Goal: Task Accomplishment & Management: Manage account settings

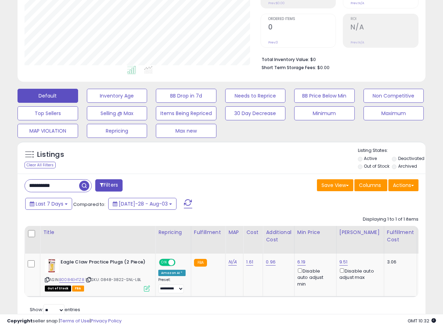
scroll to position [160, 0]
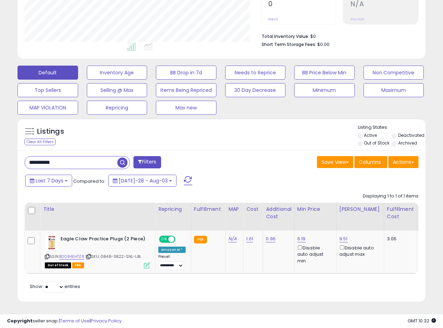
drag, startPoint x: 68, startPoint y: 154, endPoint x: 0, endPoint y: 153, distance: 68.3
click at [0, 153] on div "**********" at bounding box center [221, 98] width 443 height 460
paste input "text"
type input "**********"
click at [123, 157] on span "button" at bounding box center [122, 162] width 10 height 10
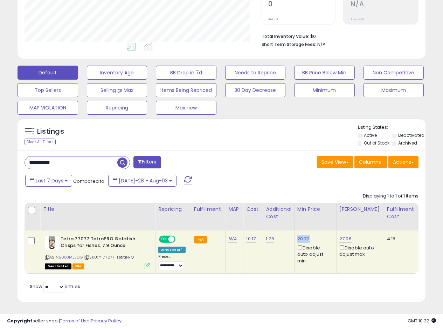
drag, startPoint x: 309, startPoint y: 233, endPoint x: 296, endPoint y: 233, distance: 13.3
click at [297, 235] on div "20.72 Disable auto adjust min" at bounding box center [314, 249] width 34 height 28
copy link "20.72"
click at [268, 134] on div "Listings Clear All Filters Listing States:" at bounding box center [222, 136] width 408 height 24
click at [302, 235] on link "20.72" at bounding box center [303, 238] width 12 height 7
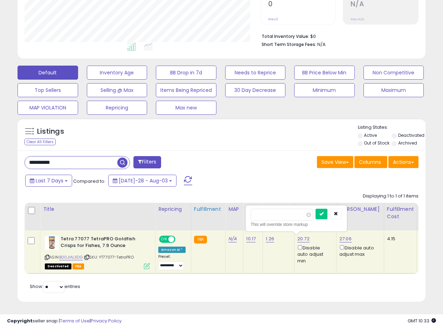
drag, startPoint x: 278, startPoint y: 210, endPoint x: 214, endPoint y: 203, distance: 64.9
type input "*****"
click at [324, 211] on icon "submit" at bounding box center [322, 213] width 4 height 4
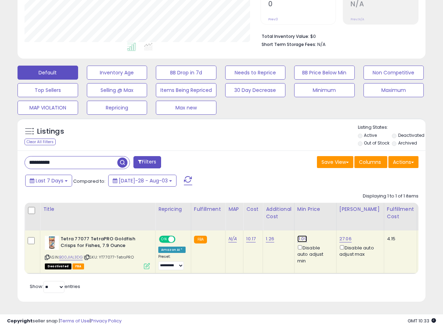
click at [299, 235] on link "11.09" at bounding box center [302, 238] width 10 height 7
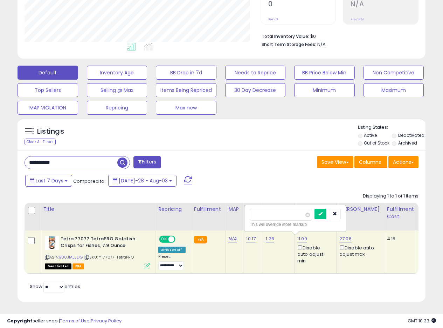
type input "*****"
drag, startPoint x: 325, startPoint y: 208, endPoint x: 349, endPoint y: 54, distance: 156.3
click at [326, 208] on button "submit" at bounding box center [321, 213] width 12 height 11
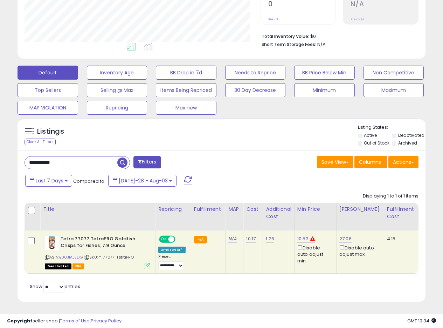
drag, startPoint x: 64, startPoint y: 158, endPoint x: 0, endPoint y: 154, distance: 64.6
click at [0, 155] on div "**********" at bounding box center [221, 98] width 443 height 460
paste input "text"
click at [124, 157] on span "button" at bounding box center [122, 162] width 10 height 10
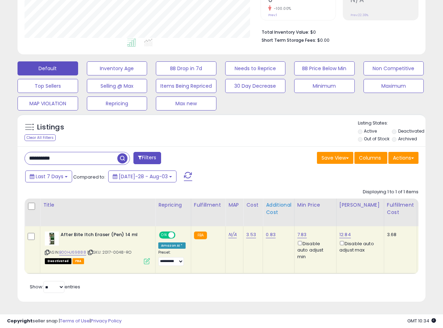
scroll to position [165, 0]
drag, startPoint x: 308, startPoint y: 227, endPoint x: 296, endPoint y: 230, distance: 12.0
click at [297, 231] on div "7.83 Disable auto adjust min" at bounding box center [314, 245] width 34 height 28
copy link "7.83"
drag, startPoint x: 88, startPoint y: 152, endPoint x: 0, endPoint y: 153, distance: 88.3
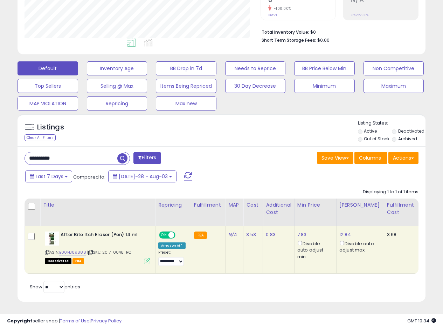
click at [0, 153] on div "**********" at bounding box center [221, 95] width 443 height 464
paste input "text"
type input "**********"
click at [123, 153] on span "button" at bounding box center [122, 158] width 10 height 10
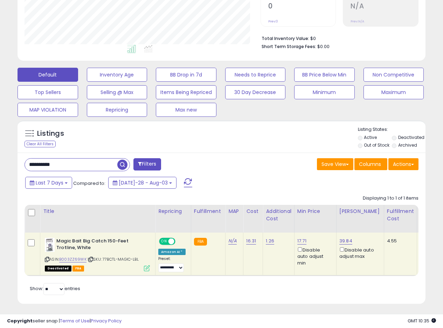
scroll to position [160, 0]
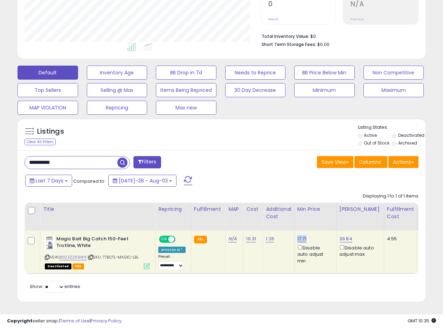
drag, startPoint x: 308, startPoint y: 233, endPoint x: 295, endPoint y: 234, distance: 13.4
click at [295, 234] on td "17.71 Disable auto adjust min" at bounding box center [315, 251] width 42 height 43
copy link "17.71"
drag, startPoint x: 69, startPoint y: 162, endPoint x: 11, endPoint y: 159, distance: 58.6
click at [12, 160] on div "Listings Clear All Filters" at bounding box center [221, 213] width 419 height 196
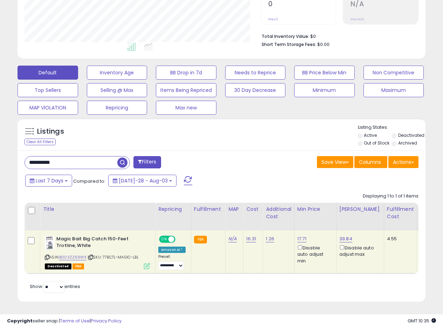
paste input "text"
click at [124, 158] on span "button" at bounding box center [122, 162] width 10 height 10
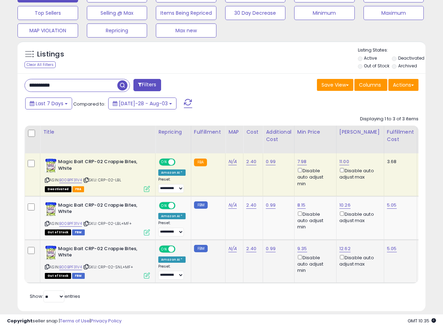
scroll to position [247, 0]
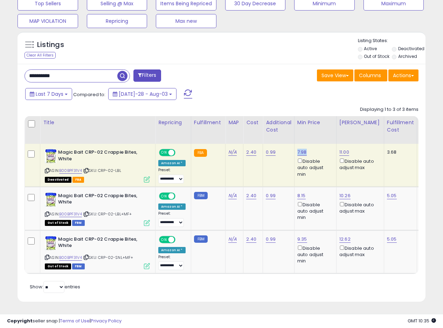
drag, startPoint x: 306, startPoint y: 146, endPoint x: 296, endPoint y: 149, distance: 10.7
click at [297, 149] on div "7.98 Disable auto adjust min" at bounding box center [314, 163] width 34 height 28
copy link "7.98"
drag, startPoint x: 66, startPoint y: 71, endPoint x: 24, endPoint y: 74, distance: 42.1
click at [24, 74] on div "**********" at bounding box center [120, 76] width 203 height 14
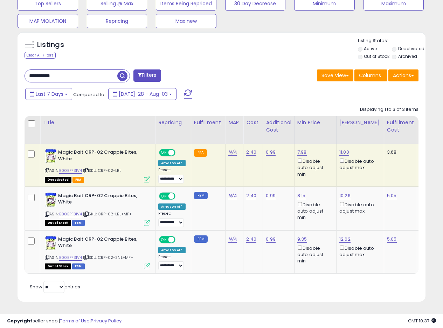
paste input "text"
click at [118, 72] on span "button" at bounding box center [122, 76] width 10 height 10
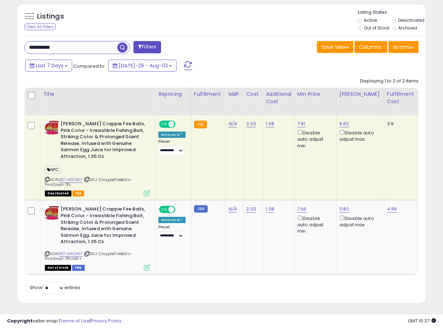
scroll to position [276, 0]
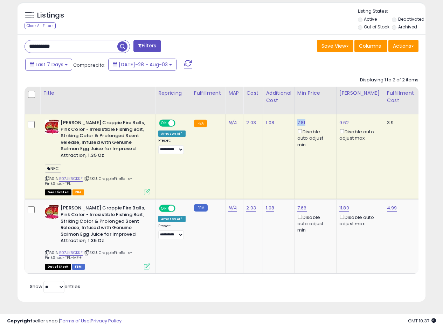
drag, startPoint x: 310, startPoint y: 116, endPoint x: 296, endPoint y: 117, distance: 13.3
click at [297, 119] on div "7.81 Disable auto adjust min" at bounding box center [314, 133] width 34 height 28
copy link "7.81"
drag, startPoint x: 78, startPoint y: 42, endPoint x: 57, endPoint y: 41, distance: 20.7
click at [20, 43] on div "**********" at bounding box center [120, 47] width 203 height 14
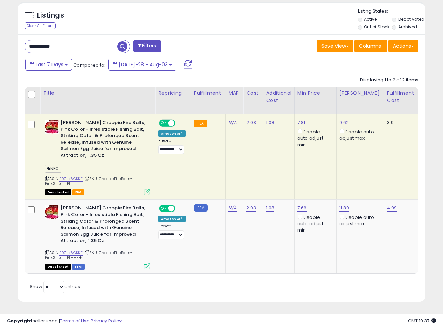
paste input "text"
click at [122, 41] on span "button" at bounding box center [122, 46] width 10 height 10
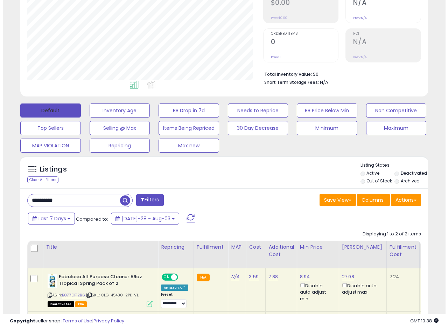
scroll to position [144, 236]
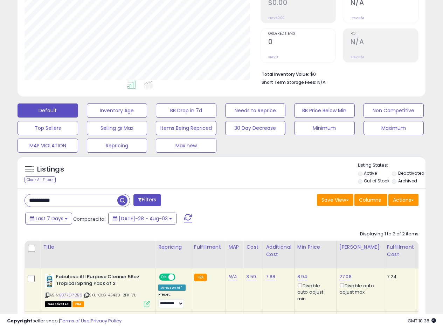
drag, startPoint x: 72, startPoint y: 202, endPoint x: 2, endPoint y: 180, distance: 73.8
click at [0, 181] on div "**********" at bounding box center [221, 156] width 443 height 503
paste input "text"
click at [123, 199] on span "button" at bounding box center [122, 200] width 10 height 10
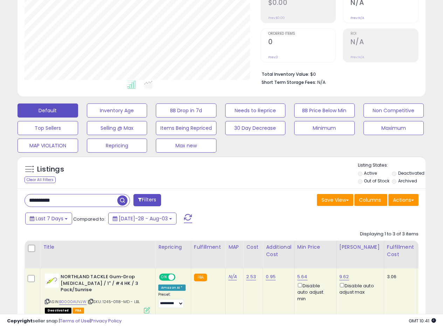
drag, startPoint x: 74, startPoint y: 203, endPoint x: 0, endPoint y: 198, distance: 74.4
click at [0, 199] on div "**********" at bounding box center [221, 190] width 443 height 570
paste input "text"
click at [125, 202] on span "button" at bounding box center [122, 200] width 10 height 10
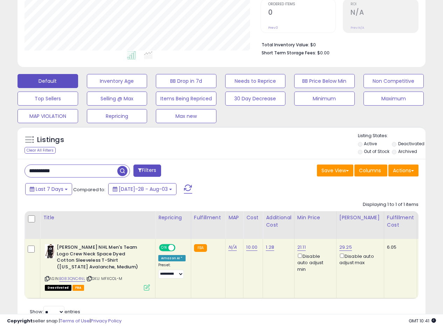
scroll to position [177, 0]
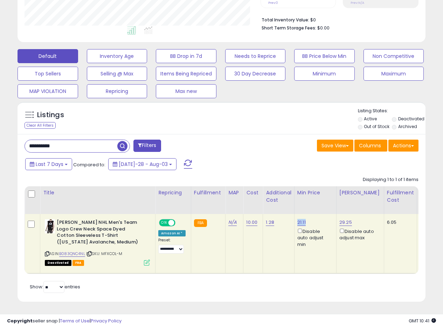
drag, startPoint x: 310, startPoint y: 215, endPoint x: 296, endPoint y: 216, distance: 13.3
click at [297, 219] on div "21.11 Disable auto adjust min" at bounding box center [314, 233] width 34 height 28
copy link "21.11"
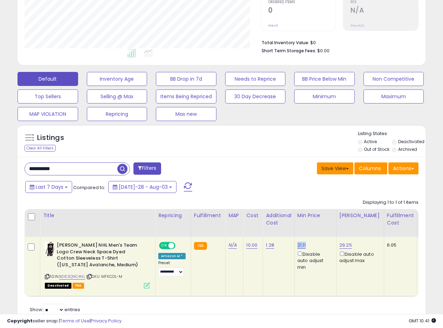
scroll to position [150, 0]
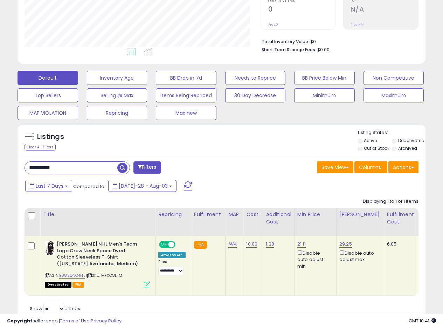
click at [273, 162] on div "Save View Save As New View Update Current View Columns Actions Import Export Vi…" at bounding box center [323, 168] width 203 height 14
click at [275, 163] on div "Save View Save As New View Update Current View Columns Actions Import Export Vi…" at bounding box center [323, 168] width 203 height 14
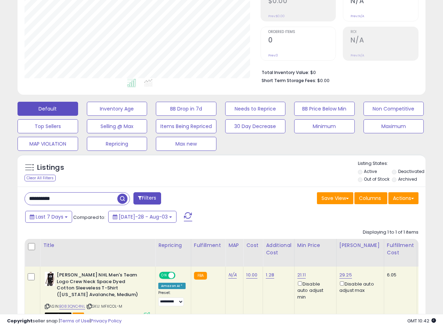
scroll to position [177, 0]
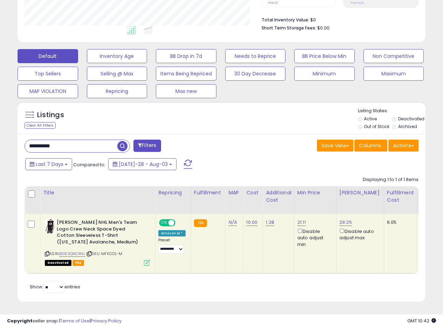
click at [273, 158] on div "Last 7 Days Compared to: [DATE]-28 - Aug-03" at bounding box center [171, 165] width 296 height 16
click at [288, 134] on div "**********" at bounding box center [222, 218] width 408 height 168
drag, startPoint x: 287, startPoint y: 135, endPoint x: 289, endPoint y: 132, distance: 4.2
click at [288, 139] on div "Save View Save As New View Update Current View Columns Actions Import Export Vi…" at bounding box center [323, 146] width 203 height 14
click at [263, 134] on div "**********" at bounding box center [222, 218] width 408 height 168
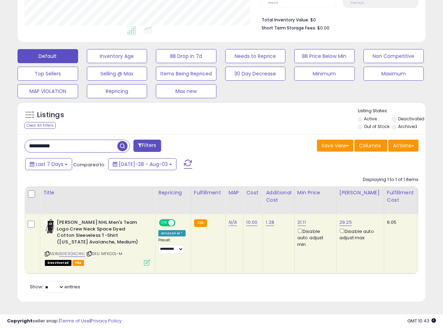
drag, startPoint x: 73, startPoint y: 143, endPoint x: 0, endPoint y: 135, distance: 72.9
click at [0, 136] on div "**********" at bounding box center [221, 89] width 443 height 476
paste input "text"
click at [122, 141] on span "button" at bounding box center [122, 146] width 10 height 10
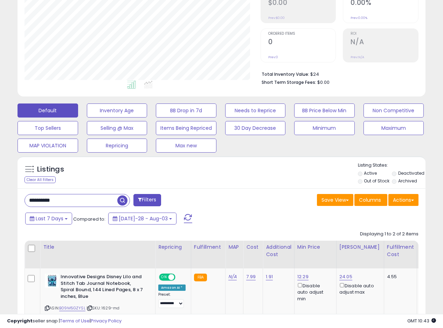
scroll to position [144, 236]
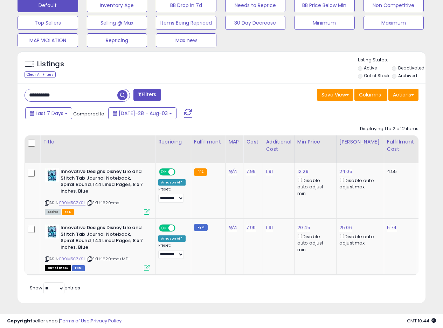
click at [237, 90] on div "Save View Save As New View Update Current View Columns Actions Import Export Vi…" at bounding box center [323, 96] width 203 height 14
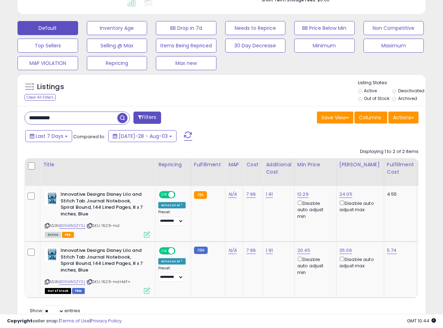
scroll to position [187, 0]
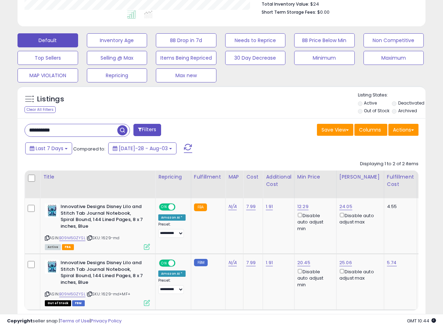
click at [227, 107] on div "Listings Clear All Filters Listing States:" at bounding box center [222, 104] width 408 height 24
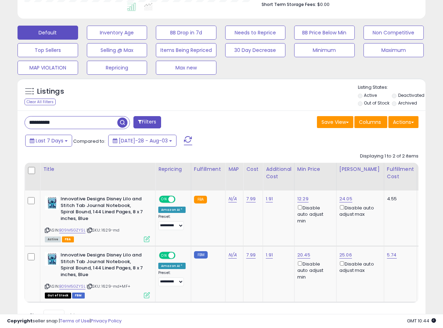
scroll to position [229, 0]
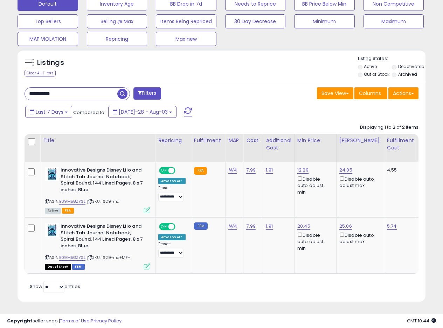
click at [276, 94] on div "Save View Save As New View Update Current View Columns Actions Import Export Vi…" at bounding box center [323, 94] width 203 height 14
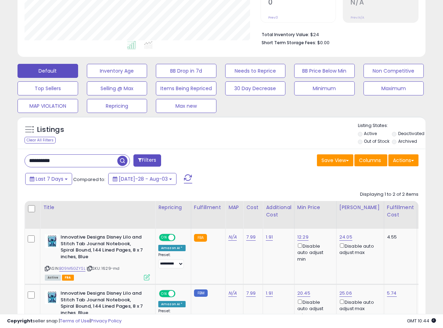
scroll to position [156, 0]
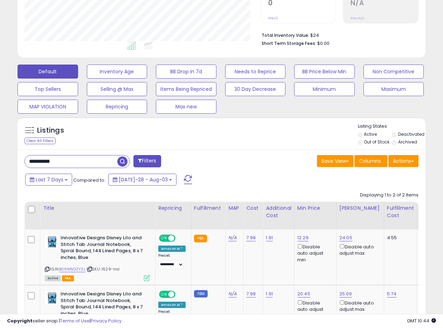
click at [265, 156] on div "Save View Save As New View Update Current View Columns Actions Import Export Vi…" at bounding box center [323, 162] width 203 height 14
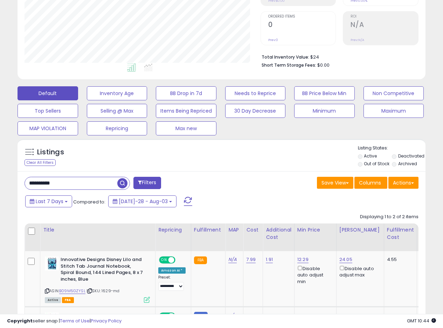
scroll to position [139, 0]
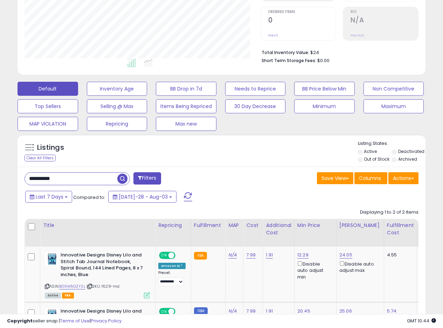
click at [260, 162] on div "Listings Clear All Filters Listing States:" at bounding box center [222, 152] width 408 height 24
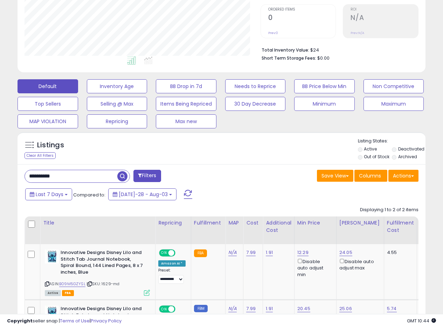
scroll to position [143, 0]
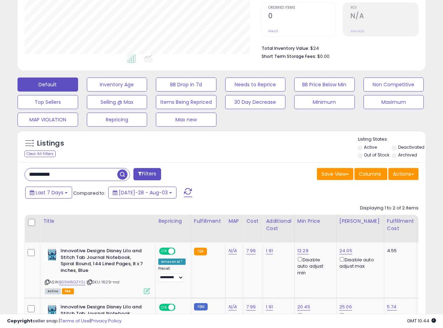
drag, startPoint x: 257, startPoint y: 152, endPoint x: 253, endPoint y: 152, distance: 3.9
click at [257, 151] on div "Listings Clear All Filters Listing States:" at bounding box center [222, 148] width 408 height 24
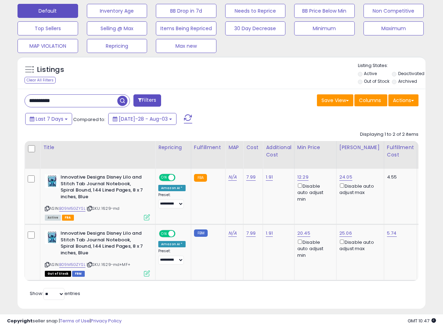
scroll to position [229, 0]
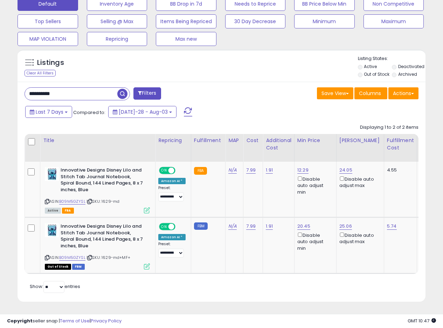
drag, startPoint x: 37, startPoint y: 89, endPoint x: 0, endPoint y: 88, distance: 37.5
click at [0, 88] on div "**********" at bounding box center [221, 63] width 443 height 529
paste input "text"
click at [120, 89] on span "button" at bounding box center [122, 94] width 10 height 10
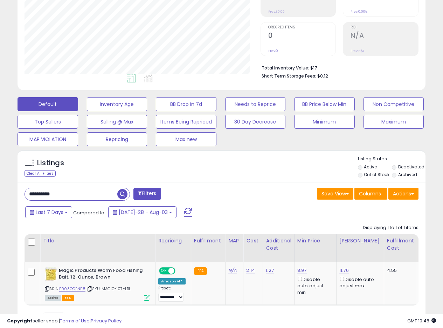
scroll to position [160, 0]
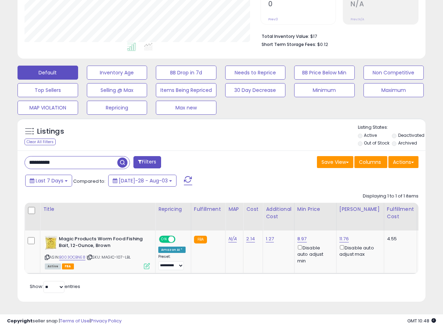
click at [270, 156] on div "Save View Save As New View Update Current View Columns Actions Import Export Vi…" at bounding box center [323, 163] width 203 height 14
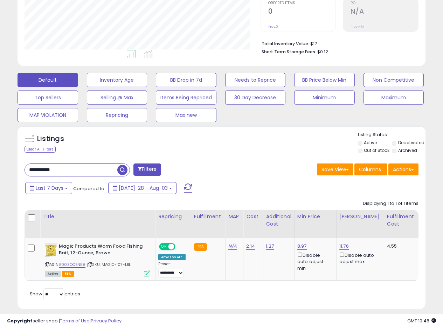
click at [275, 145] on div "Listings Clear All Filters Listing States:" at bounding box center [222, 143] width 408 height 24
click at [266, 144] on div "Listings Clear All Filters Listing States:" at bounding box center [222, 143] width 408 height 24
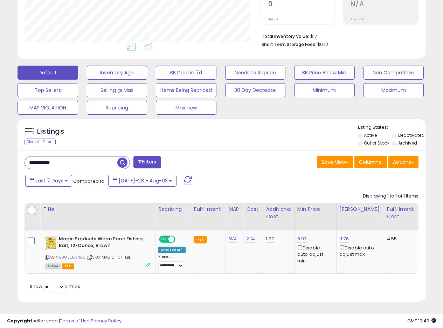
drag, startPoint x: 82, startPoint y: 155, endPoint x: 2, endPoint y: 154, distance: 79.5
click at [2, 154] on div "**********" at bounding box center [221, 98] width 443 height 460
paste input "text"
click at [122, 161] on span "button" at bounding box center [122, 162] width 10 height 10
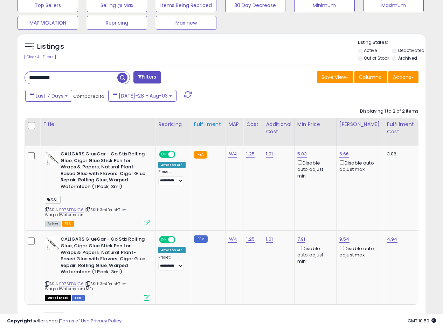
scroll to position [206, 0]
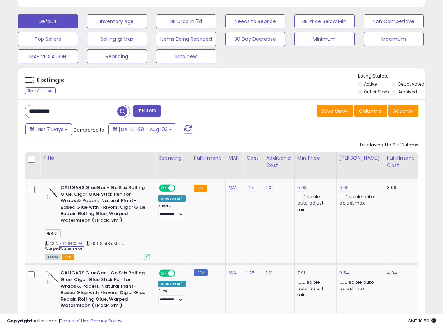
click at [236, 114] on div "Save View Save As New View Update Current View Columns Actions Import Export Vi…" at bounding box center [323, 112] width 203 height 14
click at [245, 93] on div "Listings Clear All Filters Listing States:" at bounding box center [222, 85] width 408 height 24
drag, startPoint x: 69, startPoint y: 112, endPoint x: 0, endPoint y: 101, distance: 69.8
click at [0, 102] on div "**********" at bounding box center [221, 104] width 443 height 576
paste input "text"
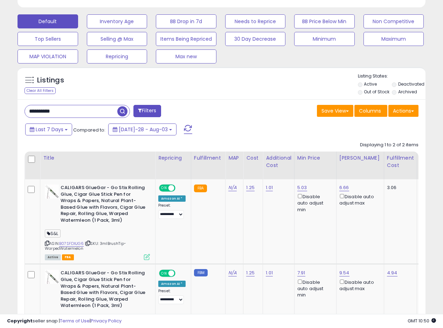
click at [119, 112] on span "button" at bounding box center [122, 111] width 10 height 10
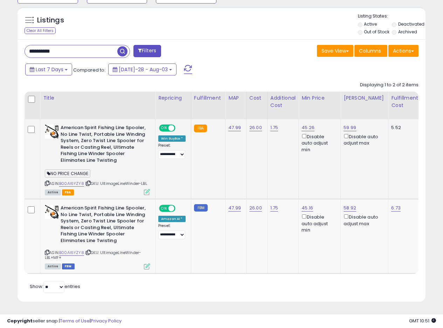
scroll to position [272, 0]
drag, startPoint x: 240, startPoint y: 124, endPoint x: 227, endPoint y: 126, distance: 13.1
click at [227, 126] on td "47.99" at bounding box center [236, 159] width 21 height 80
copy link "47.99"
drag, startPoint x: 100, startPoint y: 47, endPoint x: 6, endPoint y: 40, distance: 94.5
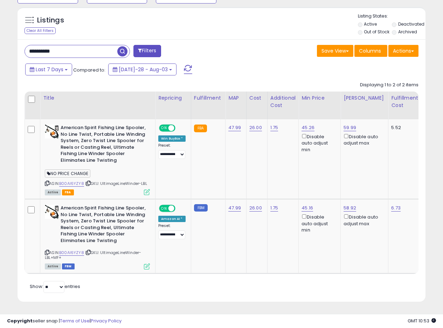
click at [1, 40] on div "**********" at bounding box center [221, 41] width 443 height 571
paste input "text"
click at [122, 48] on span "button" at bounding box center [122, 51] width 10 height 10
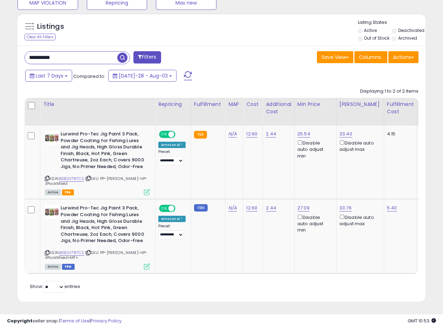
scroll to position [265, 0]
drag, startPoint x: 31, startPoint y: 54, endPoint x: 6, endPoint y: 41, distance: 27.9
click at [0, 43] on div "**********" at bounding box center [221, 45] width 443 height 565
paste input "text"
click at [125, 53] on span "button" at bounding box center [122, 58] width 10 height 10
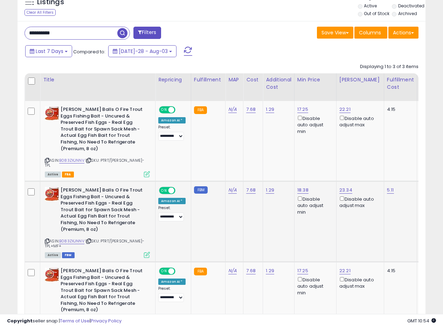
scroll to position [324, 0]
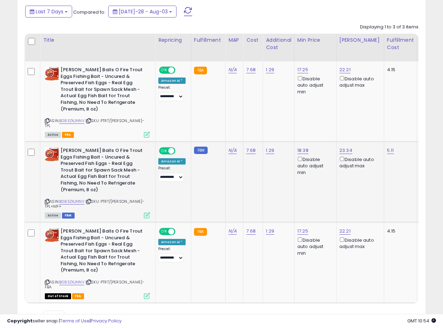
click at [239, 183] on td "N/A" at bounding box center [235, 182] width 18 height 81
click at [211, 175] on td "FBM" at bounding box center [208, 182] width 34 height 81
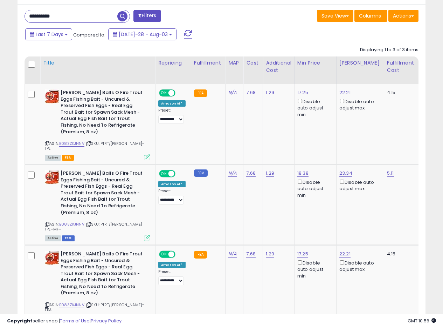
scroll to position [289, 0]
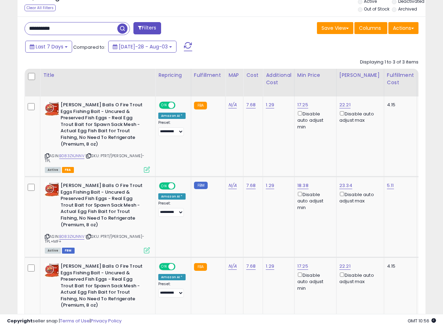
drag, startPoint x: 74, startPoint y: 26, endPoint x: 0, endPoint y: 16, distance: 74.7
click at [0, 16] on div "**********" at bounding box center [221, 63] width 443 height 658
paste input "text"
click at [119, 29] on span "button" at bounding box center [122, 28] width 10 height 10
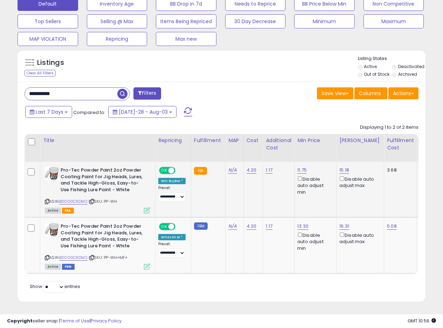
scroll to position [229, 0]
drag, startPoint x: 71, startPoint y: 87, endPoint x: 0, endPoint y: 82, distance: 71.6
click at [0, 83] on div "**********" at bounding box center [221, 63] width 443 height 529
paste input "text"
click at [123, 89] on span "button" at bounding box center [122, 94] width 10 height 10
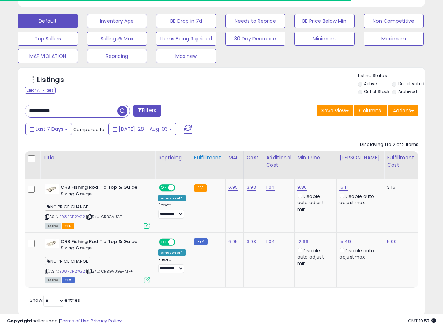
scroll to position [226, 0]
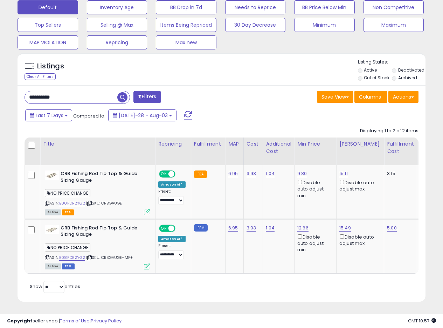
drag, startPoint x: 82, startPoint y: 94, endPoint x: 0, endPoint y: 90, distance: 81.7
click at [0, 90] on div "**********" at bounding box center [221, 64] width 443 height 525
paste input "text"
click at [123, 92] on span "button" at bounding box center [122, 97] width 10 height 10
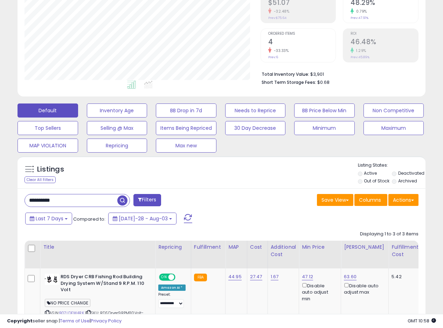
scroll to position [303, 0]
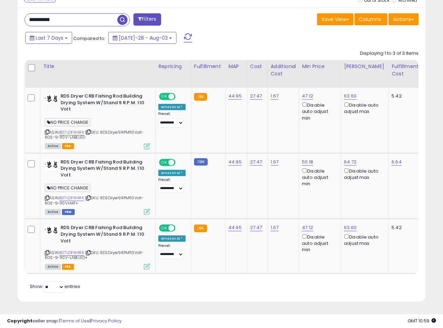
drag, startPoint x: 0, startPoint y: 7, endPoint x: 0, endPoint y: 3, distance: 3.9
click at [0, 3] on div "**********" at bounding box center [221, 26] width 443 height 603
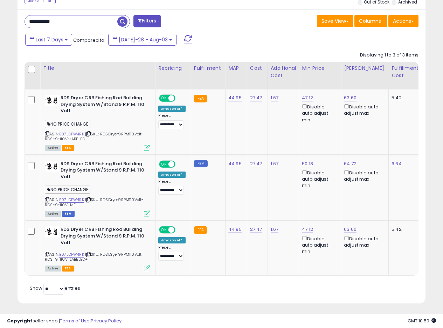
paste input "text"
click at [124, 21] on span "button" at bounding box center [122, 21] width 10 height 10
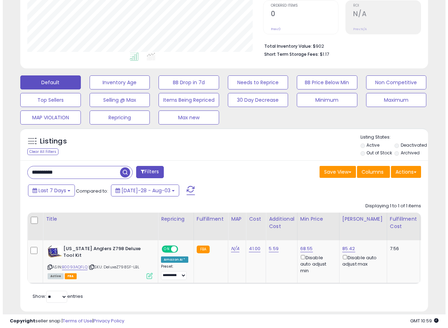
scroll to position [160, 0]
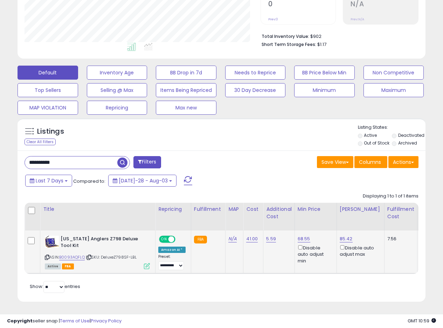
click at [146, 263] on icon at bounding box center [147, 266] width 6 height 6
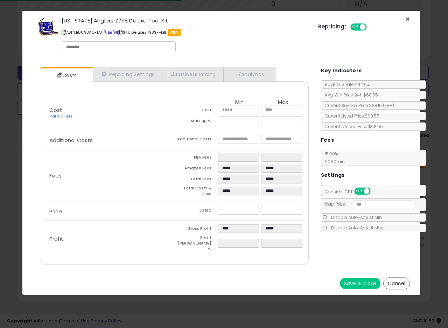
click at [410, 20] on span "×" at bounding box center [408, 19] width 5 height 10
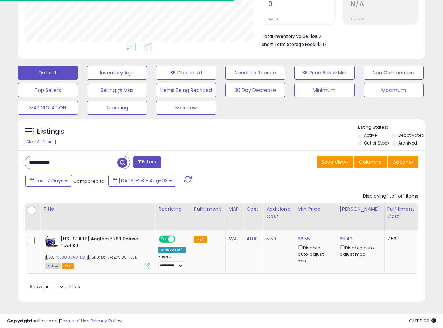
scroll to position [350220, 350127]
drag, startPoint x: 63, startPoint y: 158, endPoint x: 8, endPoint y: 155, distance: 55.1
click at [8, 155] on div "**********" at bounding box center [222, 93] width 436 height 436
paste input "text"
click at [121, 157] on span "button" at bounding box center [122, 162] width 10 height 10
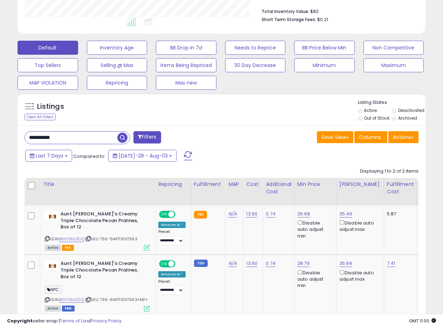
scroll to position [215, 0]
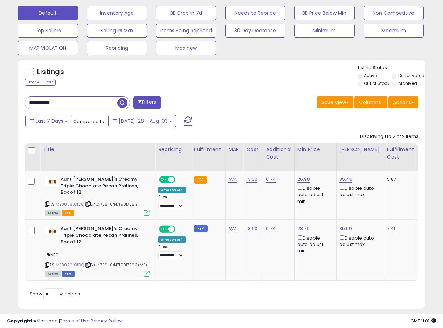
drag, startPoint x: 71, startPoint y: 104, endPoint x: 0, endPoint y: 99, distance: 71.6
click at [0, 99] on div "**********" at bounding box center [221, 71] width 443 height 527
paste input "text"
click at [122, 104] on span "button" at bounding box center [122, 103] width 10 height 10
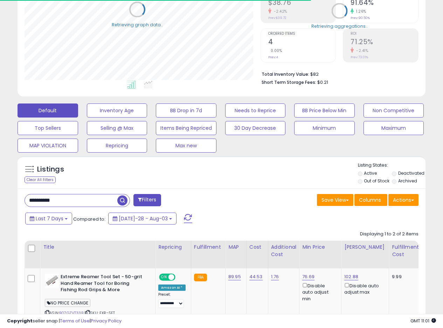
scroll to position [350220, 350127]
click at [215, 178] on div "Listings Clear All Filters Listing States:" at bounding box center [222, 174] width 408 height 24
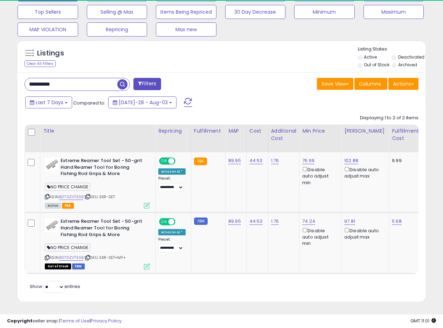
scroll to position [144, 236]
drag, startPoint x: 65, startPoint y: 78, endPoint x: 0, endPoint y: 71, distance: 65.3
click at [0, 71] on div "**********" at bounding box center [221, 58] width 443 height 538
paste input "text"
drag, startPoint x: 126, startPoint y: 79, endPoint x: 133, endPoint y: 81, distance: 7.6
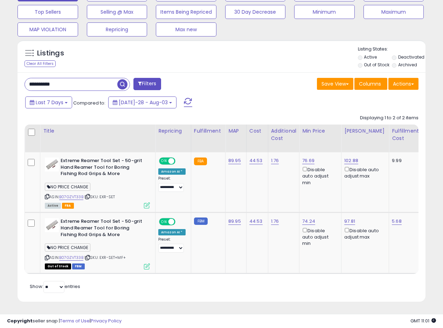
click at [126, 79] on span "button" at bounding box center [122, 84] width 10 height 10
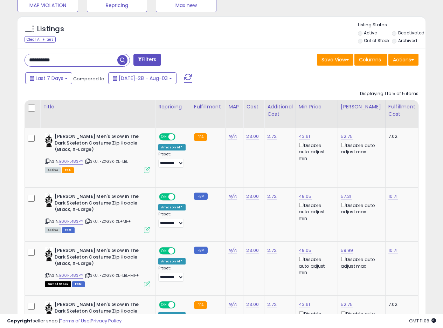
scroll to position [161, 0]
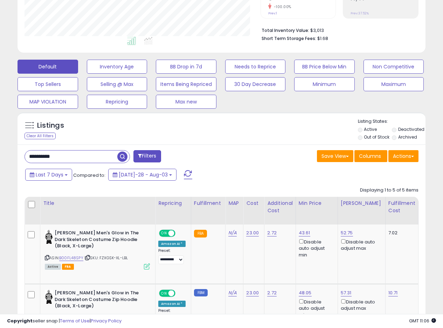
drag, startPoint x: 73, startPoint y: 160, endPoint x: 0, endPoint y: 155, distance: 73.0
click at [0, 155] on div "**********" at bounding box center [221, 208] width 443 height 693
paste input "text"
click at [124, 157] on span "button" at bounding box center [122, 156] width 10 height 10
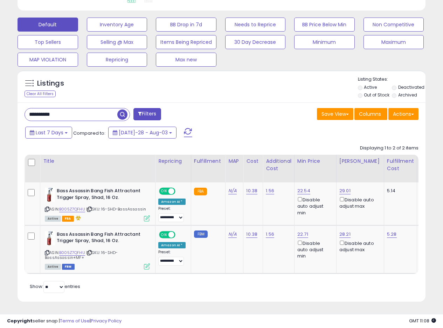
scroll to position [208, 0]
drag, startPoint x: 73, startPoint y: 115, endPoint x: 0, endPoint y: 110, distance: 73.0
click at [0, 110] on div "**********" at bounding box center [221, 74] width 443 height 508
click at [90, 111] on input "**********" at bounding box center [71, 114] width 92 height 12
click at [88, 94] on div "Listings Clear All Filters Listing States:" at bounding box center [222, 88] width 408 height 24
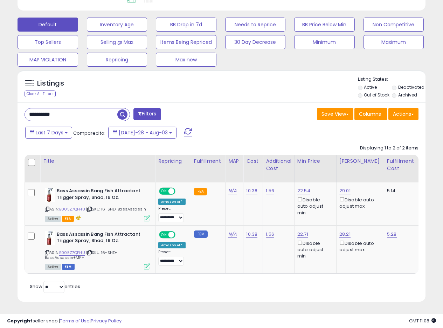
drag, startPoint x: 78, startPoint y: 111, endPoint x: 0, endPoint y: 105, distance: 78.0
click at [0, 105] on div "**********" at bounding box center [221, 74] width 443 height 508
paste input "text"
drag, startPoint x: 123, startPoint y: 108, endPoint x: 127, endPoint y: 114, distance: 7.0
click at [123, 109] on span "button" at bounding box center [122, 114] width 10 height 10
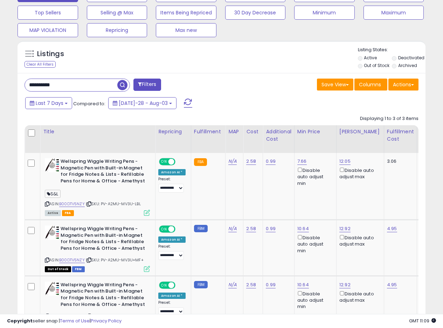
scroll to position [236, 0]
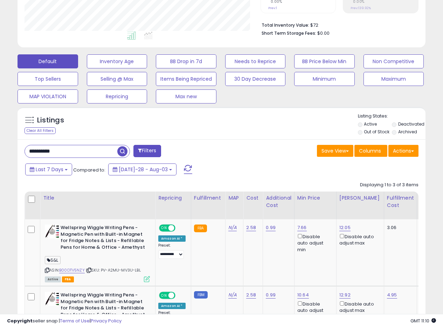
drag, startPoint x: 235, startPoint y: 119, endPoint x: 243, endPoint y: 119, distance: 7.7
click at [238, 119] on div "Listings Clear All Filters Listing States:" at bounding box center [222, 125] width 408 height 24
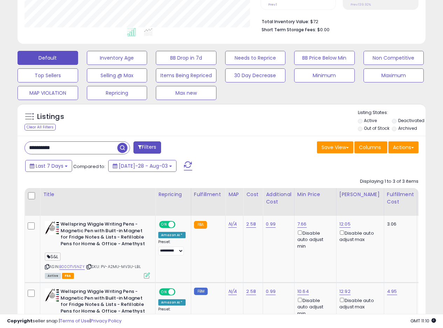
click at [245, 122] on div "Listings Clear All Filters Listing States:" at bounding box center [222, 121] width 408 height 24
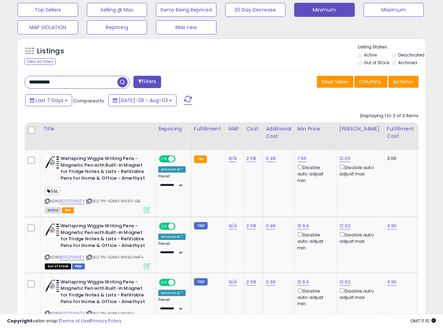
scroll to position [240, 0]
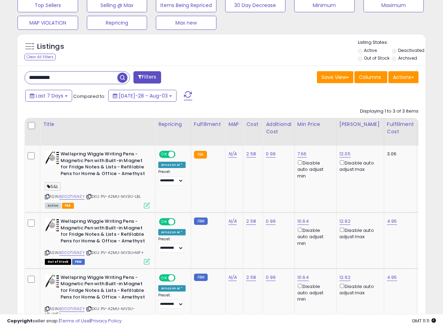
drag, startPoint x: 58, startPoint y: 79, endPoint x: 4, endPoint y: 63, distance: 56.6
click at [0, 62] on div "**********" at bounding box center [221, 83] width 443 height 601
paste input "text"
drag, startPoint x: 123, startPoint y: 77, endPoint x: 137, endPoint y: 87, distance: 17.0
click at [123, 77] on span "button" at bounding box center [122, 78] width 10 height 10
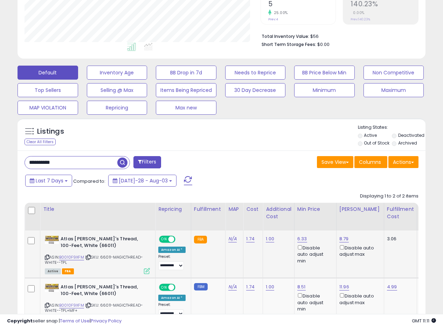
scroll to position [213, 0]
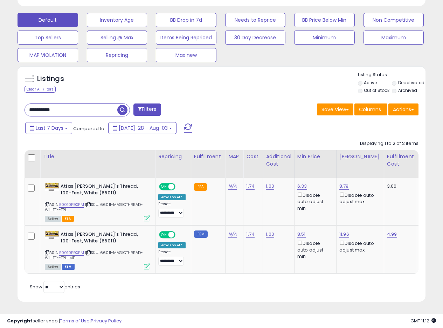
drag, startPoint x: 74, startPoint y: 104, endPoint x: 0, endPoint y: 104, distance: 74.3
click at [0, 104] on div "**********" at bounding box center [221, 71] width 443 height 513
paste input "text"
drag, startPoint x: 124, startPoint y: 103, endPoint x: 172, endPoint y: 97, distance: 48.8
click at [124, 105] on span "button" at bounding box center [122, 110] width 10 height 10
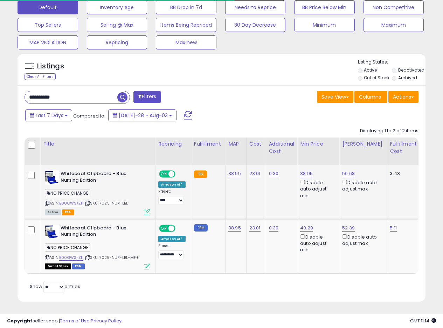
scroll to position [226, 0]
click at [90, 255] on icon at bounding box center [87, 257] width 5 height 4
click at [150, 203] on td "Whitecoat Clipboard - Blue Nursing Edition NO PRICE CHANGE ASIN: B00GWSKZ1I | S…" at bounding box center [97, 192] width 115 height 54
drag, startPoint x: 66, startPoint y: 94, endPoint x: 0, endPoint y: 85, distance: 66.8
click at [0, 85] on div "**********" at bounding box center [221, 64] width 443 height 525
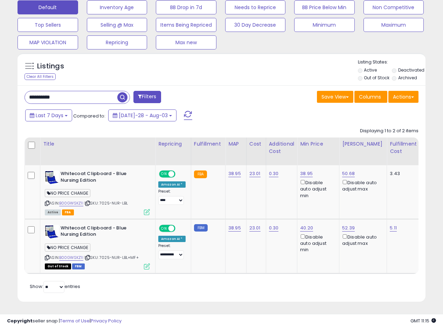
paste input "text"
click at [123, 92] on span "button" at bounding box center [122, 97] width 10 height 10
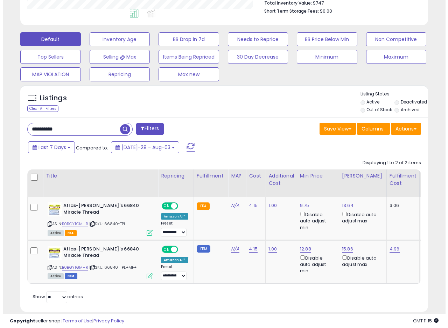
scroll to position [204, 0]
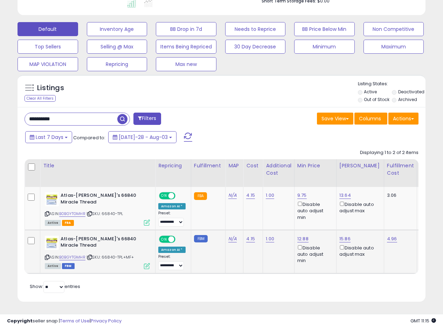
click at [144, 263] on icon at bounding box center [147, 266] width 6 height 6
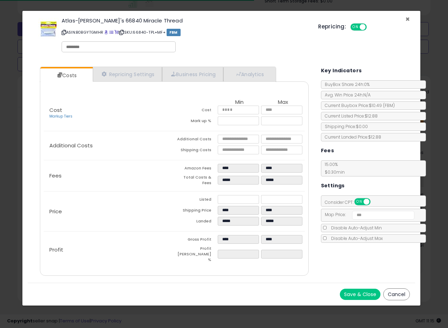
click at [407, 19] on span "×" at bounding box center [408, 19] width 5 height 10
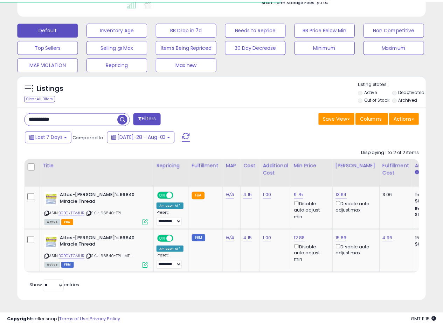
scroll to position [350220, 350127]
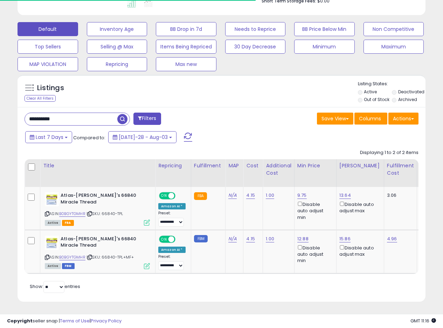
drag, startPoint x: 74, startPoint y: 113, endPoint x: 0, endPoint y: 109, distance: 74.0
click at [0, 110] on div "**********" at bounding box center [221, 75] width 443 height 503
paste input "text"
type input "**********"
click at [123, 114] on span "button" at bounding box center [122, 119] width 10 height 10
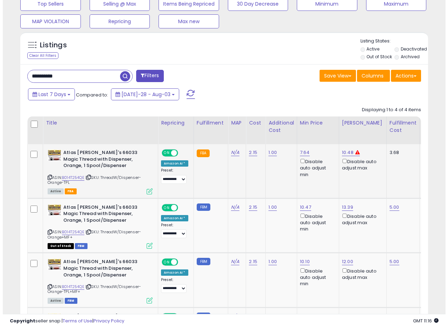
scroll to position [258, 0]
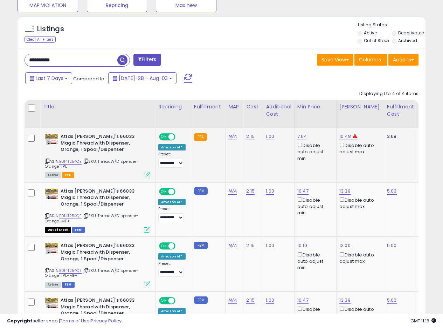
click at [150, 173] on icon at bounding box center [147, 175] width 6 height 6
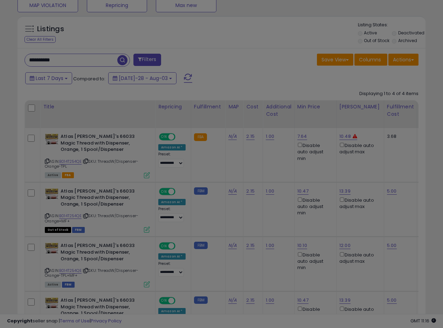
scroll to position [144, 239]
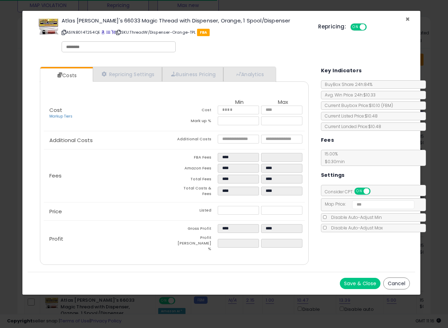
click at [408, 19] on span "×" at bounding box center [408, 19] width 5 height 10
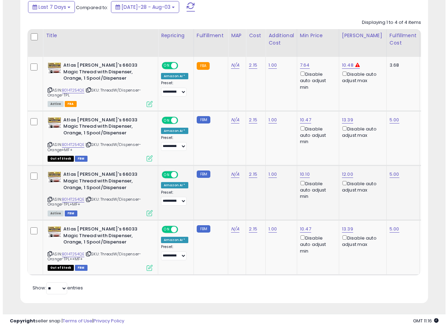
scroll to position [335, 0]
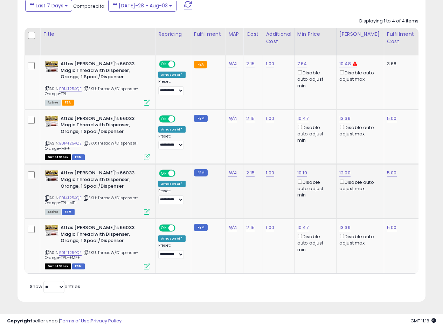
click at [147, 208] on icon at bounding box center [147, 211] width 6 height 6
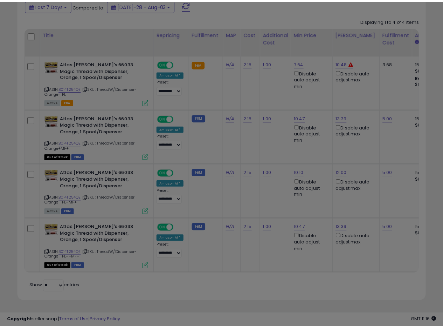
scroll to position [144, 239]
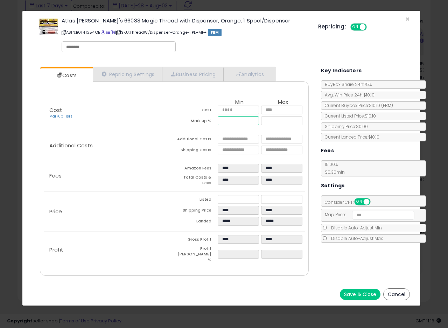
drag, startPoint x: 228, startPoint y: 119, endPoint x: 251, endPoint y: 119, distance: 23.1
click at [251, 119] on input "*****" at bounding box center [238, 120] width 41 height 9
type input "*****"
click at [179, 150] on td "Shipping Costs" at bounding box center [195, 150] width 43 height 11
click at [406, 18] on span "×" at bounding box center [408, 19] width 5 height 10
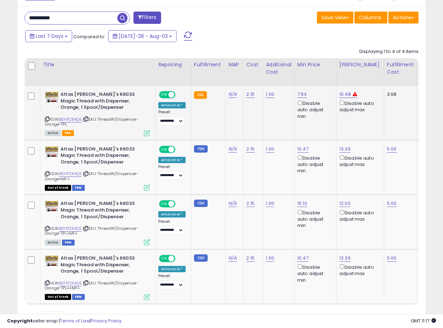
scroll to position [265, 0]
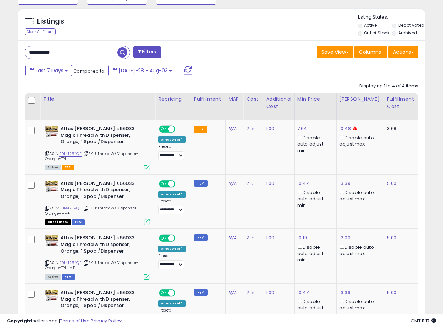
drag, startPoint x: 78, startPoint y: 55, endPoint x: 9, endPoint y: 48, distance: 69.0
click at [9, 48] on div "**********" at bounding box center [222, 70] width 436 height 610
paste input "text"
click at [121, 53] on span "button" at bounding box center [122, 52] width 10 height 10
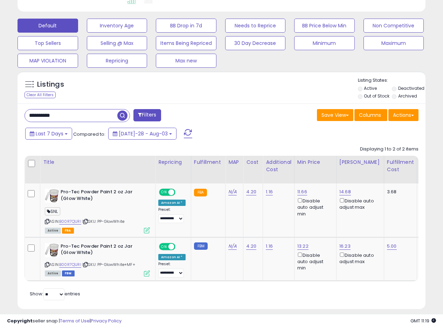
scroll to position [215, 0]
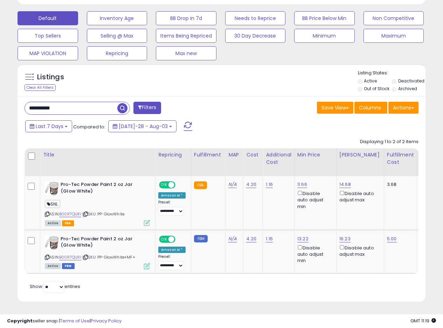
drag, startPoint x: 74, startPoint y: 103, endPoint x: 0, endPoint y: 102, distance: 73.6
click at [0, 102] on div "**********" at bounding box center [221, 70] width 443 height 514
paste input "text"
click at [120, 104] on span "button" at bounding box center [122, 108] width 10 height 10
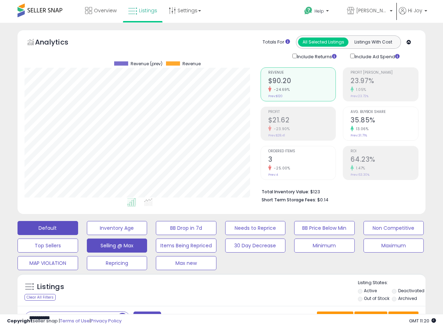
scroll to position [140, 0]
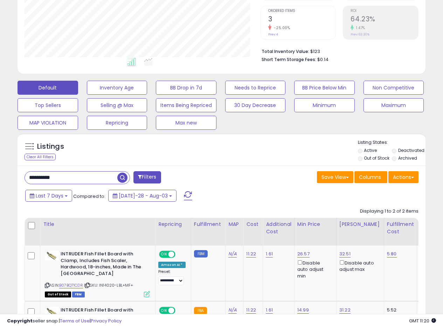
drag, startPoint x: 71, startPoint y: 174, endPoint x: 0, endPoint y: 166, distance: 71.2
click at [0, 166] on div "**********" at bounding box center [221, 147] width 443 height 529
paste input "text"
click at [122, 175] on span "button" at bounding box center [122, 177] width 10 height 10
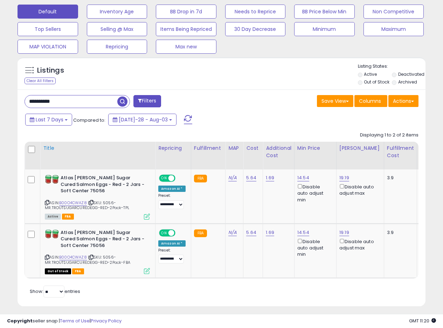
scroll to position [222, 0]
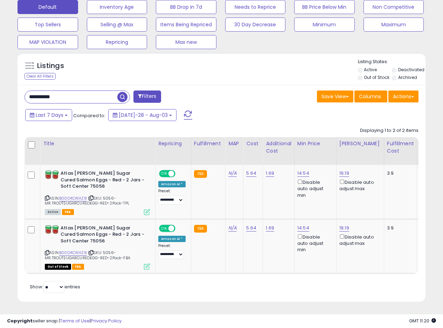
drag, startPoint x: 41, startPoint y: 94, endPoint x: 0, endPoint y: 86, distance: 41.4
click at [0, 87] on div "**********" at bounding box center [221, 65] width 443 height 526
paste input "text"
click at [120, 92] on span "button" at bounding box center [122, 97] width 10 height 10
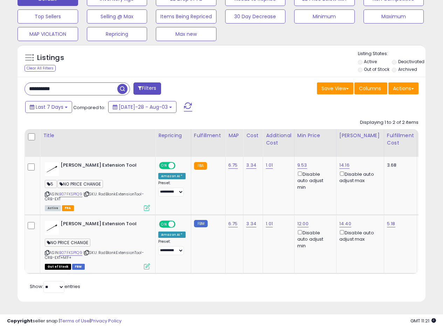
scroll to position [234, 0]
drag, startPoint x: 66, startPoint y: 83, endPoint x: 0, endPoint y: 76, distance: 66.2
click at [0, 77] on div "**********" at bounding box center [221, 61] width 443 height 534
paste input "text"
click at [125, 84] on span "button" at bounding box center [122, 89] width 10 height 10
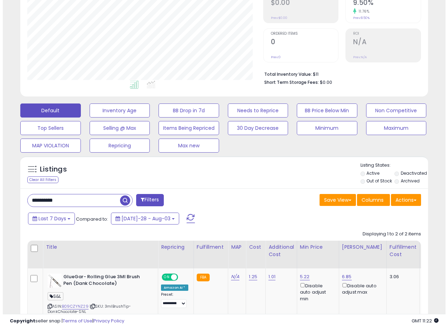
scroll to position [144, 236]
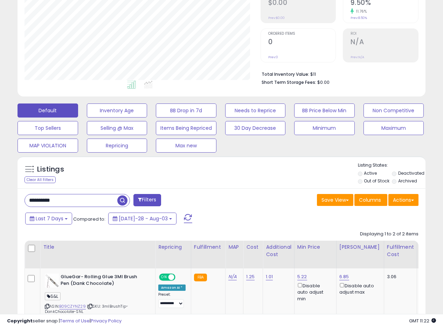
drag, startPoint x: 73, startPoint y: 198, endPoint x: 0, endPoint y: 196, distance: 73.3
click at [0, 196] on div "**********" at bounding box center [221, 167] width 443 height 524
paste input "text"
click at [116, 199] on input "**********" at bounding box center [71, 200] width 92 height 12
click at [119, 199] on span "button" at bounding box center [122, 200] width 10 height 10
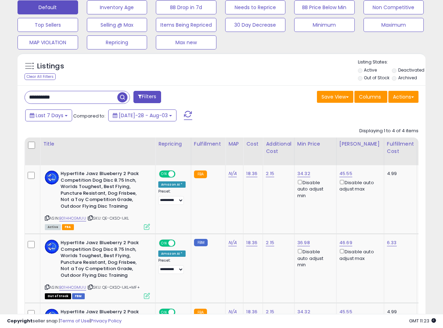
scroll to position [200, 0]
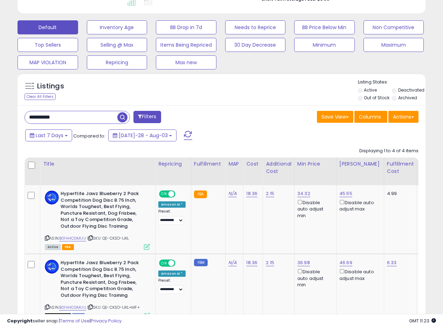
drag, startPoint x: 75, startPoint y: 118, endPoint x: 1, endPoint y: 102, distance: 76.4
click at [0, 102] on div "**********" at bounding box center [221, 168] width 443 height 693
paste input "text"
click at [126, 118] on span "button" at bounding box center [122, 117] width 10 height 10
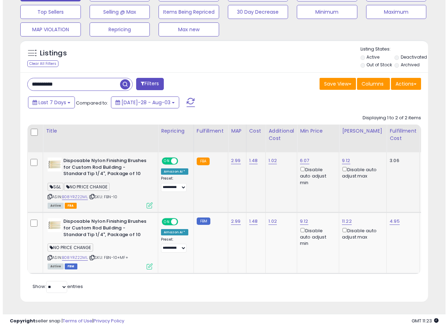
scroll to position [239, 0]
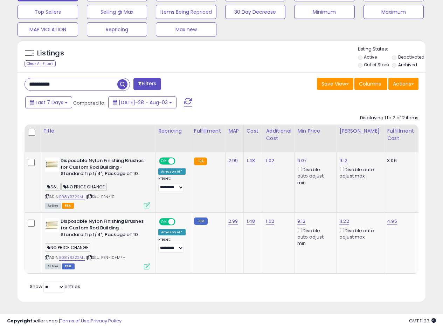
click at [255, 178] on td "1.48" at bounding box center [254, 182] width 20 height 60
click at [151, 199] on td "Disposable Nylon Finishing Brushes for Custom Rod Building - Standard Tip 1/4",…" at bounding box center [97, 182] width 115 height 60
click at [148, 202] on icon at bounding box center [147, 205] width 6 height 6
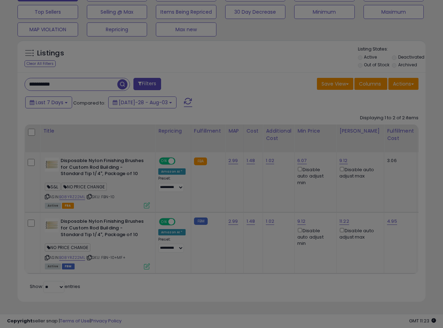
scroll to position [144, 239]
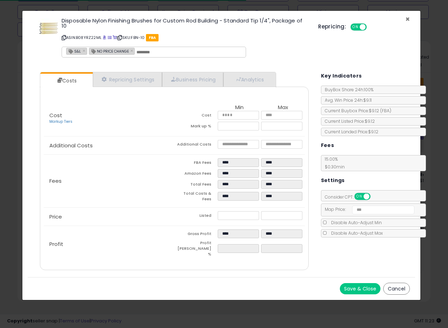
click at [407, 18] on span "×" at bounding box center [408, 19] width 5 height 10
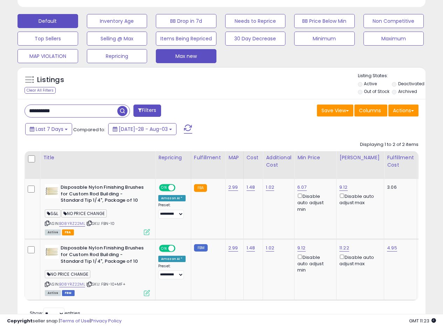
scroll to position [169, 0]
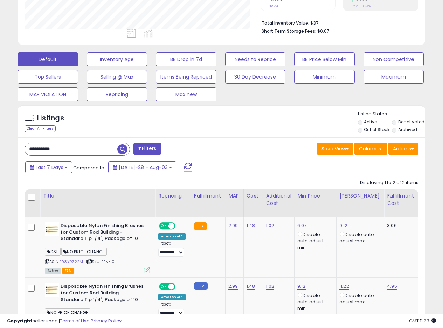
drag, startPoint x: 63, startPoint y: 154, endPoint x: 19, endPoint y: 152, distance: 43.5
click at [21, 152] on div "**********" at bounding box center [120, 150] width 203 height 14
paste input "text"
click at [119, 145] on span "button" at bounding box center [122, 149] width 10 height 10
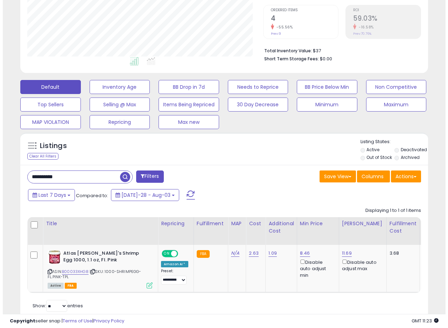
scroll to position [165, 0]
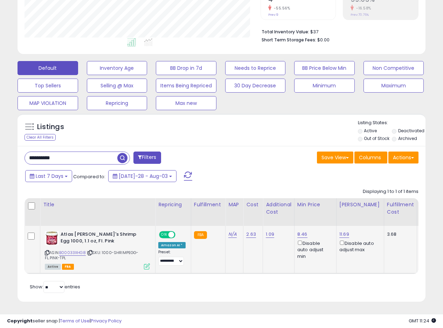
click at [145, 263] on icon at bounding box center [147, 266] width 6 height 6
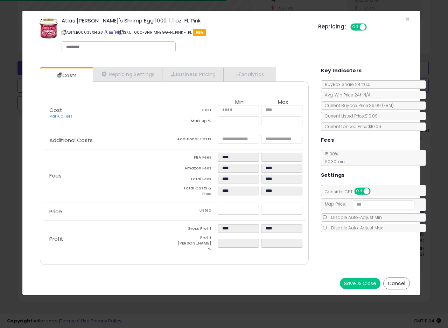
click at [405, 21] on div "Atlas [PERSON_NAME]'s Shrimp Egg 1000, 1.1 oz, Fl. Pink ASIN: B00033XHG8 | SKU:…" at bounding box center [222, 36] width 388 height 40
click at [409, 19] on span "×" at bounding box center [408, 19] width 5 height 10
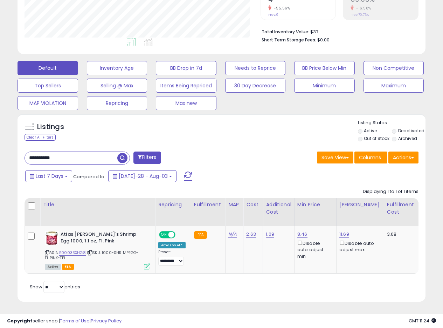
scroll to position [165, 0]
drag, startPoint x: 73, startPoint y: 150, endPoint x: 0, endPoint y: 144, distance: 72.8
click at [0, 145] on div "**********" at bounding box center [221, 95] width 443 height 465
paste input "text"
click at [122, 155] on span "button" at bounding box center [122, 158] width 10 height 10
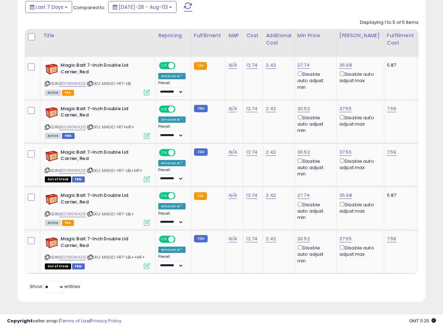
scroll to position [264, 0]
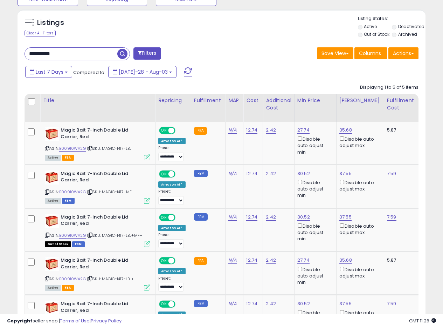
drag, startPoint x: 73, startPoint y: 59, endPoint x: 0, endPoint y: 47, distance: 73.4
click at [0, 47] on div "**********" at bounding box center [221, 75] width 443 height 633
paste input "text"
click at [123, 53] on span "button" at bounding box center [122, 54] width 10 height 10
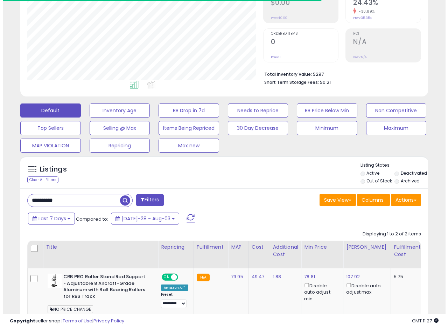
scroll to position [144, 236]
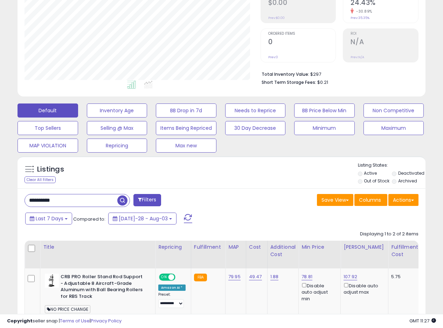
drag, startPoint x: 70, startPoint y: 202, endPoint x: 1, endPoint y: 195, distance: 69.7
click at [0, 196] on div "**********" at bounding box center [221, 180] width 443 height 551
paste input "text"
click at [120, 199] on span "button" at bounding box center [122, 200] width 10 height 10
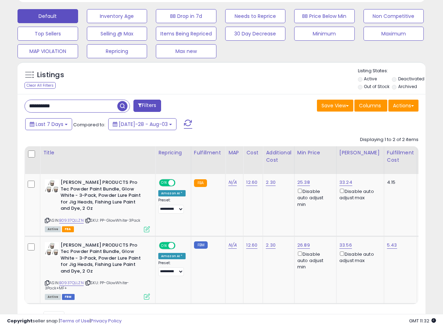
scroll to position [199, 0]
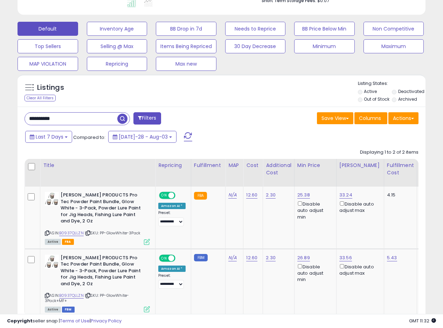
click at [254, 118] on div "Save View Save As New View Update Current View Columns Actions Import Export Vi…" at bounding box center [323, 119] width 203 height 14
click at [260, 110] on div "**********" at bounding box center [222, 226] width 408 height 238
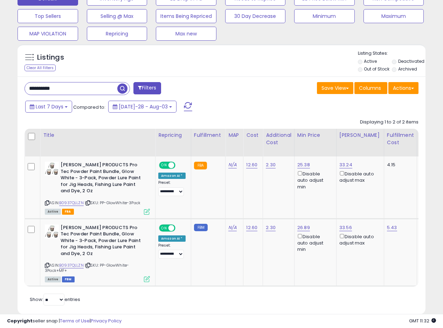
scroll to position [234, 0]
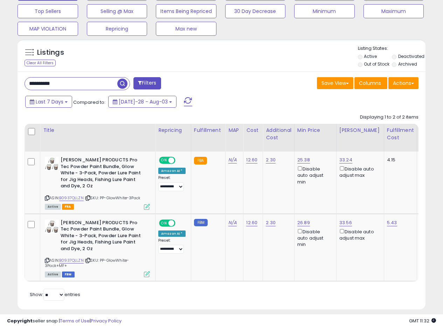
click at [123, 288] on div "Displaying 1 to 2 of 2 items Title Repricing" at bounding box center [74, 294] width 98 height 12
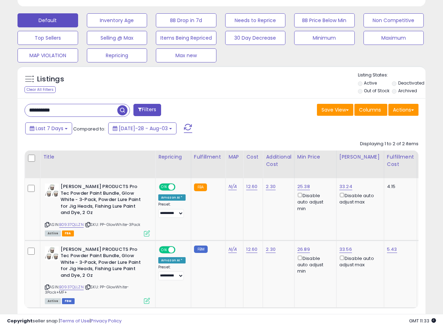
scroll to position [164, 0]
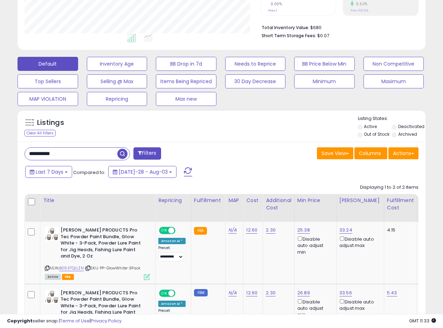
drag, startPoint x: 267, startPoint y: 146, endPoint x: 336, endPoint y: 10, distance: 152.9
click at [272, 140] on div "Listings Clear All Filters Active" at bounding box center [222, 244] width 408 height 270
click at [91, 143] on div "**********" at bounding box center [222, 261] width 408 height 238
click at [95, 127] on div "Listings Clear All Filters Listing States:" at bounding box center [222, 127] width 408 height 24
drag, startPoint x: 71, startPoint y: 153, endPoint x: 0, endPoint y: 149, distance: 70.9
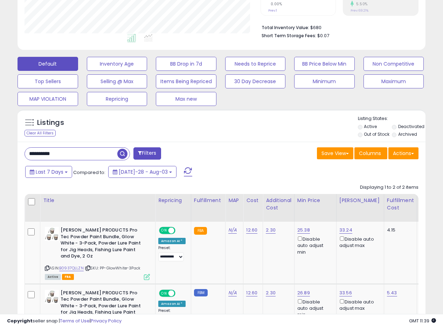
click at [0, 150] on div "**********" at bounding box center [221, 132] width 443 height 547
paste input "text"
click at [123, 154] on span "button" at bounding box center [122, 154] width 10 height 10
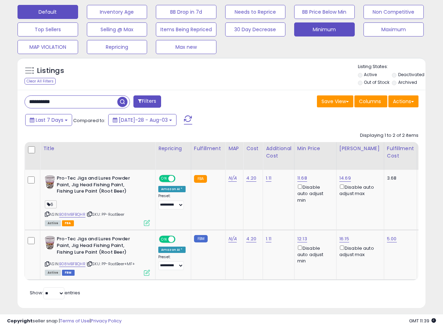
scroll to position [227, 0]
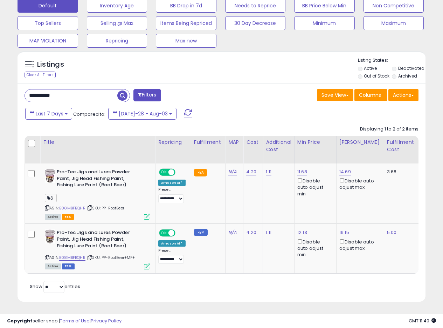
drag, startPoint x: 70, startPoint y: 90, endPoint x: 0, endPoint y: 82, distance: 70.1
click at [0, 83] on div "**********" at bounding box center [221, 64] width 443 height 527
paste input "text"
click at [121, 90] on span "button" at bounding box center [122, 95] width 10 height 10
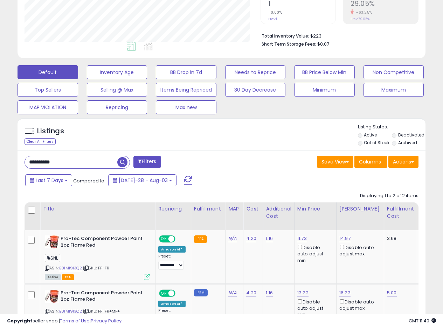
scroll to position [215, 0]
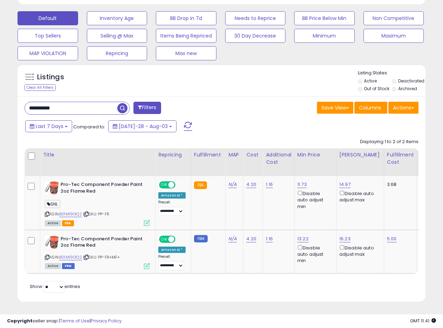
drag, startPoint x: 66, startPoint y: 101, endPoint x: 0, endPoint y: 101, distance: 66.2
click at [0, 101] on div "**********" at bounding box center [221, 70] width 443 height 514
paste input "text"
click at [123, 104] on span "button" at bounding box center [122, 108] width 10 height 10
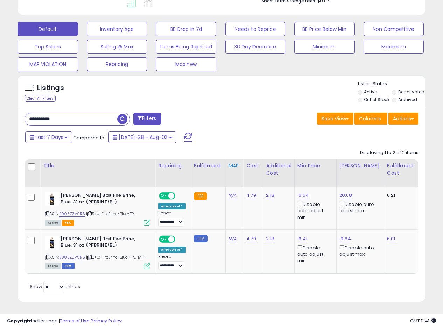
scroll to position [204, 0]
drag, startPoint x: 68, startPoint y: 110, endPoint x: 8, endPoint y: 108, distance: 59.6
click at [12, 109] on div "**********" at bounding box center [222, 70] width 436 height 479
paste input "text"
click at [119, 114] on span "button" at bounding box center [122, 119] width 10 height 10
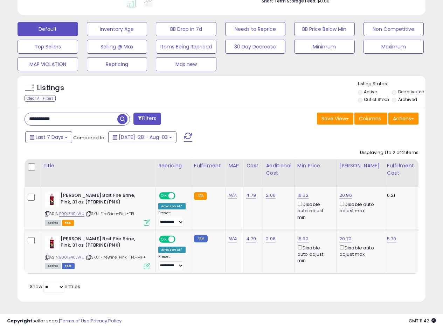
click at [235, 130] on div "Last 7 Days Compared to: [DATE]-28 - Aug-03" at bounding box center [171, 138] width 296 height 16
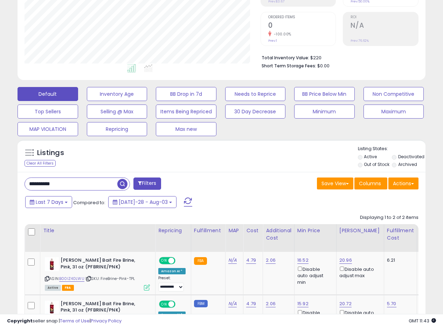
drag, startPoint x: 70, startPoint y: 184, endPoint x: 7, endPoint y: 182, distance: 63.8
click at [18, 184] on div "**********" at bounding box center [222, 269] width 408 height 194
paste input "text"
click at [123, 184] on span "button" at bounding box center [122, 184] width 10 height 10
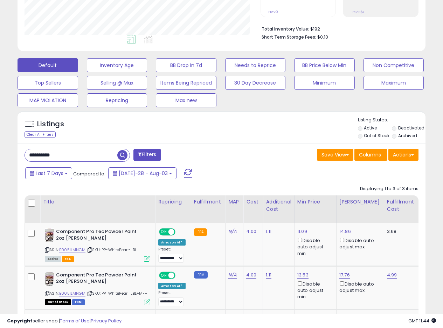
scroll to position [222, 0]
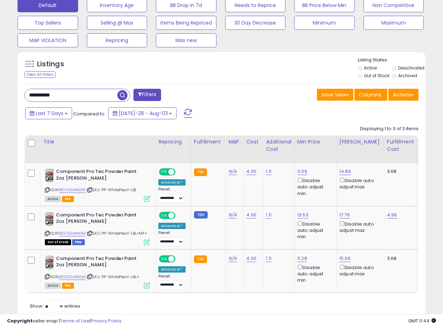
click at [242, 100] on div "Save View Save As New View Update Current View Columns Actions Import Export Vi…" at bounding box center [323, 96] width 203 height 14
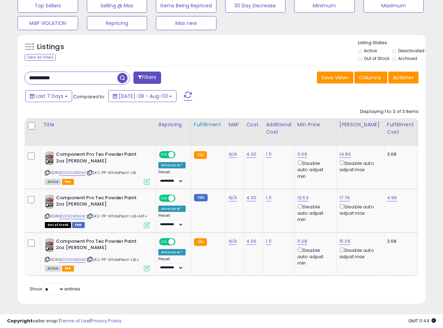
scroll to position [247, 0]
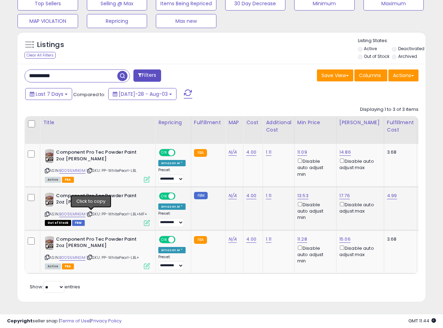
click at [92, 212] on icon at bounding box center [90, 214] width 5 height 4
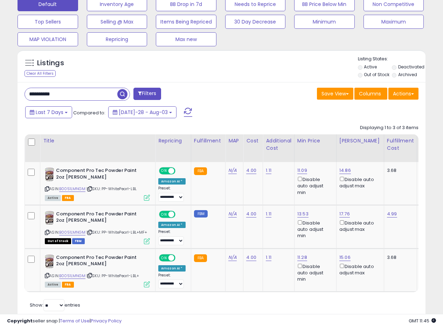
scroll to position [212, 0]
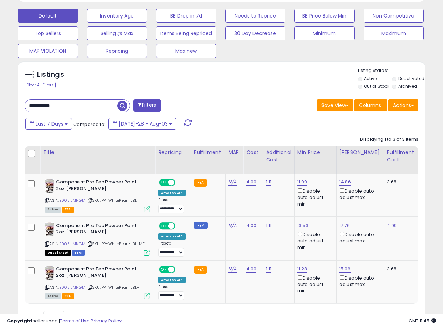
drag, startPoint x: 76, startPoint y: 108, endPoint x: 0, endPoint y: 100, distance: 76.5
click at [0, 101] on div "**********" at bounding box center [221, 84] width 443 height 547
paste input "text"
click at [122, 106] on span "button" at bounding box center [122, 106] width 10 height 10
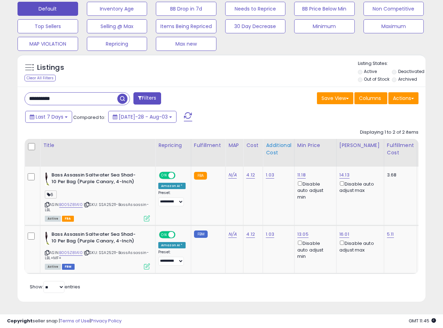
scroll to position [224, 0]
drag, startPoint x: 79, startPoint y: 90, endPoint x: 0, endPoint y: 80, distance: 79.8
click at [7, 86] on div "**********" at bounding box center [222, 60] width 436 height 499
paste input "text"
click at [124, 94] on span "button" at bounding box center [122, 99] width 10 height 10
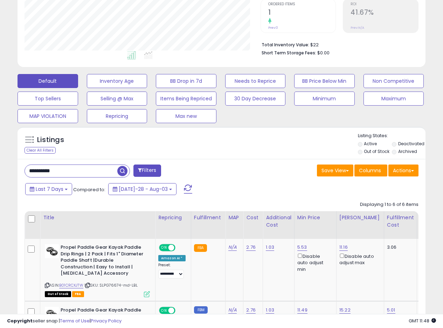
scroll to position [187, 0]
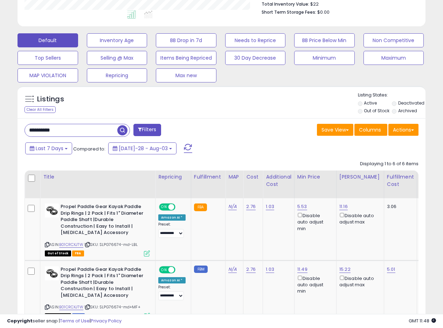
click at [239, 145] on div "Last 7 Days Compared to: [DATE]-28 - Aug-03" at bounding box center [171, 149] width 296 height 16
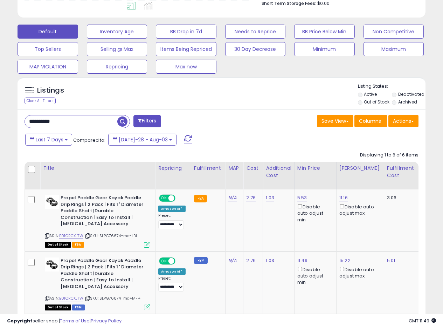
scroll to position [293, 0]
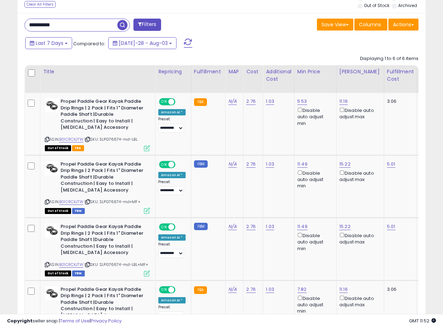
drag, startPoint x: 71, startPoint y: 26, endPoint x: 3, endPoint y: 22, distance: 67.8
click at [0, 25] on div "**********" at bounding box center [221, 128] width 443 height 797
paste input "text"
click at [120, 26] on span "button" at bounding box center [122, 25] width 10 height 10
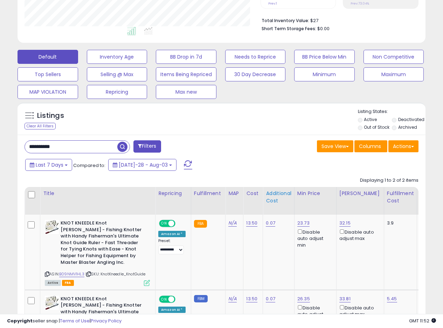
scroll to position [222, 0]
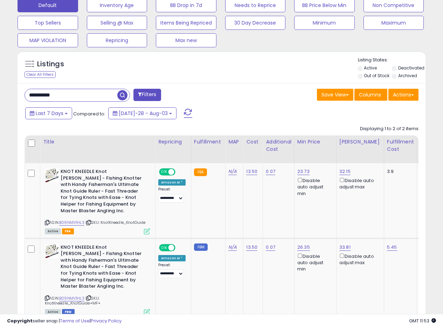
drag, startPoint x: 56, startPoint y: 95, endPoint x: 1, endPoint y: 83, distance: 57.0
click at [0, 83] on div "**********" at bounding box center [221, 86] width 443 height 573
paste input "text"
click at [128, 94] on span "button" at bounding box center [122, 95] width 10 height 10
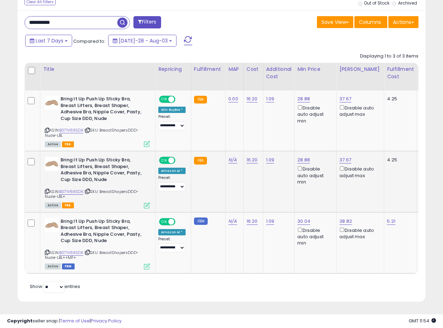
scroll to position [300, 0]
click at [210, 177] on td "FBA" at bounding box center [208, 181] width 34 height 61
click at [149, 141] on icon at bounding box center [147, 144] width 6 height 6
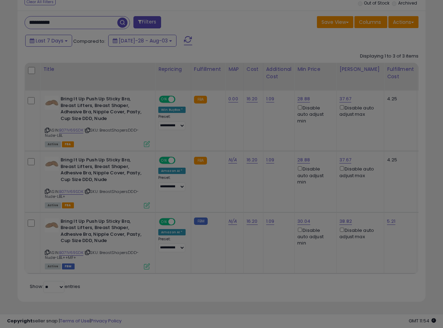
scroll to position [144, 239]
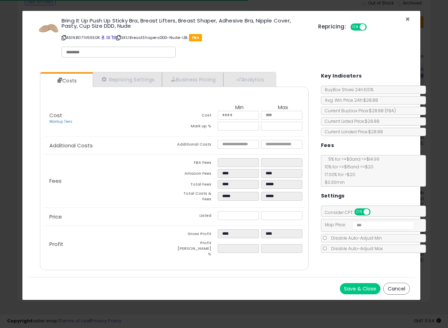
click at [407, 19] on span "×" at bounding box center [408, 19] width 5 height 10
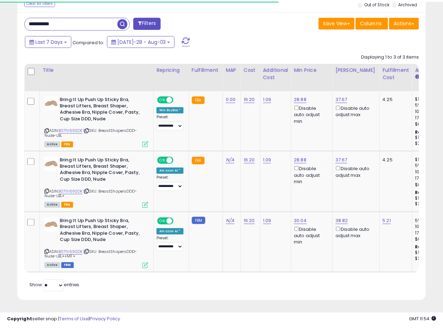
scroll to position [350220, 350127]
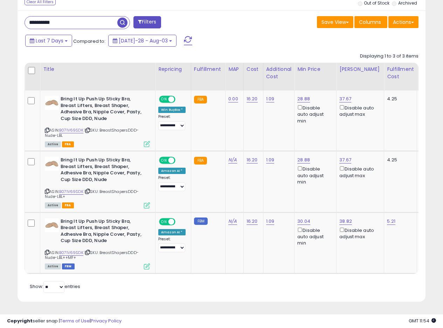
drag, startPoint x: 66, startPoint y: 17, endPoint x: 0, endPoint y: 0, distance: 67.7
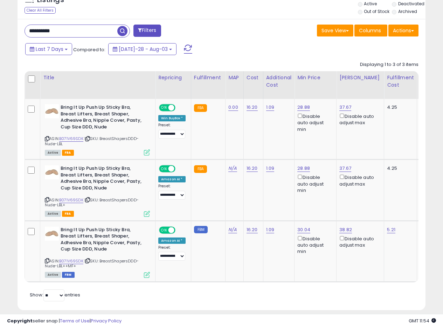
paste input "text"
type input "**********"
click at [122, 30] on span "button" at bounding box center [122, 31] width 10 height 10
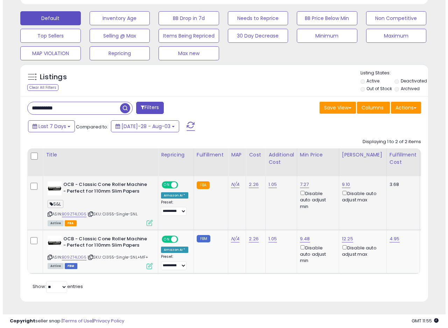
scroll to position [144, 236]
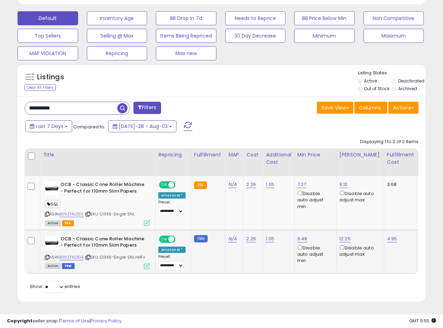
click at [146, 263] on icon at bounding box center [147, 266] width 6 height 6
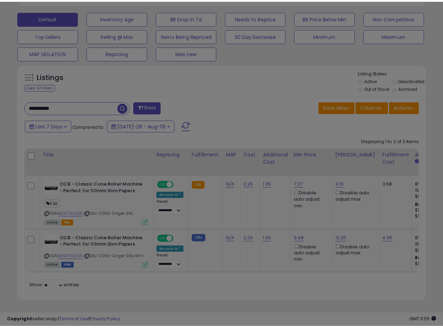
scroll to position [144, 239]
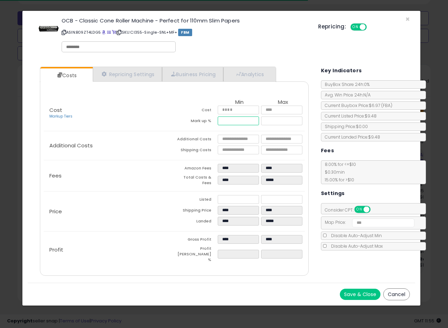
drag, startPoint x: 228, startPoint y: 120, endPoint x: 256, endPoint y: 121, distance: 27.7
click at [256, 121] on input "*****" at bounding box center [238, 120] width 41 height 9
type input "*****"
click at [166, 163] on div "Fees Amazon Fees **** **** Total Costs & Fees **** *****" at bounding box center [174, 175] width 261 height 31
click at [409, 16] on span "×" at bounding box center [408, 19] width 5 height 10
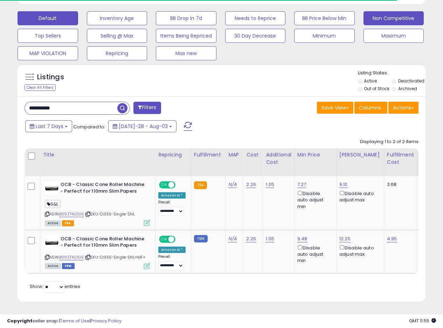
scroll to position [350220, 350127]
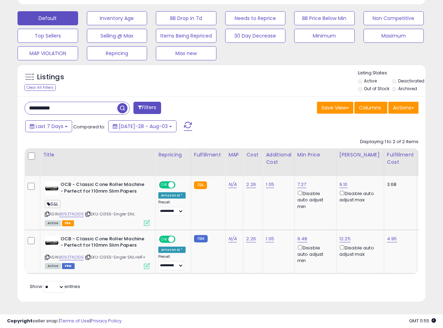
drag, startPoint x: 78, startPoint y: 102, endPoint x: 1, endPoint y: 97, distance: 76.9
click at [0, 99] on div "**********" at bounding box center [221, 70] width 443 height 514
paste input "text"
click at [120, 103] on span "button" at bounding box center [122, 108] width 10 height 10
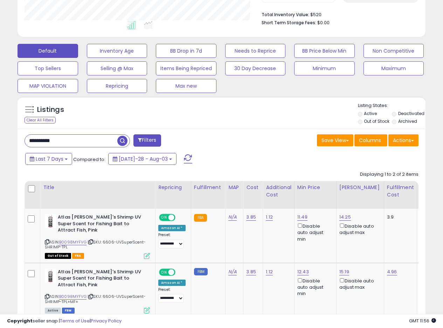
scroll to position [187, 0]
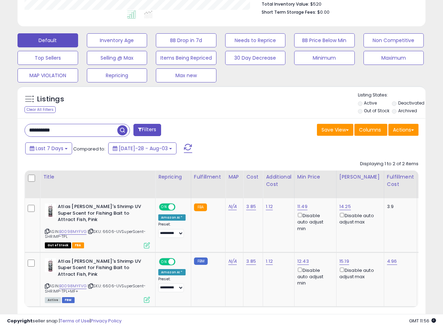
drag, startPoint x: 73, startPoint y: 127, endPoint x: 0, endPoint y: 121, distance: 73.1
click at [5, 123] on div "**********" at bounding box center [222, 92] width 436 height 501
paste input "text"
click at [123, 131] on span "button" at bounding box center [122, 130] width 10 height 10
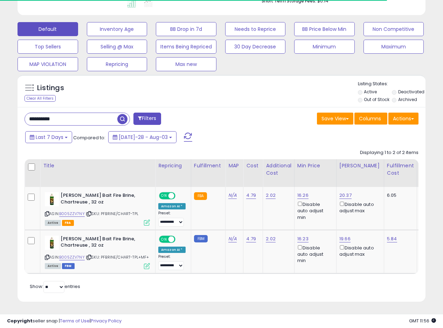
scroll to position [144, 236]
drag, startPoint x: 308, startPoint y: 191, endPoint x: 295, endPoint y: 193, distance: 12.8
click at [295, 193] on td "16.26 Disable auto adjust min" at bounding box center [315, 208] width 42 height 43
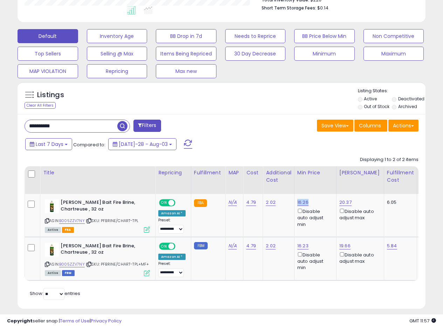
scroll to position [204, 0]
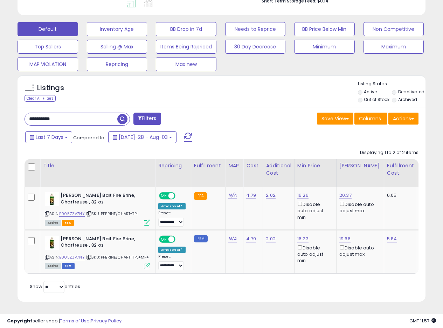
drag, startPoint x: 72, startPoint y: 111, endPoint x: 14, endPoint y: 105, distance: 58.8
click at [14, 105] on div "Listings Clear All Filters" at bounding box center [221, 190] width 419 height 239
paste input "text"
type input "**********"
drag, startPoint x: 123, startPoint y: 113, endPoint x: 127, endPoint y: 114, distance: 3.6
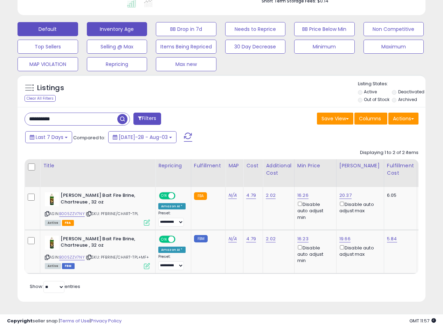
click at [124, 114] on span "button" at bounding box center [122, 119] width 10 height 10
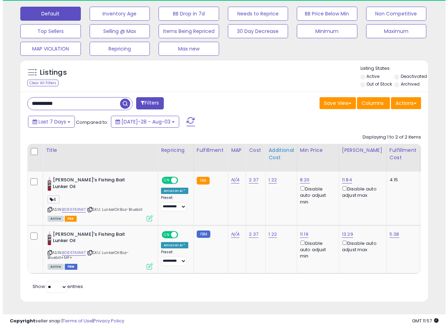
scroll to position [144, 236]
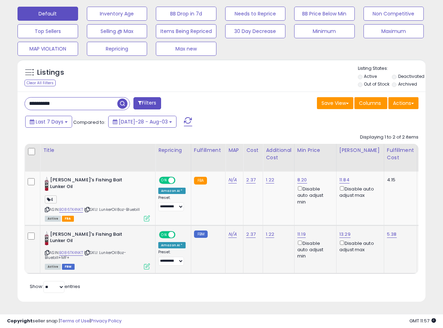
click at [145, 257] on div "ASIN: B086TK4NKT | SKU: LunkerOil8oz-Bluebill+MF+ Active FBM" at bounding box center [97, 249] width 105 height 37
click at [146, 263] on icon at bounding box center [147, 266] width 6 height 6
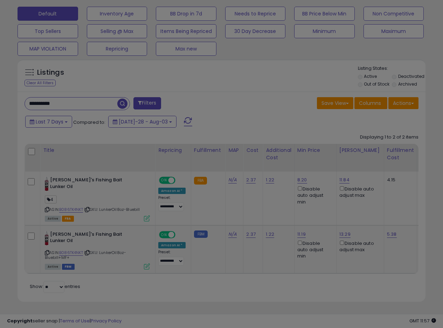
scroll to position [144, 239]
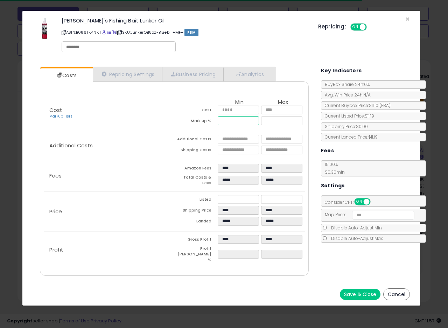
drag, startPoint x: 226, startPoint y: 119, endPoint x: 238, endPoint y: 118, distance: 12.0
click at [236, 118] on input "*****" at bounding box center [238, 120] width 41 height 9
type input "*****"
type input "****"
type input "*****"
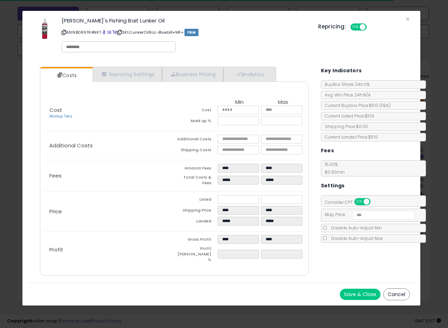
type input "*****"
type input "****"
click at [160, 146] on p "Additional Costs" at bounding box center [109, 146] width 131 height 6
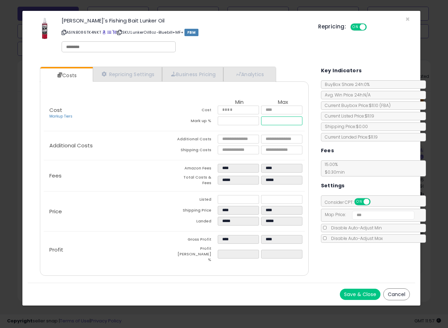
drag, startPoint x: 280, startPoint y: 122, endPoint x: 268, endPoint y: 123, distance: 11.3
click at [268, 123] on input "*****" at bounding box center [281, 120] width 41 height 9
type input "*****"
type input "****"
type input "*****"
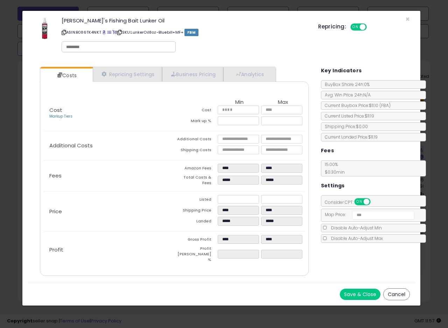
type input "*****"
type input "****"
type input "*****"
click at [177, 172] on td "Amazon Fees" at bounding box center [195, 169] width 43 height 11
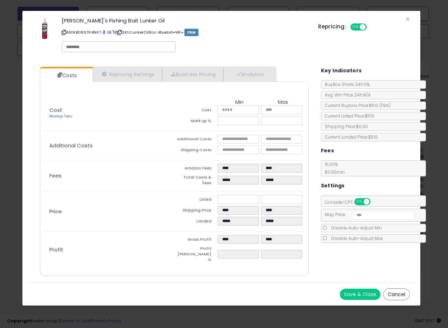
click at [351, 288] on button "Save & Close" at bounding box center [360, 293] width 41 height 11
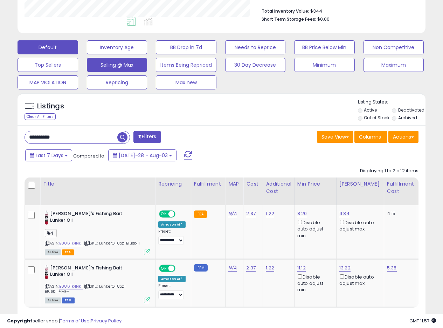
scroll to position [113, 0]
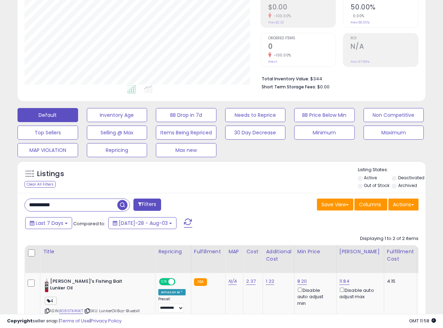
drag, startPoint x: 69, startPoint y: 204, endPoint x: 12, endPoint y: 197, distance: 57.5
click at [13, 198] on div "Listings Clear All Filters" at bounding box center [221, 284] width 419 height 254
paste input "text"
click at [122, 207] on span "button" at bounding box center [122, 205] width 10 height 10
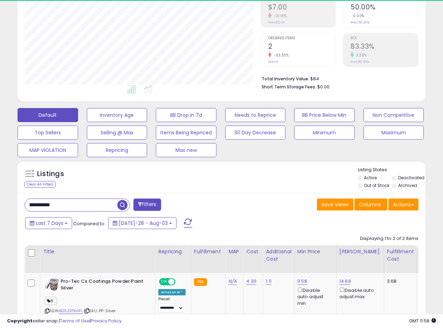
scroll to position [144, 236]
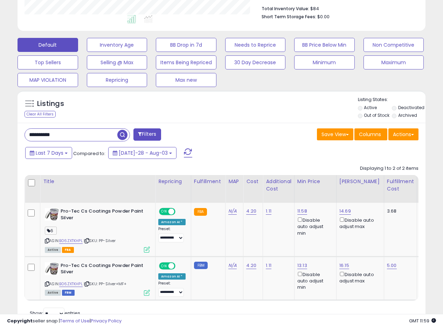
click at [229, 143] on div "**********" at bounding box center [222, 225] width 408 height 205
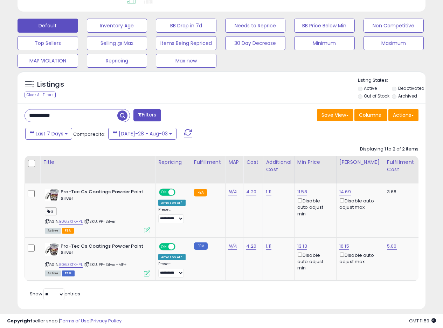
scroll to position [215, 0]
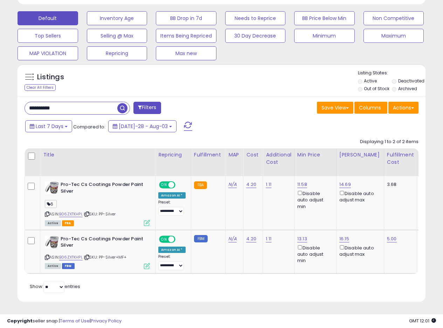
drag, startPoint x: 71, startPoint y: 103, endPoint x: 0, endPoint y: 97, distance: 70.7
click at [0, 97] on div "**********" at bounding box center [221, 70] width 443 height 514
paste input "text"
click at [121, 103] on span "button" at bounding box center [122, 108] width 10 height 10
drag, startPoint x: 29, startPoint y: 103, endPoint x: 1, endPoint y: 97, distance: 28.8
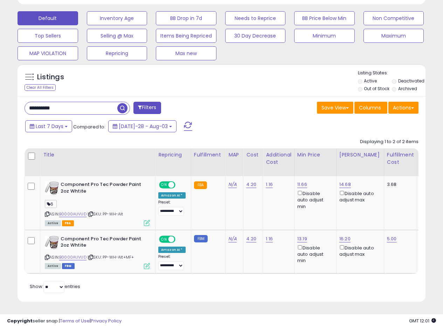
click at [0, 97] on div "**********" at bounding box center [221, 70] width 443 height 514
paste input "text"
click at [124, 105] on span "button" at bounding box center [122, 108] width 10 height 10
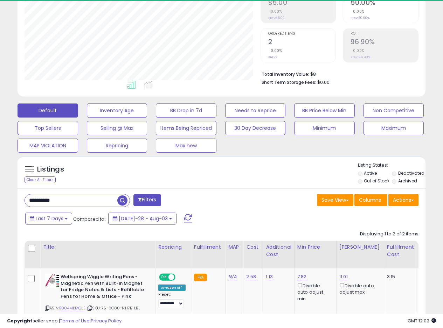
scroll to position [144, 236]
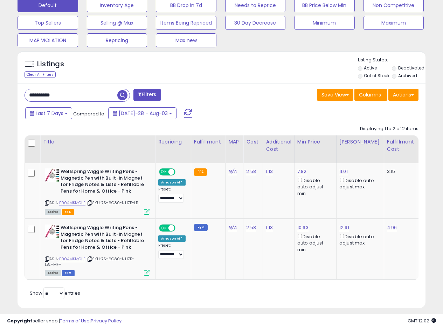
click at [225, 111] on div "Last 7 Days Compared to: [DATE]-28 - Aug-03" at bounding box center [171, 114] width 296 height 16
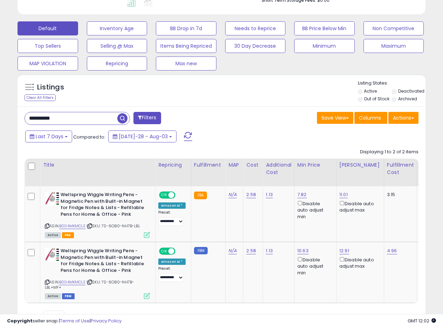
scroll to position [187, 0]
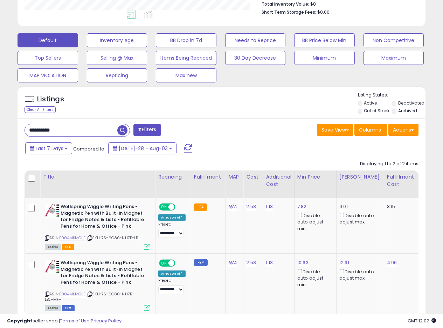
drag, startPoint x: 236, startPoint y: 118, endPoint x: 232, endPoint y: 119, distance: 4.7
click at [236, 118] on div "**********" at bounding box center [222, 230] width 408 height 225
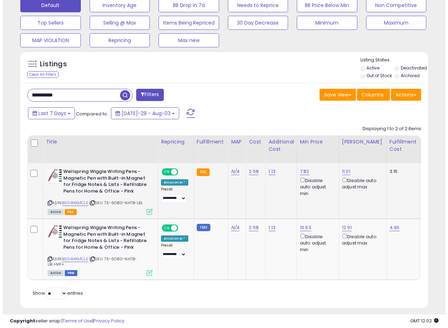
scroll to position [234, 0]
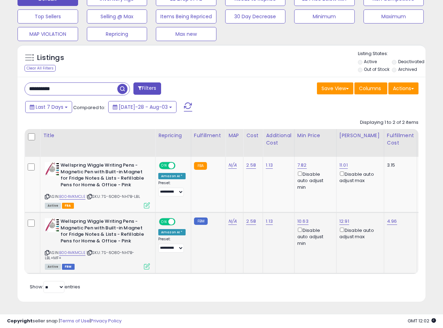
click at [146, 258] on div "ASIN: B004MKMCLE | SKU: 7S-6O80-NH7B-LBL+MF+ Active FBM" at bounding box center [97, 243] width 105 height 50
click at [147, 263] on icon at bounding box center [147, 266] width 6 height 6
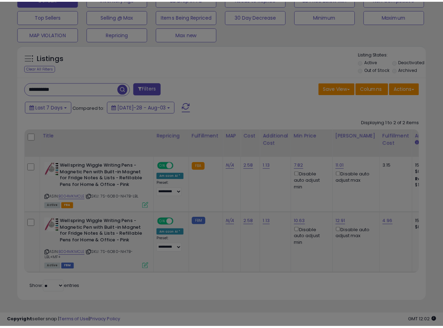
scroll to position [144, 239]
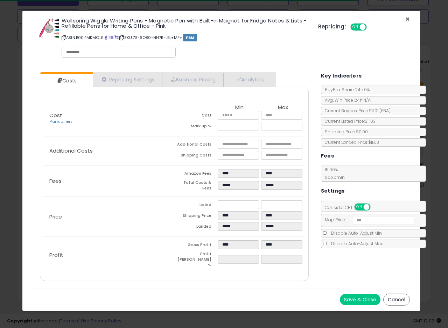
drag, startPoint x: 407, startPoint y: 18, endPoint x: 401, endPoint y: 14, distance: 6.7
click at [407, 18] on span "×" at bounding box center [408, 19] width 5 height 10
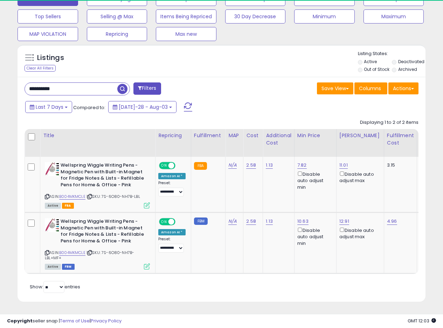
scroll to position [350220, 350127]
drag, startPoint x: 70, startPoint y: 83, endPoint x: 0, endPoint y: 85, distance: 70.1
click at [0, 85] on div "**********" at bounding box center [221, 61] width 443 height 534
paste input "text"
click at [123, 85] on span "button" at bounding box center [122, 89] width 10 height 10
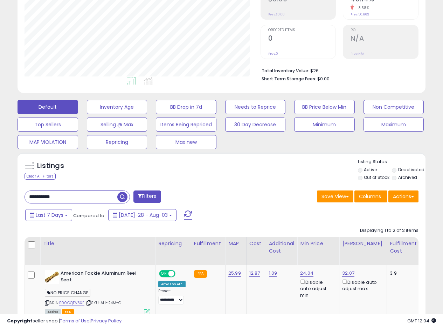
scroll to position [121, 0]
drag, startPoint x: 73, startPoint y: 202, endPoint x: 5, endPoint y: 198, distance: 67.4
click at [5, 198] on div "**********" at bounding box center [222, 159] width 436 height 501
paste input "text"
click at [123, 198] on span "button" at bounding box center [122, 197] width 10 height 10
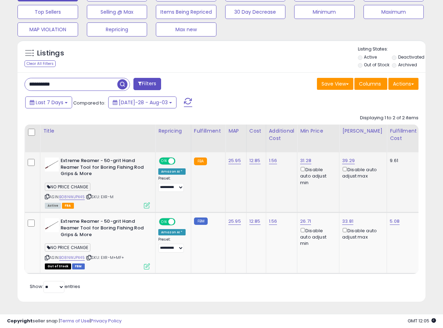
scroll to position [239, 0]
drag, startPoint x: 0, startPoint y: 82, endPoint x: 18, endPoint y: 75, distance: 19.2
click at [0, 82] on div "**********" at bounding box center [221, 58] width 443 height 538
paste input "text"
click at [122, 80] on span "button" at bounding box center [122, 84] width 10 height 10
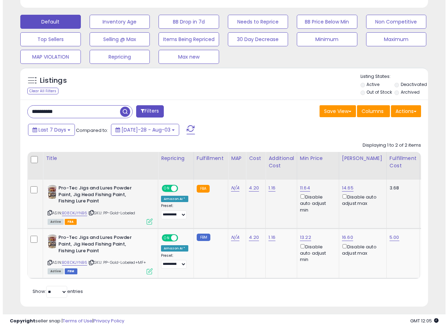
scroll to position [216, 0]
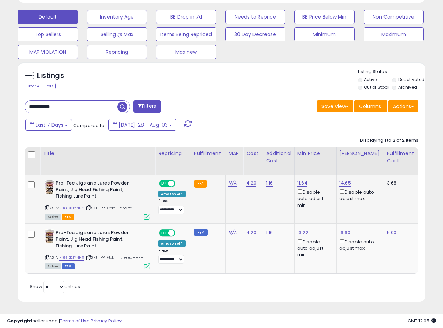
drag, startPoint x: 229, startPoint y: 196, endPoint x: 241, endPoint y: 190, distance: 13.0
click at [231, 196] on td "N/A" at bounding box center [235, 198] width 18 height 49
click at [148, 263] on icon at bounding box center [147, 266] width 6 height 6
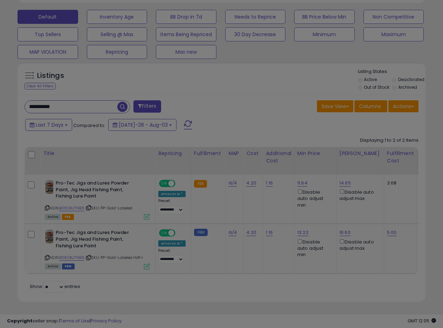
scroll to position [144, 239]
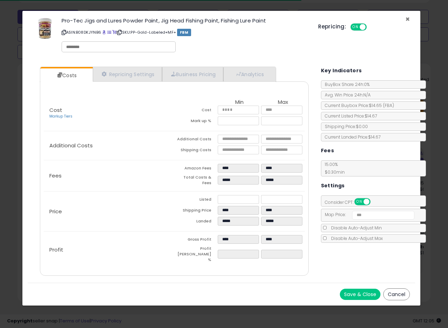
click at [407, 17] on span "×" at bounding box center [408, 19] width 5 height 10
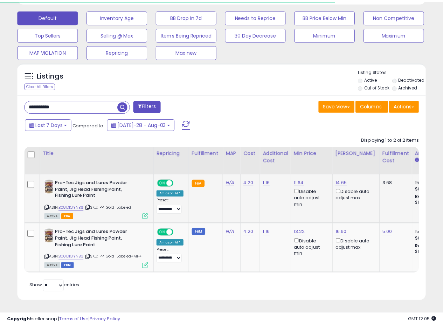
scroll to position [350220, 350127]
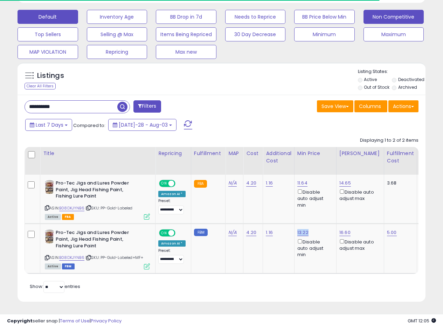
drag, startPoint x: 309, startPoint y: 228, endPoint x: 373, endPoint y: 10, distance: 227.1
click at [297, 229] on div "13.22 Disable auto adjust min" at bounding box center [314, 243] width 34 height 28
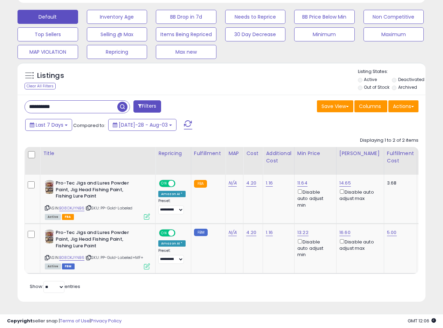
drag, startPoint x: 74, startPoint y: 96, endPoint x: 25, endPoint y: 97, distance: 49.8
click at [25, 100] on div "**********" at bounding box center [77, 106] width 105 height 13
paste input "text"
click at [120, 102] on span "button" at bounding box center [122, 107] width 10 height 10
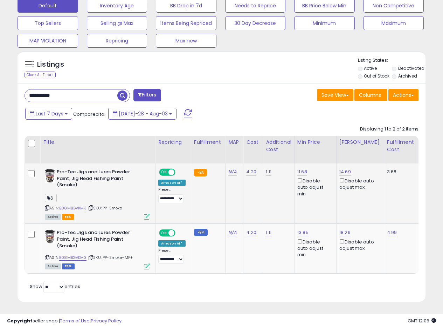
scroll to position [227, 0]
drag, startPoint x: 67, startPoint y: 88, endPoint x: 9, endPoint y: 85, distance: 57.8
click at [15, 89] on div "Listings Clear All Filters" at bounding box center [221, 179] width 419 height 262
paste input "text"
click at [117, 89] on input "**********" at bounding box center [71, 95] width 92 height 12
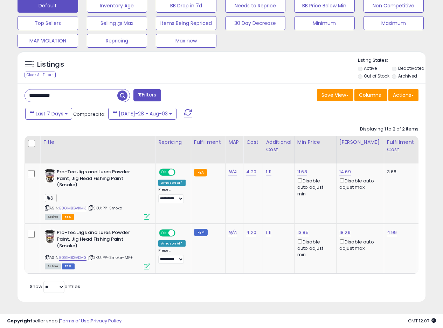
drag, startPoint x: 121, startPoint y: 89, endPoint x: 127, endPoint y: 93, distance: 6.8
click at [122, 90] on span "button" at bounding box center [122, 95] width 10 height 10
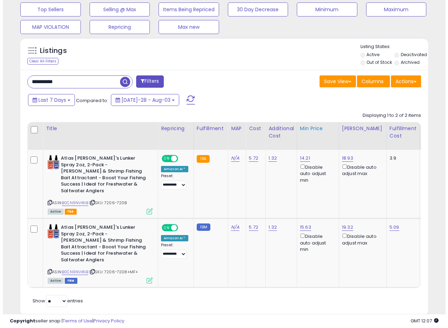
scroll to position [242, 0]
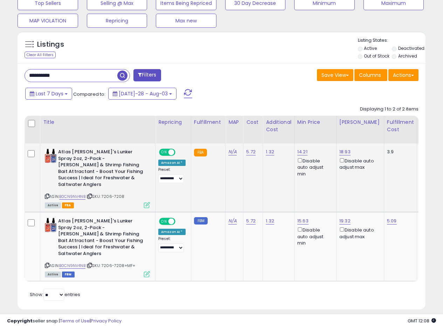
drag, startPoint x: 154, startPoint y: 196, endPoint x: 150, endPoint y: 197, distance: 4.3
click at [154, 196] on td "Atlas [PERSON_NAME]'s Lunker Spray 2oz, 2-Pack - [PERSON_NAME] & Shrimp Fishing…" at bounding box center [97, 177] width 115 height 69
click at [150, 197] on td "Atlas [PERSON_NAME]'s Lunker Spray 2oz, 2-Pack - [PERSON_NAME] & Shrimp Fishing…" at bounding box center [97, 177] width 115 height 69
click at [147, 202] on td "Atlas [PERSON_NAME]'s Lunker Spray 2oz, 2-Pack - [PERSON_NAME] & Shrimp Fishing…" at bounding box center [97, 177] width 115 height 69
click at [149, 202] on icon at bounding box center [147, 205] width 6 height 6
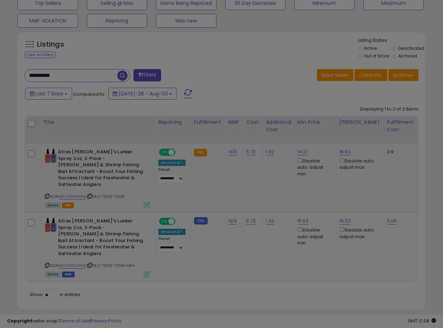
scroll to position [144, 239]
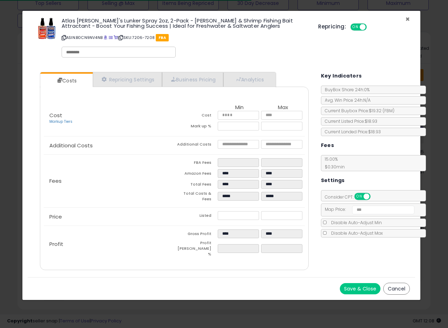
click at [408, 19] on span "×" at bounding box center [408, 19] width 5 height 10
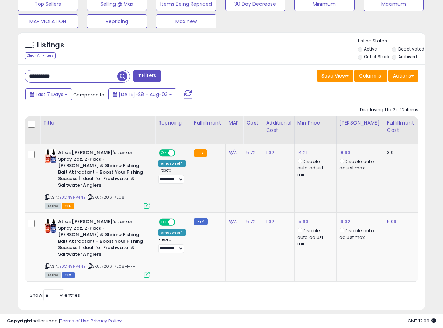
scroll to position [242, 0]
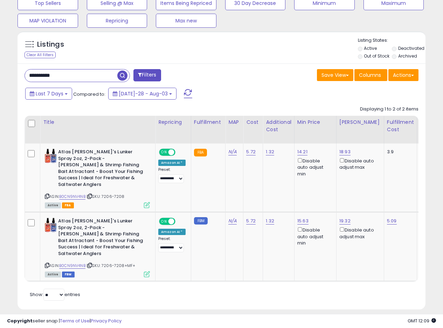
drag, startPoint x: 74, startPoint y: 69, endPoint x: 34, endPoint y: 78, distance: 40.7
click at [34, 78] on div "**********" at bounding box center [222, 186] width 408 height 246
drag, startPoint x: 70, startPoint y: 76, endPoint x: 0, endPoint y: 75, distance: 70.4
click at [0, 75] on div "**********" at bounding box center [221, 58] width 443 height 555
paste input "text"
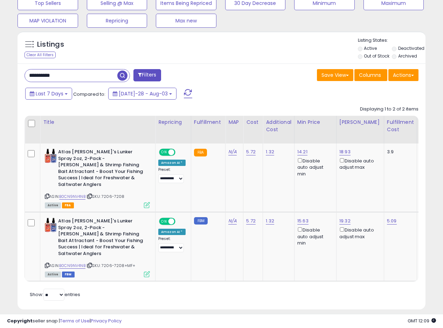
click at [122, 76] on span "button" at bounding box center [122, 75] width 10 height 10
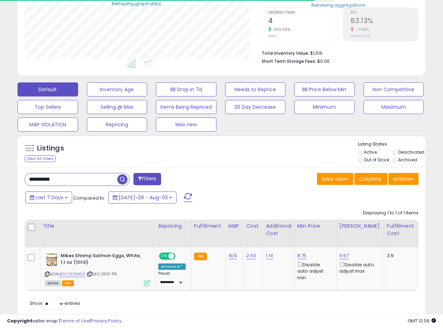
scroll to position [160, 0]
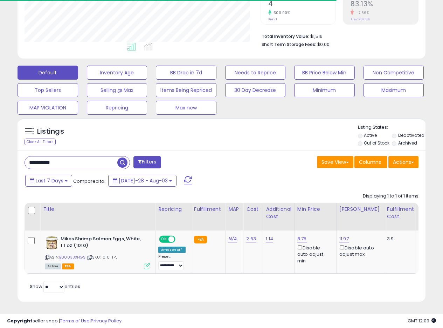
click at [249, 156] on div "Save View Save As New View Update Current View Columns Actions Import Export Vi…" at bounding box center [323, 163] width 203 height 14
click at [248, 131] on div "Listings Clear All Filters Listing States:" at bounding box center [222, 136] width 408 height 24
drag, startPoint x: 251, startPoint y: 140, endPoint x: 351, endPoint y: 149, distance: 100.6
click at [251, 140] on div "Listings Clear All Filters Listing States:" at bounding box center [222, 136] width 408 height 24
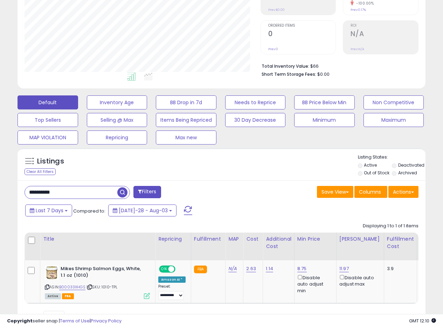
scroll to position [160, 0]
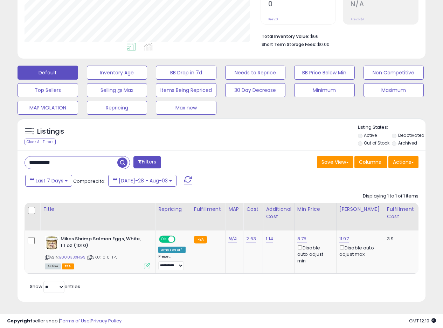
drag, startPoint x: 85, startPoint y: 154, endPoint x: 0, endPoint y: 157, distance: 84.8
click at [0, 157] on div "**********" at bounding box center [221, 98] width 443 height 460
paste input "text"
click at [123, 159] on span "button" at bounding box center [122, 162] width 10 height 10
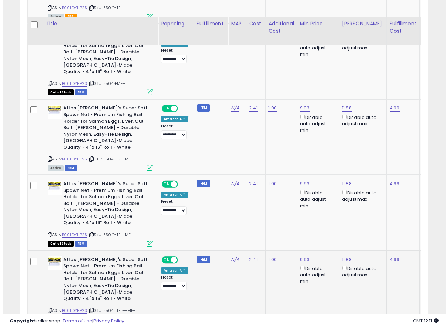
scroll to position [462, 0]
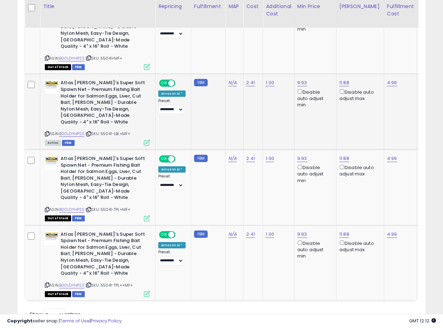
click at [144, 140] on div "Active FBM" at bounding box center [97, 142] width 105 height 5
click at [146, 139] on icon at bounding box center [147, 142] width 6 height 6
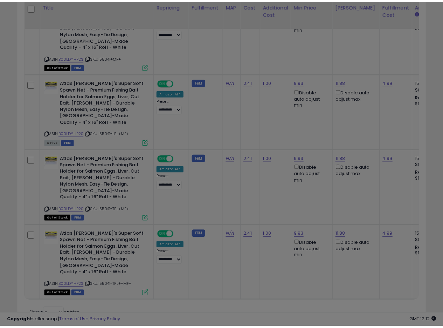
scroll to position [144, 239]
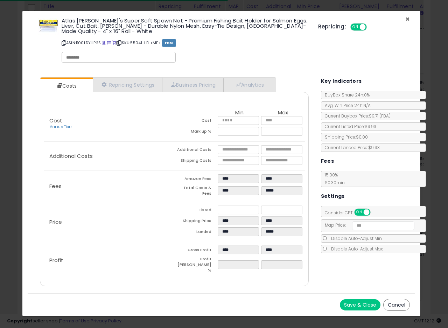
click at [406, 18] on span "×" at bounding box center [408, 19] width 5 height 10
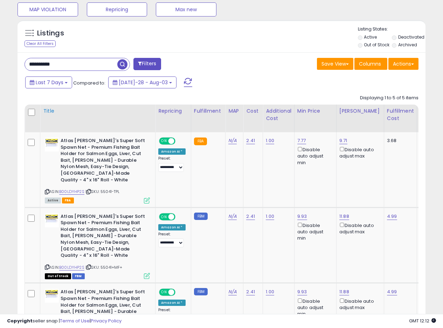
scroll to position [252, 0]
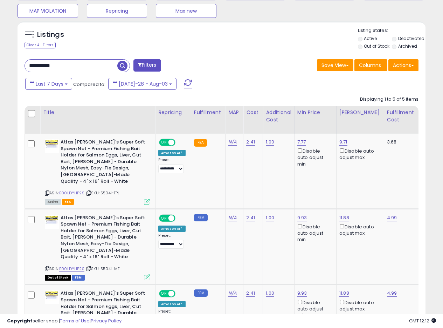
drag, startPoint x: 66, startPoint y: 64, endPoint x: 0, endPoint y: 58, distance: 66.5
click at [0, 60] on div "**********" at bounding box center [221, 168] width 443 height 794
paste input "text"
click at [123, 63] on span "button" at bounding box center [122, 66] width 10 height 10
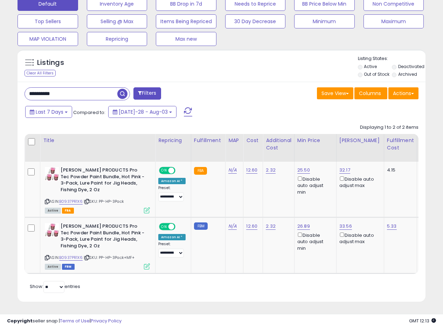
scroll to position [229, 0]
drag, startPoint x: 68, startPoint y: 92, endPoint x: 0, endPoint y: 83, distance: 68.9
click at [0, 85] on div "**********" at bounding box center [221, 63] width 443 height 529
paste input "text"
click at [127, 89] on span "button" at bounding box center [122, 94] width 10 height 10
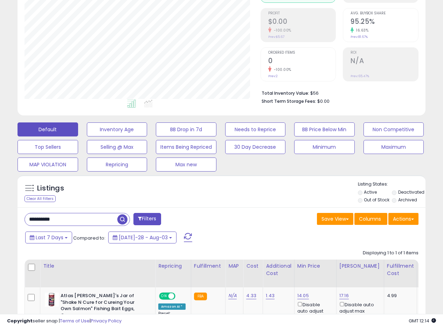
scroll to position [166, 0]
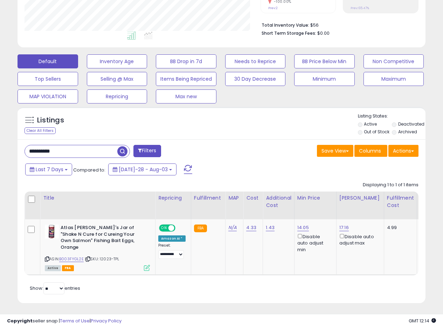
drag, startPoint x: 69, startPoint y: 152, endPoint x: 0, endPoint y: 138, distance: 70.8
click at [0, 140] on div "**********" at bounding box center [221, 92] width 443 height 473
paste input "text"
click at [122, 151] on span "button" at bounding box center [122, 151] width 10 height 10
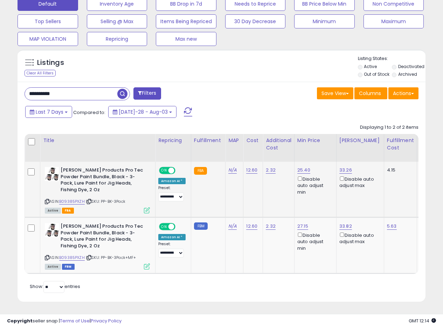
scroll to position [144, 236]
click at [227, 189] on td "N/A" at bounding box center [235, 189] width 18 height 55
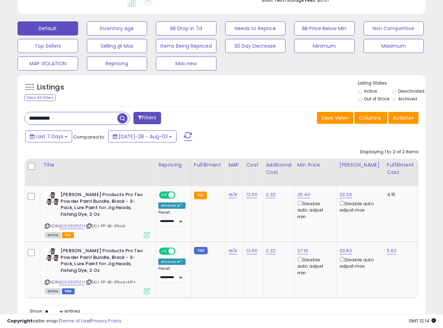
scroll to position [208, 0]
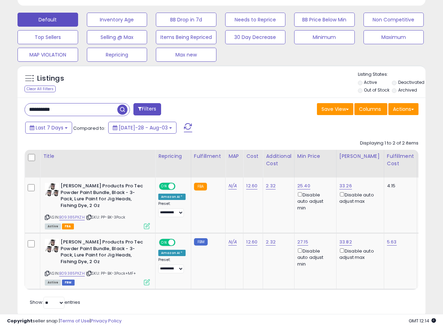
click at [242, 97] on div "Listings Clear All Filters" at bounding box center [222, 81] width 408 height 32
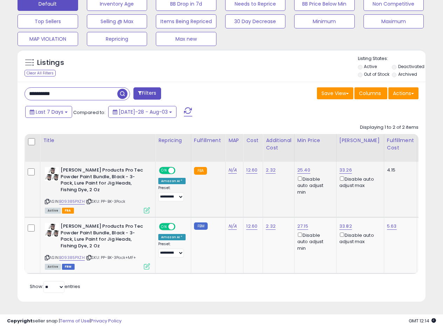
scroll to position [229, 0]
click at [0, 80] on div "**********" at bounding box center [221, 63] width 443 height 529
paste input "text"
click at [121, 89] on span "button" at bounding box center [122, 94] width 10 height 10
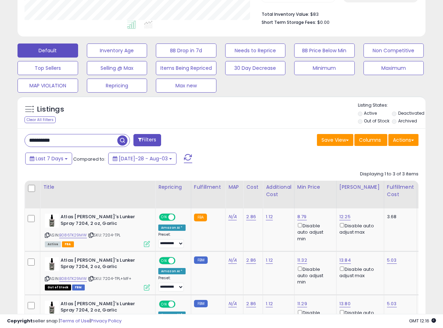
scroll to position [177, 0]
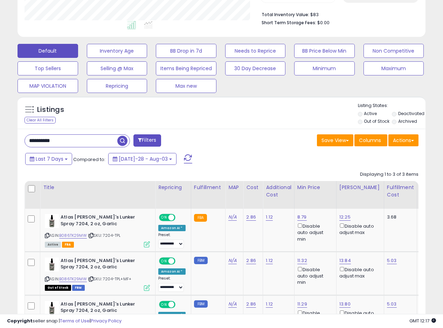
drag, startPoint x: 67, startPoint y: 139, endPoint x: 0, endPoint y: 132, distance: 67.3
click at [0, 134] on div "**********" at bounding box center [221, 119] width 443 height 547
paste input "text"
click at [124, 141] on span "button" at bounding box center [122, 141] width 10 height 10
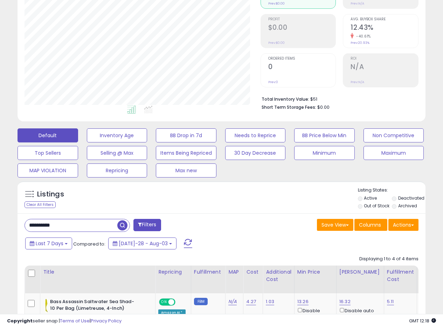
scroll to position [152, 0]
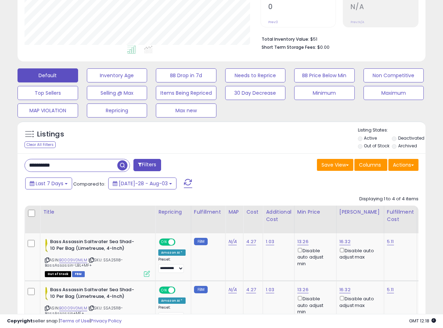
drag, startPoint x: 67, startPoint y: 164, endPoint x: 0, endPoint y: 153, distance: 67.8
click at [0, 154] on div "**********" at bounding box center [221, 174] width 443 height 609
paste input "text"
drag, startPoint x: 124, startPoint y: 164, endPoint x: 121, endPoint y: 168, distance: 5.2
click at [125, 164] on span "button" at bounding box center [122, 165] width 10 height 10
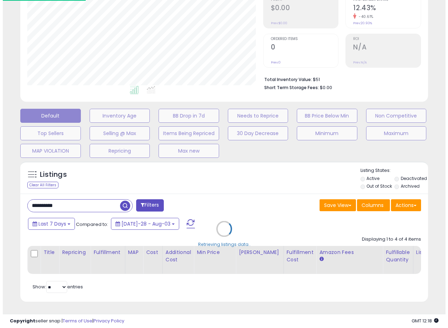
scroll to position [144, 239]
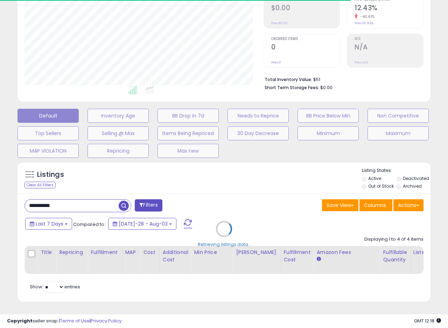
click at [199, 185] on div "Retrieving listings data.." at bounding box center [224, 234] width 424 height 152
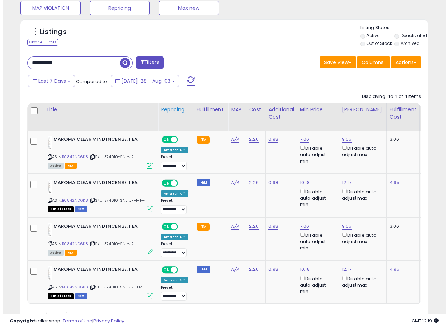
scroll to position [290, 0]
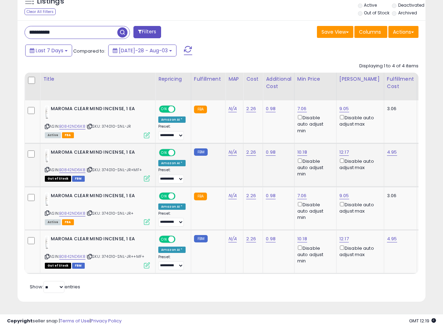
drag, startPoint x: 152, startPoint y: 171, endPoint x: 148, endPoint y: 174, distance: 5.5
click at [152, 171] on td "MAROMA CLEAR MIND INCENSE, 1 EA ASIN: B0842ND6K8 | SKU: 374010-SNL-JR+MF+ Out o…" at bounding box center [97, 164] width 115 height 43
click at [146, 175] on icon at bounding box center [147, 178] width 6 height 6
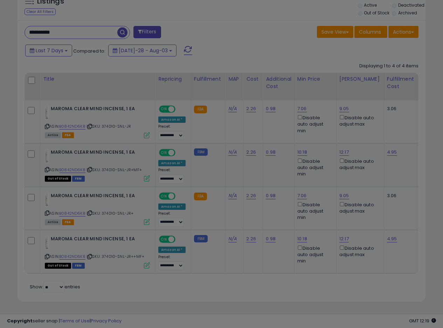
scroll to position [144, 239]
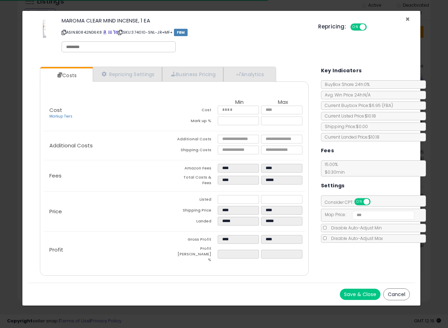
click at [408, 19] on span "×" at bounding box center [408, 19] width 5 height 10
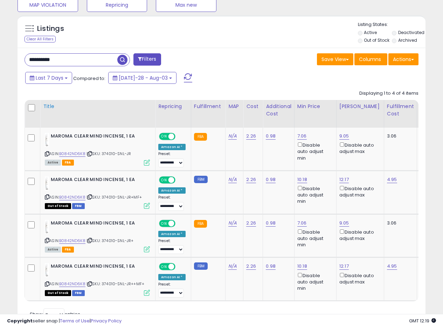
scroll to position [220, 0]
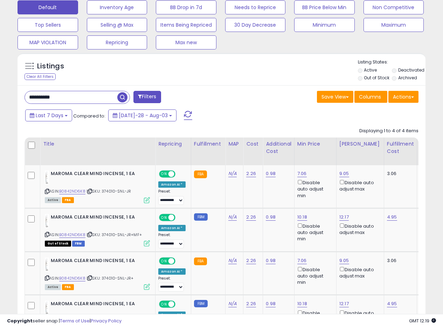
drag, startPoint x: 71, startPoint y: 102, endPoint x: 0, endPoint y: 97, distance: 71.6
click at [0, 97] on div "**********" at bounding box center [221, 97] width 443 height 590
paste input "text"
click at [122, 96] on span "button" at bounding box center [122, 97] width 10 height 10
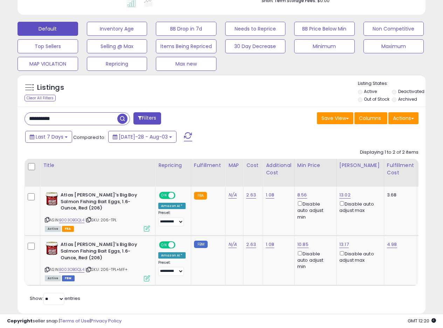
scroll to position [134, 0]
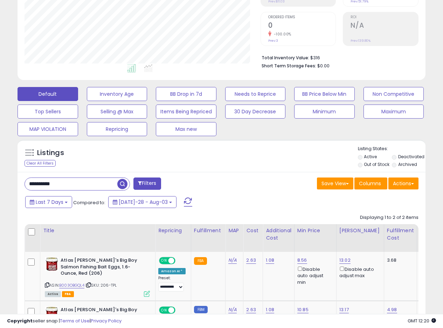
drag, startPoint x: 75, startPoint y: 185, endPoint x: 0, endPoint y: 179, distance: 75.2
click at [0, 179] on div "**********" at bounding box center [221, 147] width 443 height 516
paste input "text"
click at [124, 183] on span "button" at bounding box center [122, 184] width 10 height 10
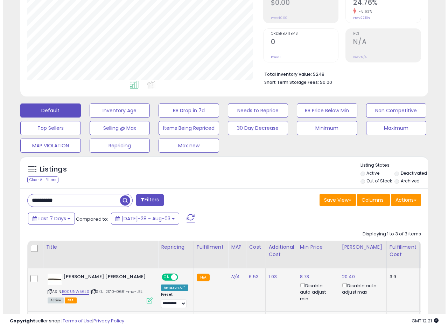
scroll to position [247, 0]
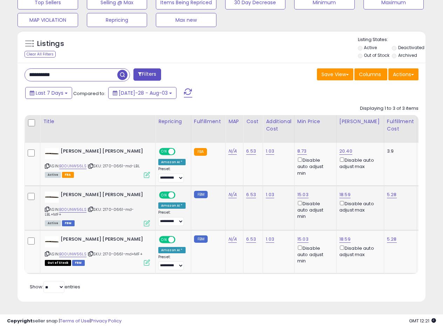
click at [148, 220] on icon at bounding box center [147, 223] width 6 height 6
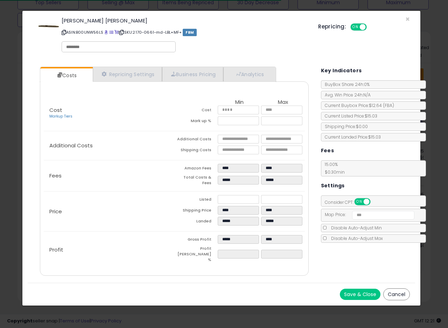
click at [405, 18] on div "[PERSON_NAME] [PERSON_NAME] ASIN: B00UNW56LS | SKU: 2170-0661-md-LBL+MF+ FBM Re…" at bounding box center [222, 36] width 388 height 40
click at [407, 19] on span "×" at bounding box center [408, 19] width 5 height 10
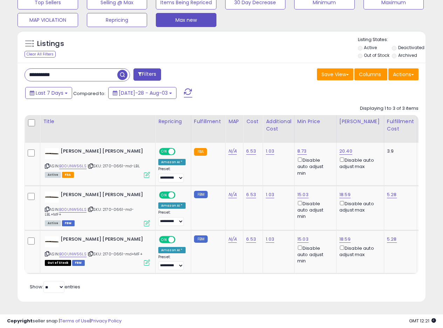
scroll to position [177, 0]
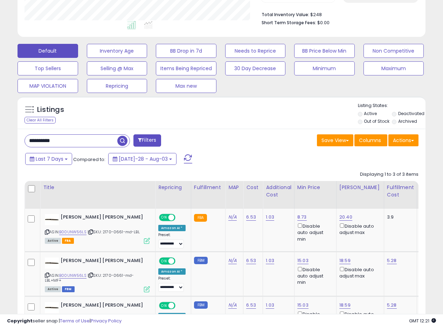
drag, startPoint x: 69, startPoint y: 143, endPoint x: 0, endPoint y: 137, distance: 69.2
click at [0, 138] on div "**********" at bounding box center [221, 120] width 443 height 548
paste input "text"
click at [121, 140] on span "button" at bounding box center [122, 141] width 10 height 10
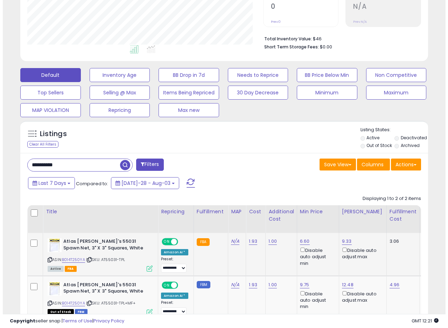
scroll to position [204, 0]
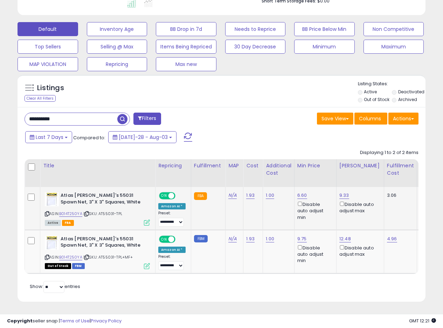
click at [146, 219] on icon at bounding box center [147, 222] width 6 height 6
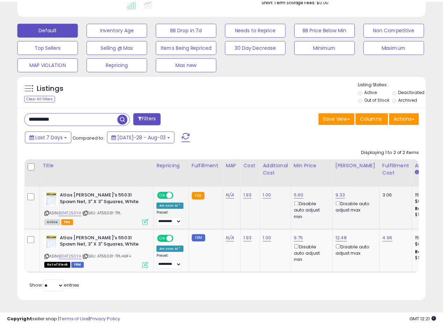
scroll to position [144, 239]
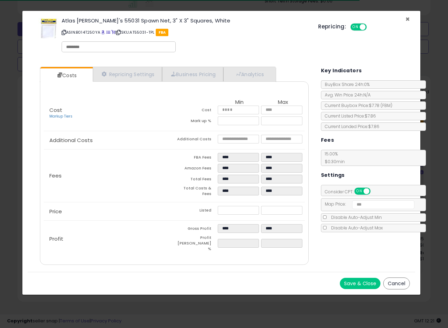
drag, startPoint x: 410, startPoint y: 18, endPoint x: 393, endPoint y: 7, distance: 19.2
click at [407, 18] on span "×" at bounding box center [408, 19] width 5 height 10
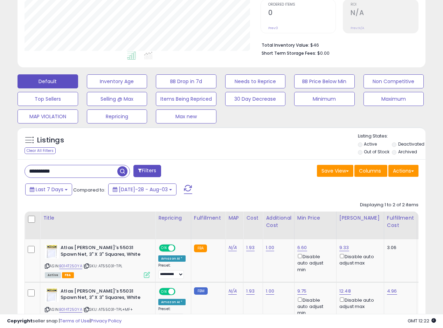
scroll to position [134, 0]
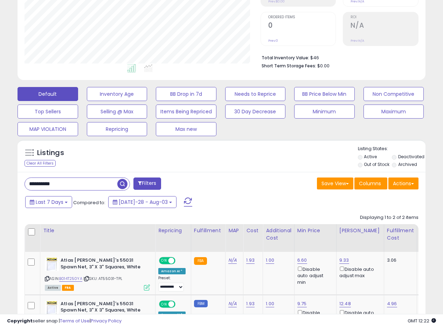
drag, startPoint x: 80, startPoint y: 184, endPoint x: 6, endPoint y: 184, distance: 73.9
click at [9, 184] on div "**********" at bounding box center [222, 135] width 436 height 479
paste input "text"
click at [122, 184] on span "button" at bounding box center [122, 184] width 10 height 10
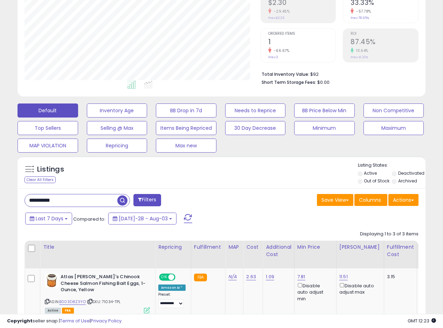
scroll to position [266, 0]
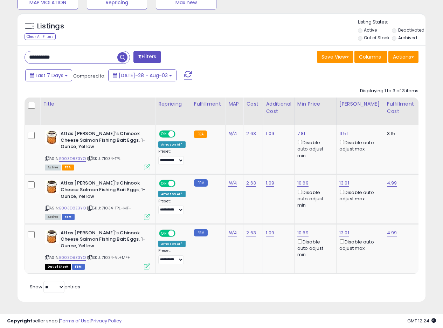
drag, startPoint x: 71, startPoint y: 55, endPoint x: 0, endPoint y: 50, distance: 71.7
click at [0, 51] on div "**********" at bounding box center [221, 44] width 443 height 565
paste input "text"
click at [122, 52] on span "button" at bounding box center [122, 57] width 10 height 10
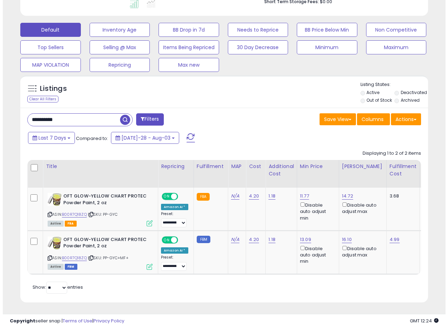
scroll to position [204, 0]
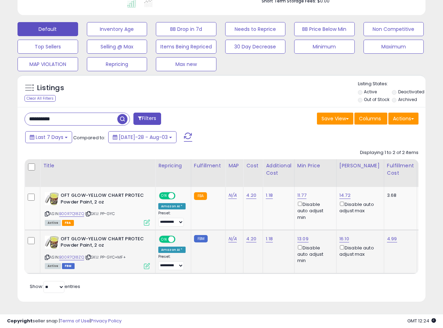
click at [147, 263] on icon at bounding box center [147, 266] width 6 height 6
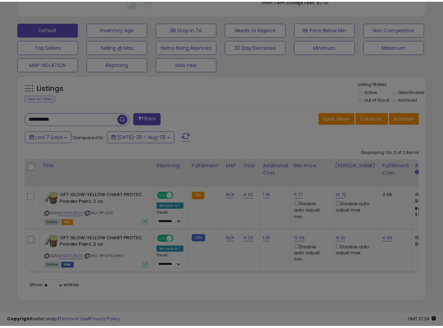
scroll to position [144, 239]
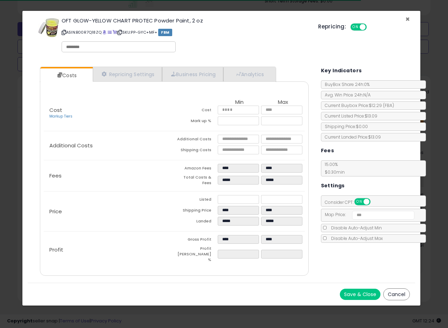
click at [407, 18] on span "×" at bounding box center [408, 19] width 5 height 10
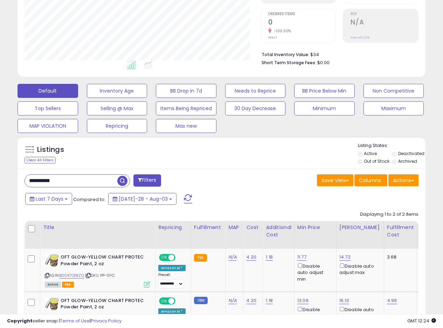
scroll to position [134, 0]
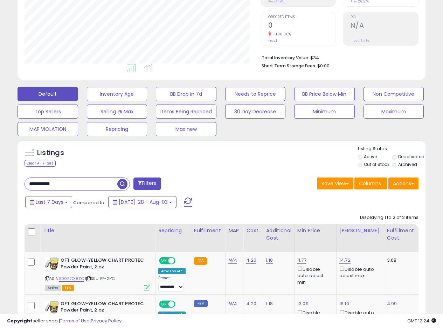
drag, startPoint x: 64, startPoint y: 186, endPoint x: 0, endPoint y: 175, distance: 65.2
click at [0, 176] on div "**********" at bounding box center [221, 140] width 443 height 503
paste input "text"
click at [122, 180] on span "button" at bounding box center [122, 184] width 10 height 10
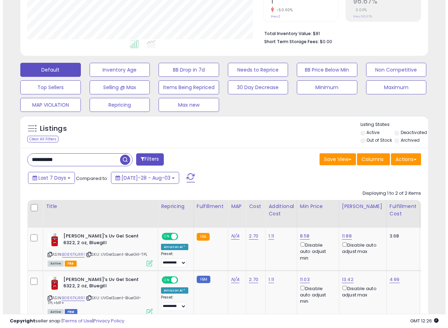
scroll to position [117, 0]
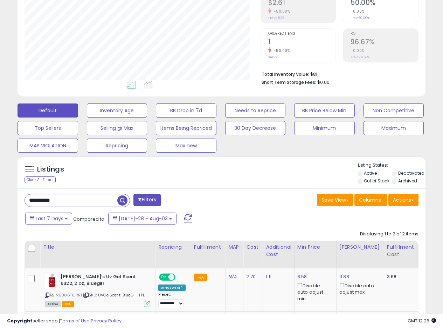
click at [0, 203] on div "**********" at bounding box center [221, 159] width 443 height 508
paste input "text"
click at [120, 200] on span "button" at bounding box center [122, 200] width 10 height 10
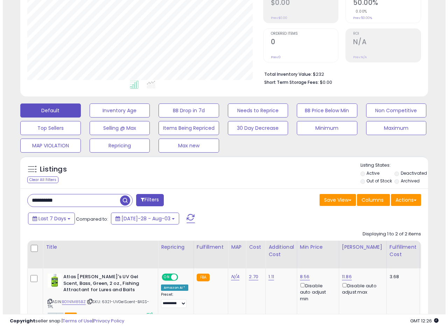
scroll to position [222, 0]
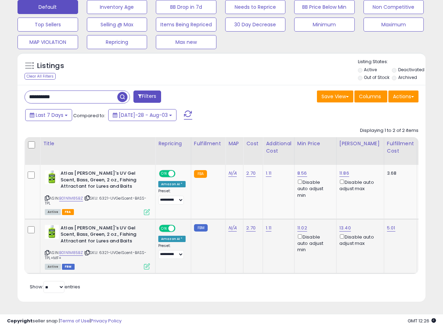
click at [149, 263] on icon at bounding box center [147, 266] width 6 height 6
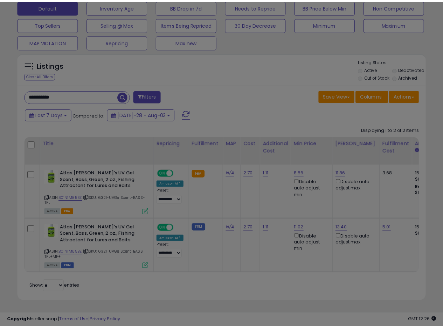
scroll to position [144, 239]
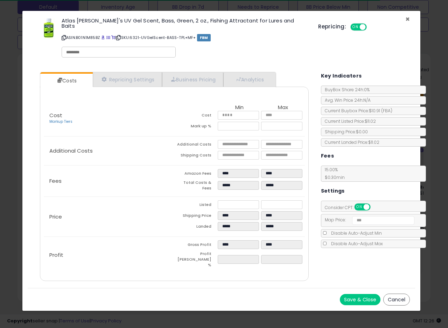
click at [408, 18] on span "×" at bounding box center [408, 19] width 5 height 10
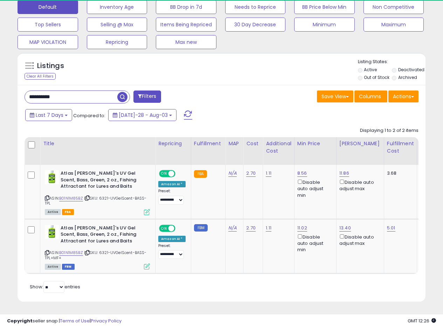
scroll to position [350220, 350127]
drag, startPoint x: 80, startPoint y: 96, endPoint x: 0, endPoint y: 92, distance: 80.3
click at [0, 92] on div "**********" at bounding box center [221, 65] width 443 height 526
paste input "text"
drag, startPoint x: 122, startPoint y: 95, endPoint x: 299, endPoint y: 31, distance: 188.2
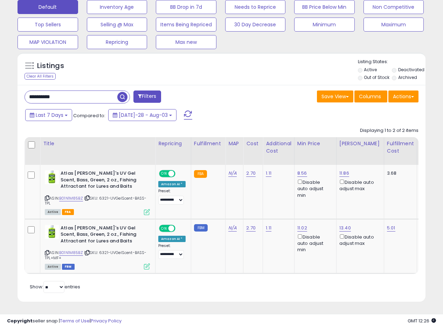
click at [122, 95] on span "button" at bounding box center [122, 97] width 10 height 10
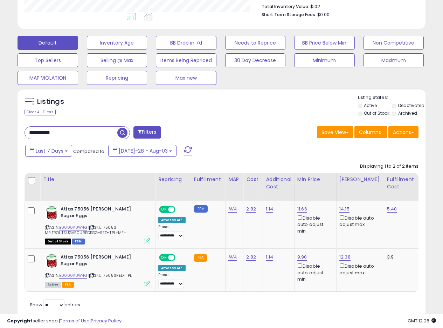
scroll to position [173, 0]
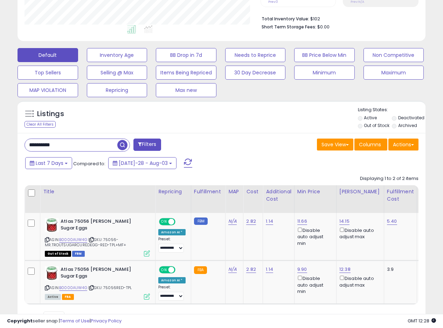
drag, startPoint x: 75, startPoint y: 144, endPoint x: 8, endPoint y: 143, distance: 67.3
click at [9, 144] on div "**********" at bounding box center [222, 99] width 436 height 484
paste input "text"
click at [122, 146] on span "button" at bounding box center [122, 145] width 10 height 10
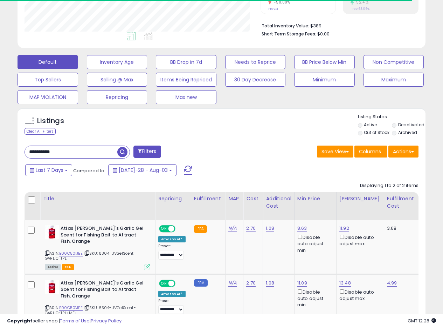
scroll to position [213, 0]
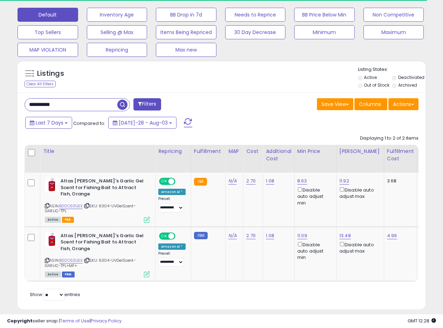
click at [245, 108] on div "Save View Save As New View Update Current View Columns Actions Import Export Vi…" at bounding box center [323, 105] width 203 height 14
click at [256, 91] on div "Listings Clear All Filters" at bounding box center [222, 76] width 408 height 32
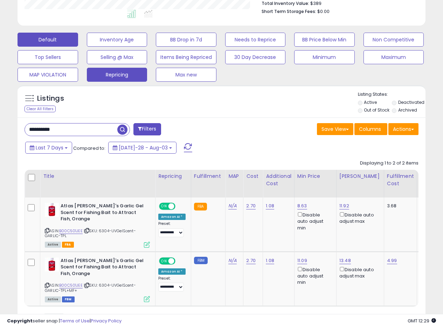
scroll to position [143, 0]
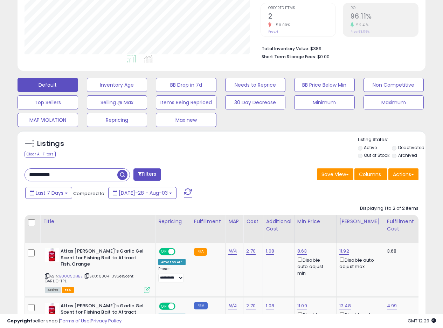
drag, startPoint x: 71, startPoint y: 178, endPoint x: 6, endPoint y: 167, distance: 65.6
click at [7, 168] on div "**********" at bounding box center [222, 137] width 436 height 501
paste input "text"
click at [120, 176] on span "button" at bounding box center [122, 175] width 10 height 10
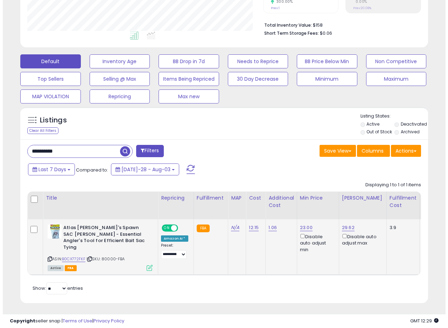
scroll to position [144, 236]
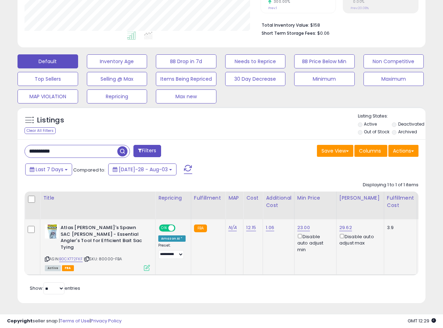
click at [145, 265] on icon at bounding box center [147, 268] width 6 height 6
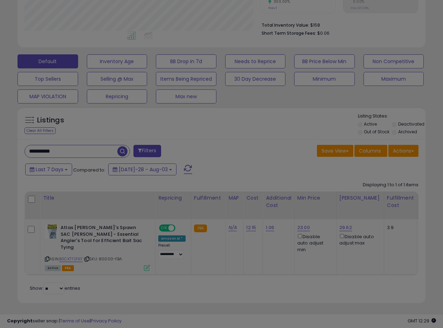
scroll to position [144, 239]
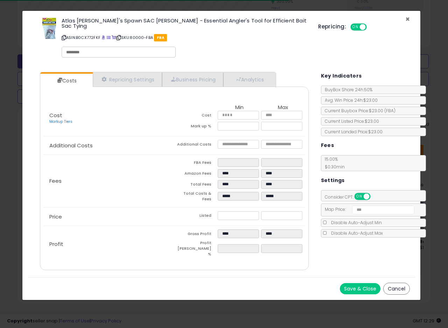
click at [407, 18] on span "×" at bounding box center [408, 19] width 5 height 10
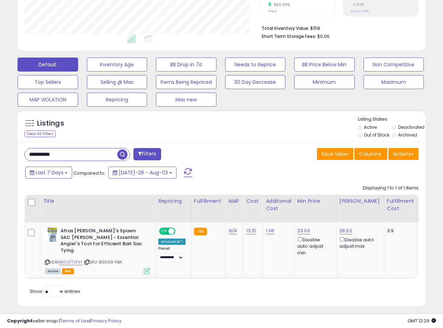
scroll to position [166, 0]
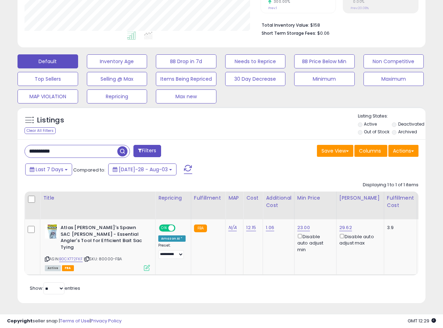
drag, startPoint x: 34, startPoint y: 151, endPoint x: 0, endPoint y: 146, distance: 34.3
click at [0, 147] on div "**********" at bounding box center [221, 92] width 443 height 473
paste input "text"
click at [127, 149] on span "button" at bounding box center [122, 151] width 10 height 10
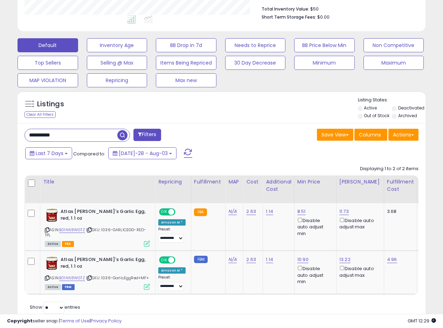
scroll to position [212, 0]
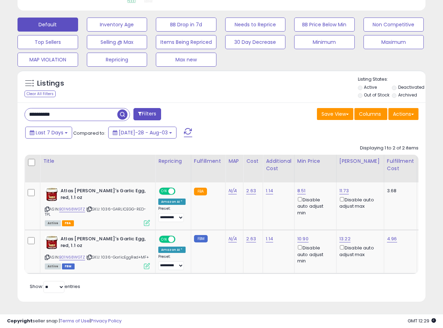
click at [242, 114] on div "**********" at bounding box center [222, 201] width 408 height 199
drag, startPoint x: 69, startPoint y: 103, endPoint x: 0, endPoint y: 104, distance: 69.4
click at [0, 104] on div "**********" at bounding box center [221, 74] width 443 height 508
paste input "text"
click at [121, 109] on span "button" at bounding box center [122, 114] width 10 height 10
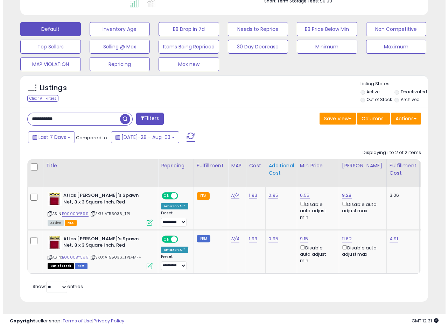
scroll to position [204, 0]
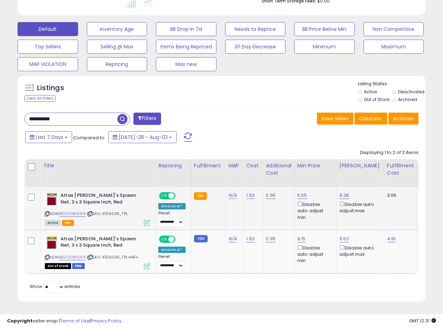
click at [146, 219] on icon at bounding box center [147, 222] width 6 height 6
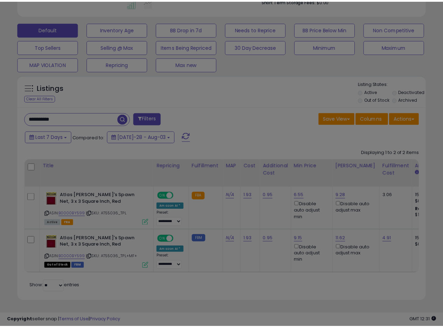
scroll to position [144, 239]
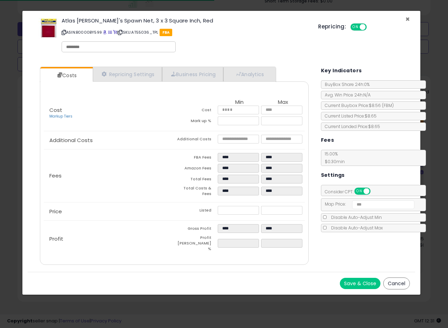
click at [407, 18] on span "×" at bounding box center [408, 19] width 5 height 10
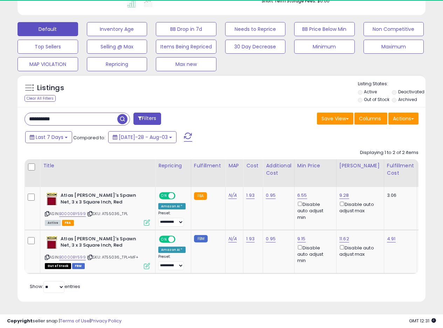
scroll to position [350220, 350127]
drag, startPoint x: 73, startPoint y: 117, endPoint x: 0, endPoint y: 111, distance: 73.5
click at [0, 112] on div "**********" at bounding box center [221, 75] width 443 height 503
paste input "text"
click at [123, 114] on span "button" at bounding box center [122, 119] width 10 height 10
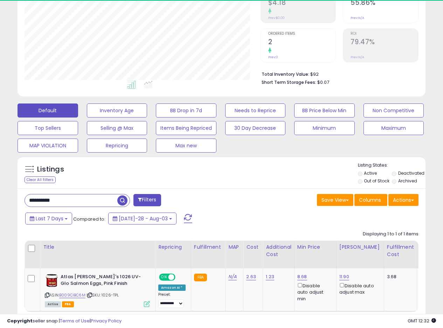
scroll to position [144, 236]
drag, startPoint x: 74, startPoint y: 205, endPoint x: 0, endPoint y: 192, distance: 74.6
click at [0, 198] on div "**********" at bounding box center [221, 135] width 443 height 460
paste input "text"
click at [126, 198] on span "button" at bounding box center [122, 200] width 10 height 10
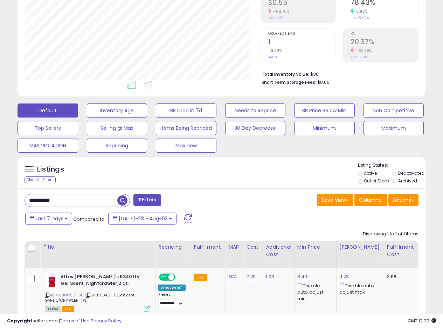
drag, startPoint x: 67, startPoint y: 200, endPoint x: 0, endPoint y: 185, distance: 68.6
click at [0, 191] on div "**********" at bounding box center [221, 137] width 443 height 465
paste input "text"
click at [119, 200] on span "button" at bounding box center [122, 200] width 10 height 10
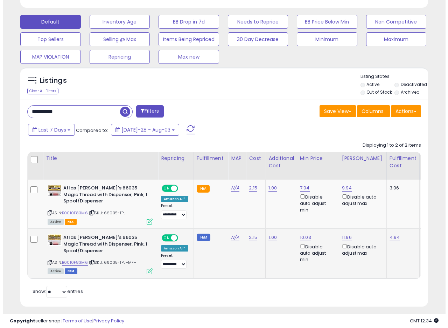
scroll to position [216, 0]
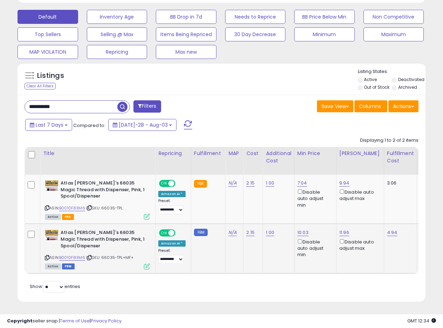
click at [147, 263] on icon at bounding box center [147, 266] width 6 height 6
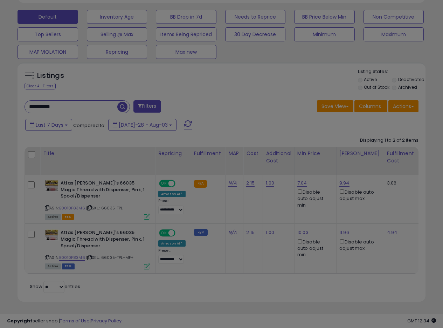
scroll to position [144, 239]
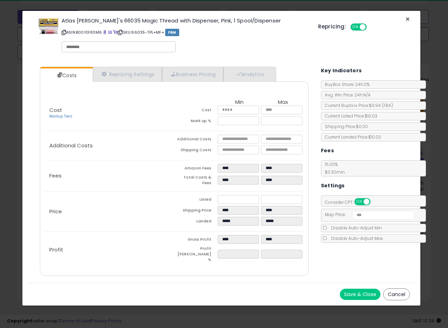
click at [410, 18] on span "×" at bounding box center [408, 19] width 5 height 10
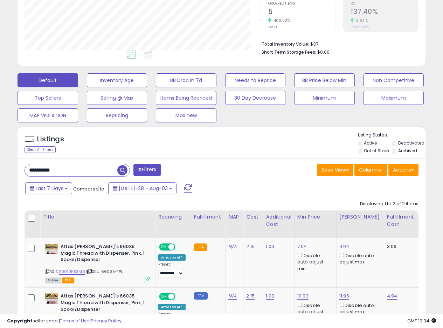
scroll to position [146, 0]
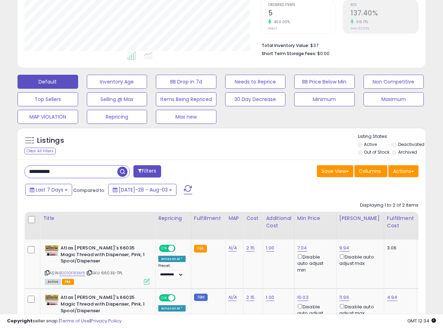
drag, startPoint x: 63, startPoint y: 172, endPoint x: 0, endPoint y: 167, distance: 63.3
click at [0, 167] on div "**********" at bounding box center [221, 135] width 443 height 516
paste input "text"
drag, startPoint x: 121, startPoint y: 172, endPoint x: 166, endPoint y: 163, distance: 46.0
click at [122, 172] on span "button" at bounding box center [122, 171] width 10 height 10
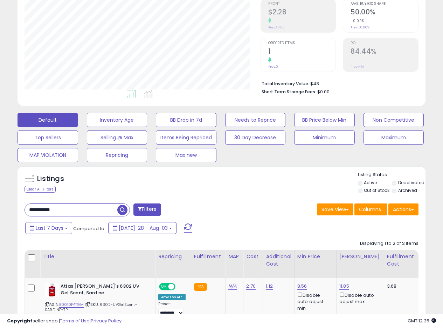
scroll to position [148, 0]
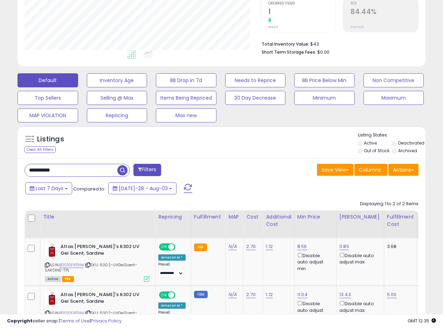
drag, startPoint x: 69, startPoint y: 167, endPoint x: 0, endPoint y: 173, distance: 69.6
click at [0, 172] on div "**********" at bounding box center [221, 131] width 443 height 513
paste input "text"
click at [123, 173] on span "button" at bounding box center [122, 170] width 10 height 10
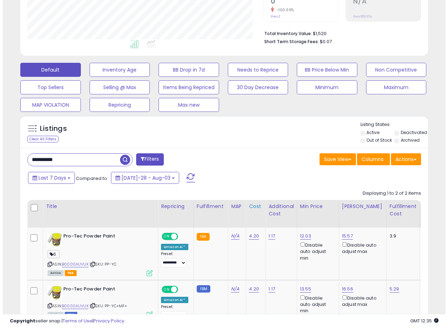
scroll to position [144, 236]
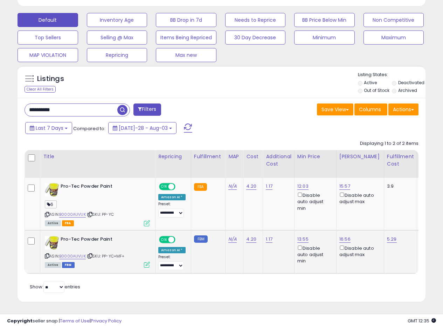
click at [146, 256] on div "ASIN: B0000AUVUK | SKU: PP-YC+MF+ Active FBM" at bounding box center [97, 251] width 105 height 31
click at [146, 261] on icon at bounding box center [147, 264] width 6 height 6
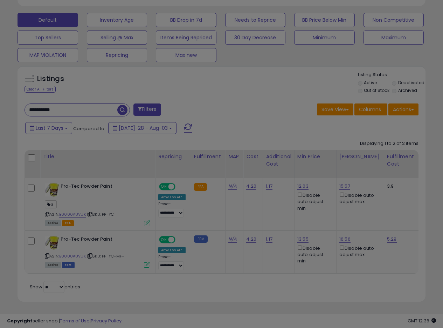
scroll to position [144, 239]
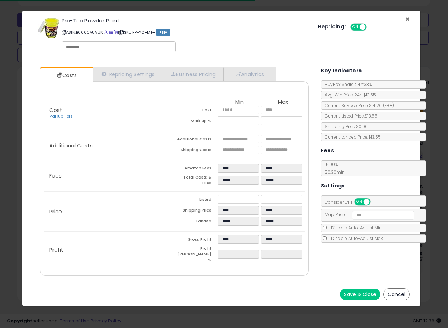
click at [410, 18] on span "×" at bounding box center [408, 19] width 5 height 10
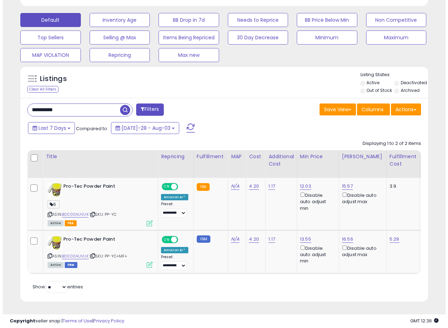
scroll to position [350220, 350127]
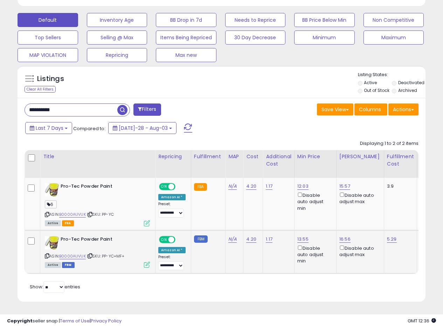
click at [143, 262] on div "Active FBM" at bounding box center [97, 264] width 105 height 5
click at [147, 261] on icon at bounding box center [147, 264] width 6 height 6
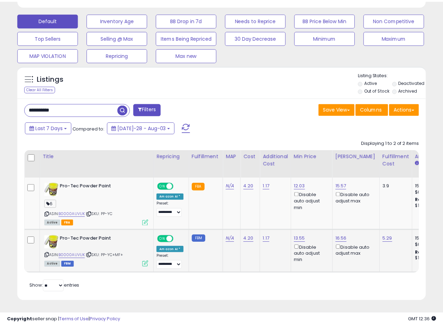
scroll to position [144, 239]
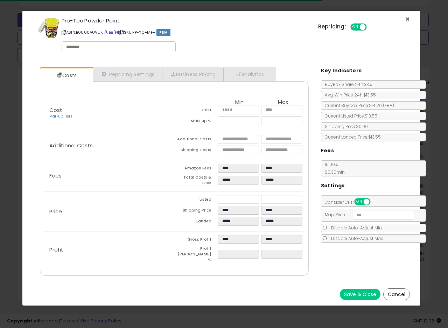
click at [406, 18] on span "×" at bounding box center [408, 19] width 5 height 10
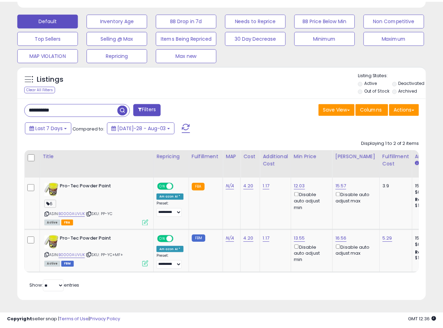
scroll to position [350220, 350127]
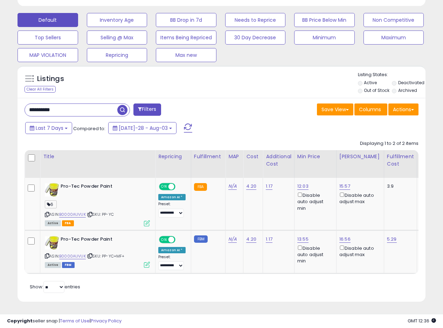
drag, startPoint x: 74, startPoint y: 103, endPoint x: 7, endPoint y: 106, distance: 66.3
click at [7, 106] on div "**********" at bounding box center [222, 66] width 436 height 488
paste input "text"
click at [126, 105] on span "button" at bounding box center [122, 110] width 10 height 10
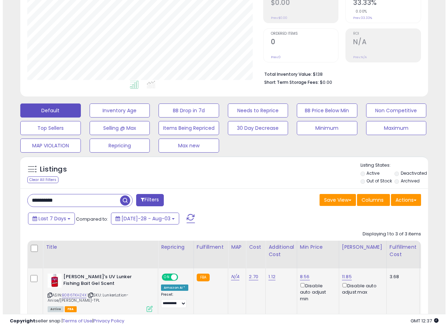
scroll to position [261, 0]
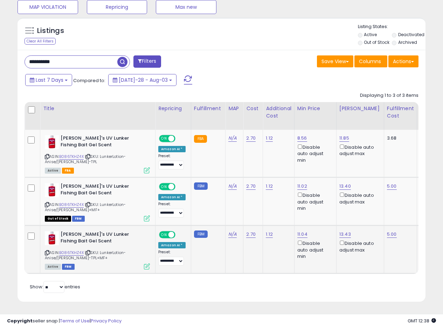
click at [146, 263] on icon at bounding box center [147, 266] width 6 height 6
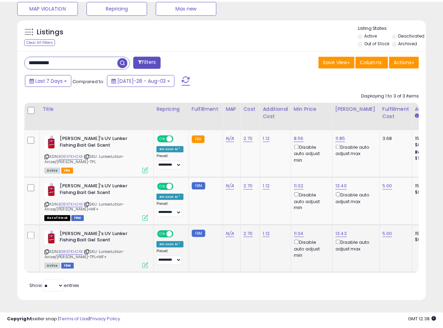
scroll to position [144, 239]
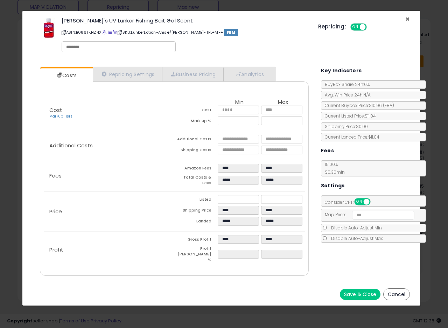
click at [409, 20] on span "×" at bounding box center [408, 19] width 5 height 10
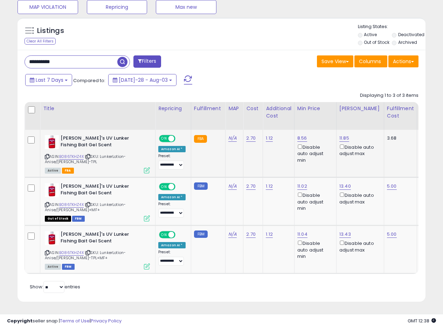
scroll to position [350220, 350127]
drag, startPoint x: 71, startPoint y: 60, endPoint x: 17, endPoint y: 60, distance: 54.7
click at [17, 60] on div "Listings Clear All Filters" at bounding box center [221, 162] width 419 height 296
click at [66, 56] on input "**********" at bounding box center [71, 62] width 92 height 12
drag, startPoint x: 66, startPoint y: 54, endPoint x: 66, endPoint y: 59, distance: 4.9
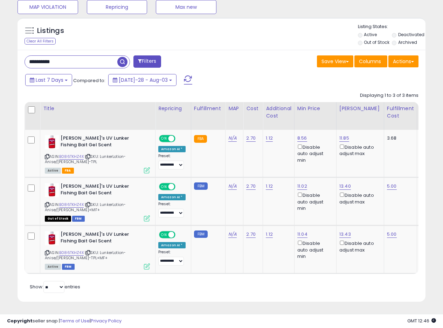
click at [66, 56] on input "**********" at bounding box center [71, 62] width 92 height 12
paste input "text"
click at [121, 57] on span "button" at bounding box center [122, 62] width 10 height 10
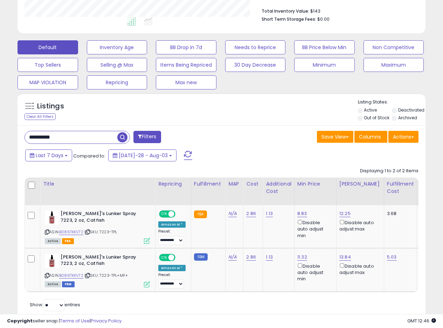
scroll to position [169, 0]
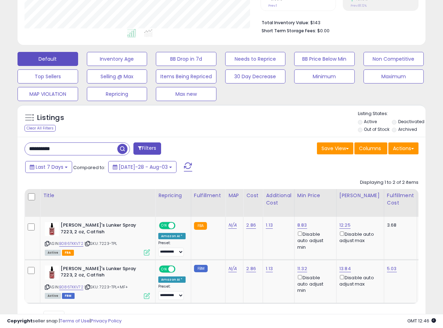
drag, startPoint x: 69, startPoint y: 149, endPoint x: 0, endPoint y: 142, distance: 69.3
click at [0, 143] on div "**********" at bounding box center [221, 105] width 443 height 503
paste input "text"
click at [121, 149] on span "button" at bounding box center [122, 149] width 10 height 10
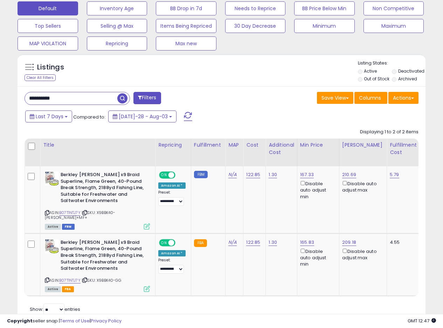
scroll to position [207, 0]
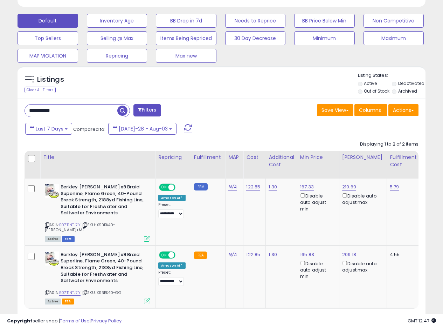
drag, startPoint x: 67, startPoint y: 109, endPoint x: 0, endPoint y: 104, distance: 67.1
click at [0, 104] on div "**********" at bounding box center [221, 89] width 443 height 547
paste input "text"
click at [123, 112] on span "button" at bounding box center [122, 110] width 10 height 10
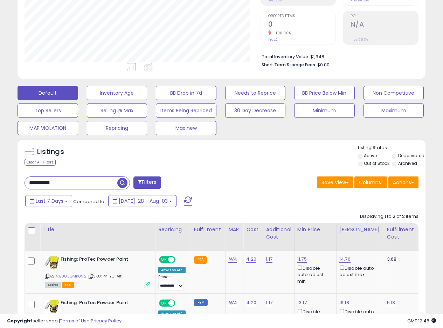
scroll to position [169, 0]
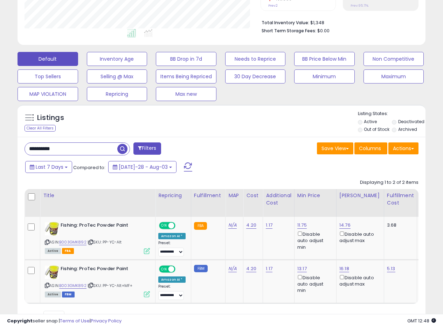
drag, startPoint x: 75, startPoint y: 151, endPoint x: 0, endPoint y: 138, distance: 76.5
click at [0, 140] on div "**********" at bounding box center [221, 105] width 443 height 503
paste input "text"
click at [124, 149] on span "button" at bounding box center [122, 149] width 10 height 10
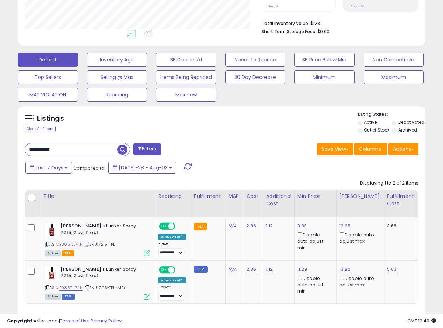
scroll to position [134, 0]
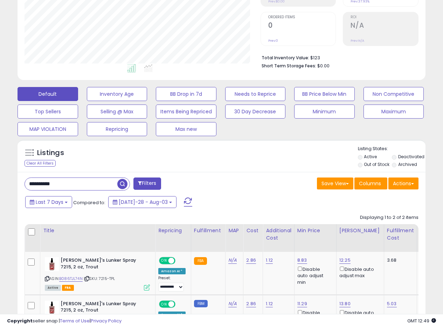
drag, startPoint x: 69, startPoint y: 183, endPoint x: 0, endPoint y: 181, distance: 68.7
click at [0, 181] on div "**********" at bounding box center [221, 140] width 443 height 503
paste input "text"
click at [121, 185] on span "button" at bounding box center [122, 184] width 10 height 10
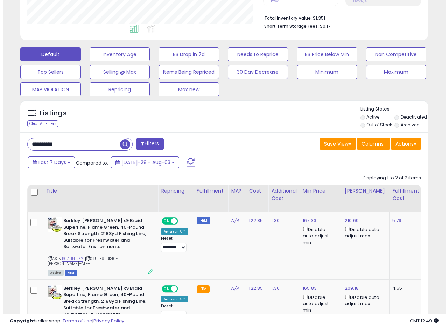
scroll to position [102, 0]
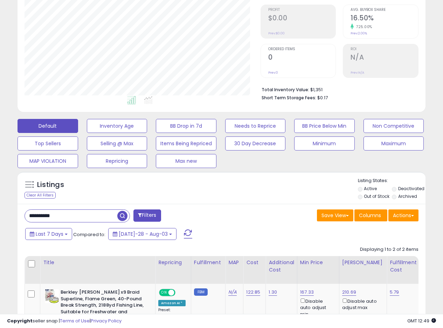
drag, startPoint x: 65, startPoint y: 221, endPoint x: 9, endPoint y: 218, distance: 55.8
click at [9, 218] on div "**********" at bounding box center [222, 189] width 436 height 522
paste input "text"
click at [122, 217] on span "button" at bounding box center [122, 216] width 10 height 10
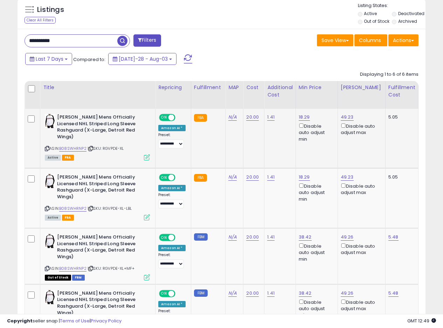
scroll to position [277, 0]
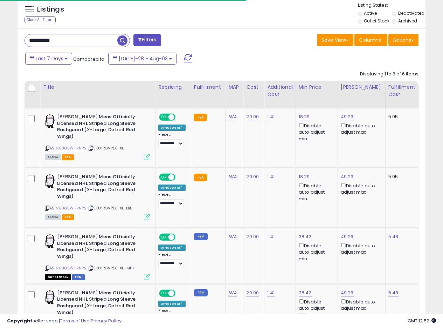
drag, startPoint x: 66, startPoint y: 43, endPoint x: 0, endPoint y: 38, distance: 65.7
click at [0, 38] on div "**********" at bounding box center [221, 128] width 443 height 764
paste input "text"
click at [126, 41] on span "button" at bounding box center [122, 40] width 10 height 10
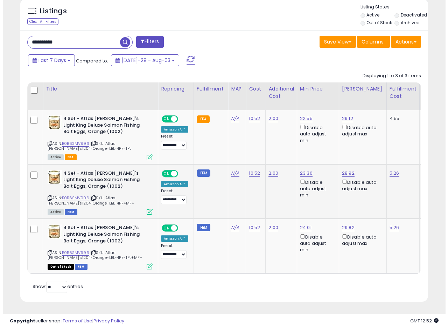
scroll to position [281, 0]
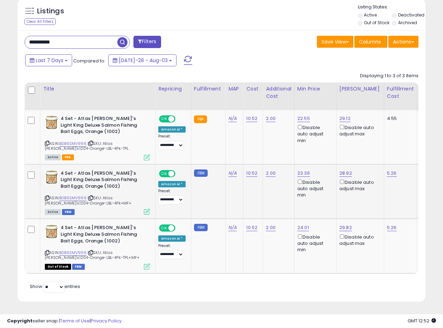
click at [150, 208] on icon at bounding box center [147, 211] width 6 height 6
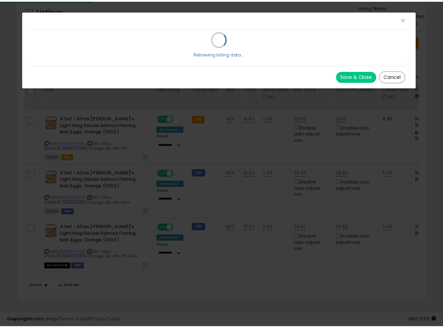
scroll to position [144, 239]
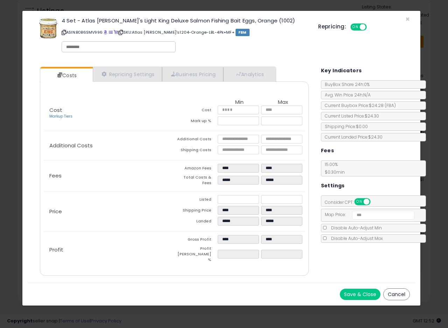
click at [405, 19] on div "4 Set - Atlas [PERSON_NAME]'s Light King Deluxe Salmon Fishing Bait Eggs, Orang…" at bounding box center [222, 36] width 388 height 40
click at [407, 19] on span "×" at bounding box center [408, 19] width 5 height 10
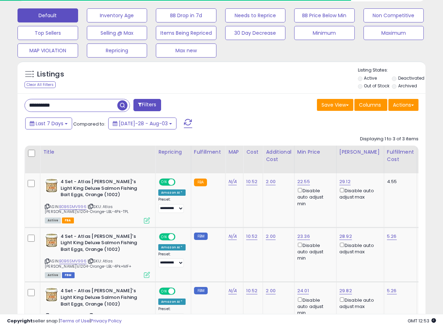
scroll to position [211, 0]
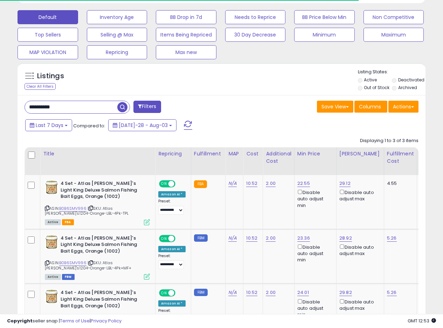
drag, startPoint x: 72, startPoint y: 107, endPoint x: 0, endPoint y: 103, distance: 72.3
click at [0, 103] on div "**********" at bounding box center [221, 102] width 443 height 580
paste input "text"
click at [124, 105] on span "button" at bounding box center [122, 107] width 10 height 10
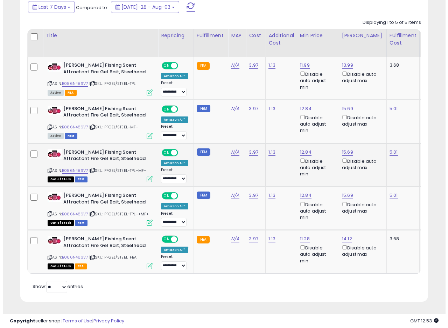
scroll to position [334, 0]
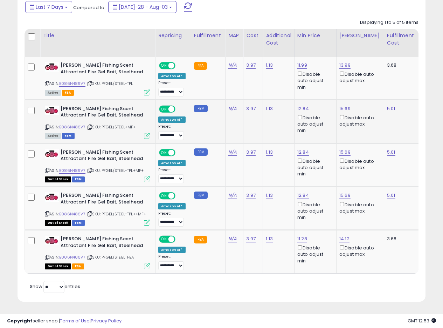
click at [149, 126] on div "ASIN: B086N486V7 | SKU: PFGEL/STEEL+MF+ Active FBM" at bounding box center [97, 121] width 105 height 33
click at [147, 133] on icon at bounding box center [147, 136] width 6 height 6
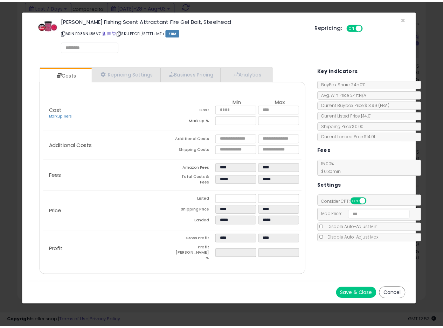
scroll to position [144, 239]
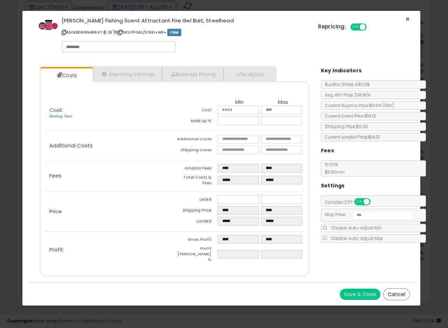
click at [409, 18] on span "×" at bounding box center [408, 19] width 5 height 10
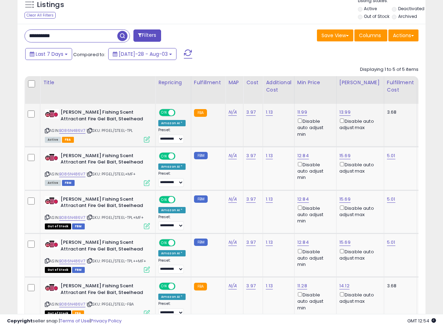
scroll to position [229, 0]
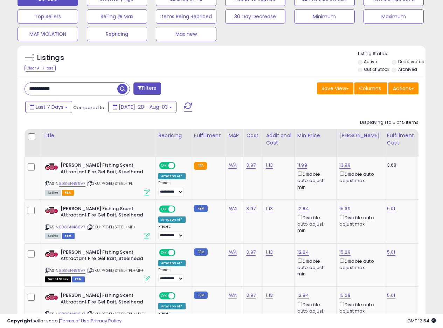
drag, startPoint x: 69, startPoint y: 90, endPoint x: 11, endPoint y: 87, distance: 57.9
click at [18, 89] on div "**********" at bounding box center [222, 239] width 408 height 324
paste input "text"
click at [123, 89] on span "button" at bounding box center [122, 89] width 10 height 10
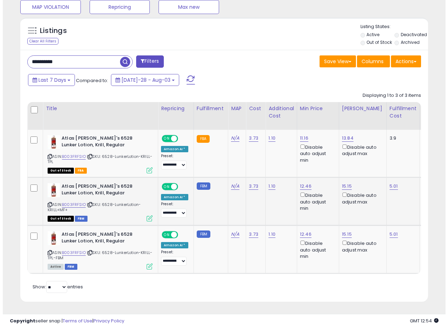
scroll to position [261, 0]
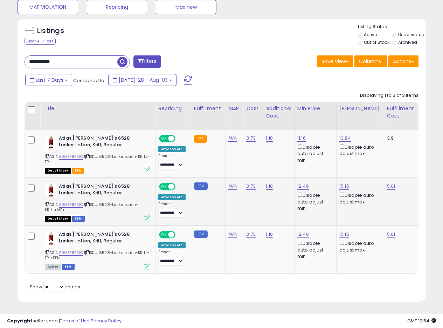
click at [149, 215] on icon at bounding box center [147, 218] width 6 height 6
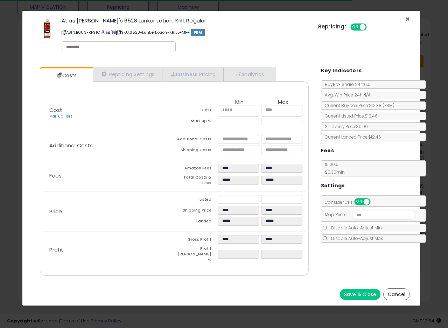
click at [406, 18] on span "×" at bounding box center [408, 19] width 5 height 10
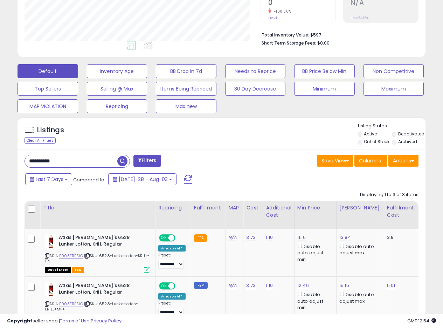
scroll to position [156, 0]
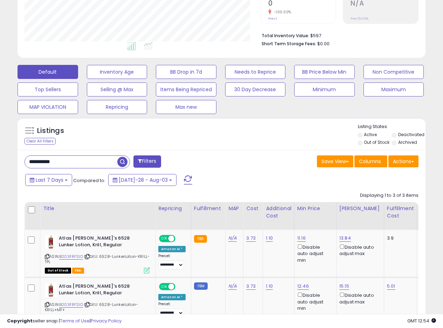
drag, startPoint x: 68, startPoint y: 166, endPoint x: 43, endPoint y: 164, distance: 24.6
click at [68, 166] on input "**********" at bounding box center [71, 162] width 92 height 12
drag, startPoint x: 43, startPoint y: 164, endPoint x: 0, endPoint y: 160, distance: 43.6
click at [0, 162] on div "**********" at bounding box center [221, 147] width 443 height 561
paste input "text"
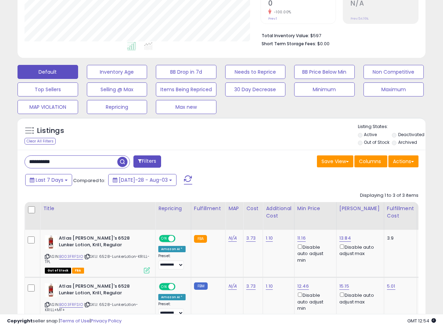
click at [127, 162] on span "button" at bounding box center [122, 162] width 10 height 10
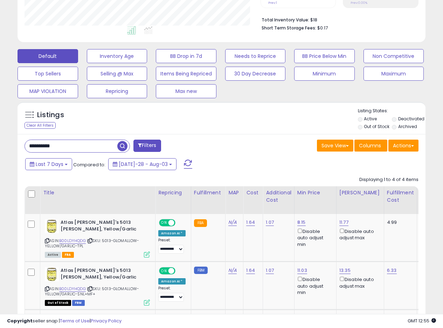
scroll to position [117, 0]
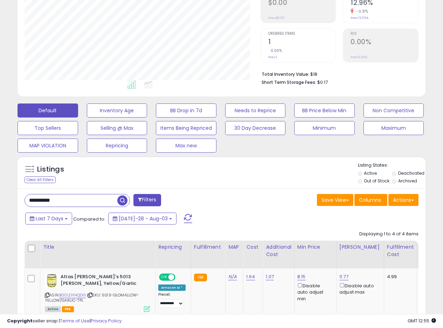
drag, startPoint x: 61, startPoint y: 197, endPoint x: 0, endPoint y: 192, distance: 61.2
click at [0, 193] on div "**********" at bounding box center [221, 209] width 443 height 609
paste input "text"
drag, startPoint x: 120, startPoint y: 197, endPoint x: 115, endPoint y: 198, distance: 5.7
click at [121, 197] on span "button" at bounding box center [122, 200] width 10 height 10
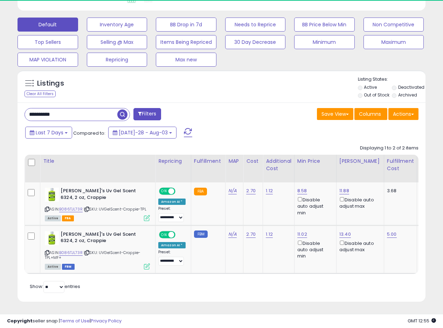
scroll to position [144, 236]
drag, startPoint x: 254, startPoint y: 123, endPoint x: 307, endPoint y: 80, distance: 68.5
click at [257, 125] on div "Last 7 Days Compared to: [DATE]-28 - Aug-03" at bounding box center [171, 133] width 296 height 16
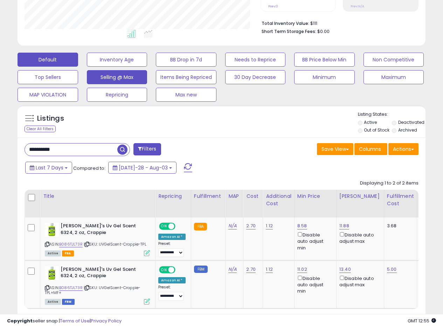
scroll to position [138, 0]
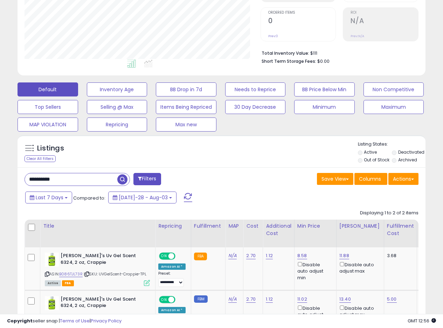
drag, startPoint x: 66, startPoint y: 179, endPoint x: 0, endPoint y: 172, distance: 66.2
click at [0, 173] on div "**********" at bounding box center [221, 138] width 443 height 508
paste input "text"
drag, startPoint x: 124, startPoint y: 182, endPoint x: 173, endPoint y: 171, distance: 50.2
click at [125, 182] on span "button" at bounding box center [122, 179] width 10 height 10
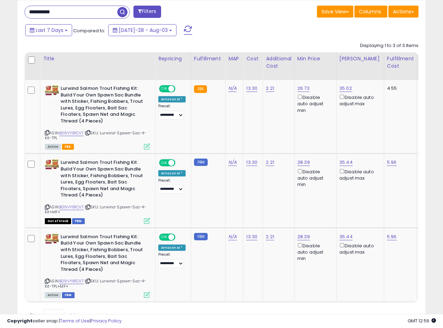
scroll to position [304, 0]
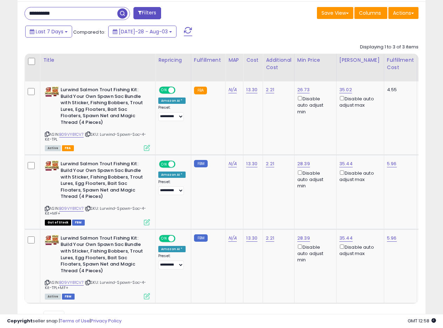
drag, startPoint x: 66, startPoint y: 16, endPoint x: 0, endPoint y: 15, distance: 65.5
click at [0, 15] on div "**********" at bounding box center [221, 38] width 443 height 639
paste input "text"
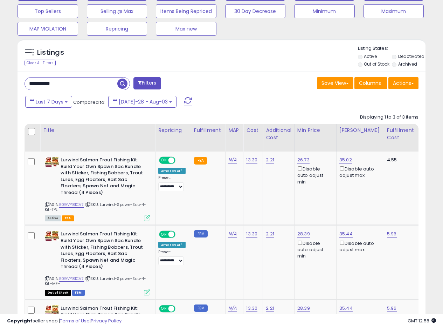
click at [121, 82] on span "button" at bounding box center [122, 83] width 10 height 10
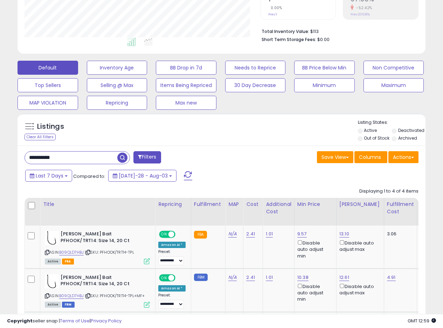
scroll to position [152, 0]
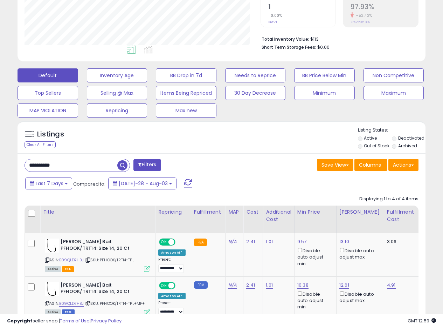
drag, startPoint x: 70, startPoint y: 164, endPoint x: 0, endPoint y: 158, distance: 70.3
click at [0, 161] on div "**********" at bounding box center [221, 165] width 443 height 590
paste input "text"
click at [123, 164] on span "button" at bounding box center [122, 165] width 10 height 10
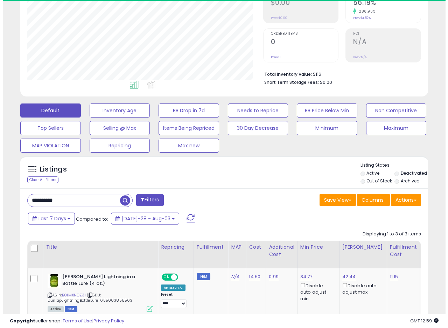
scroll to position [144, 236]
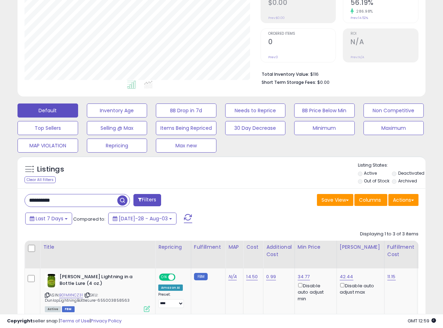
drag, startPoint x: 73, startPoint y: 201, endPoint x: 0, endPoint y: 196, distance: 72.7
click at [0, 197] on div "**********" at bounding box center [221, 185] width 443 height 561
paste input "text"
drag, startPoint x: 118, startPoint y: 200, endPoint x: 146, endPoint y: 189, distance: 29.9
click at [118, 200] on span "button" at bounding box center [122, 200] width 10 height 10
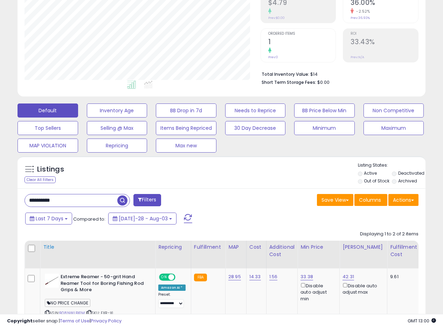
scroll to position [222, 0]
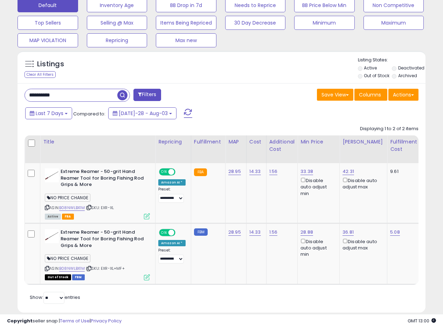
drag, startPoint x: 68, startPoint y: 93, endPoint x: 3, endPoint y: 94, distance: 64.5
click at [3, 94] on div "**********" at bounding box center [221, 69] width 443 height 538
paste
type input "**********"
click at [121, 96] on span "button" at bounding box center [122, 95] width 10 height 10
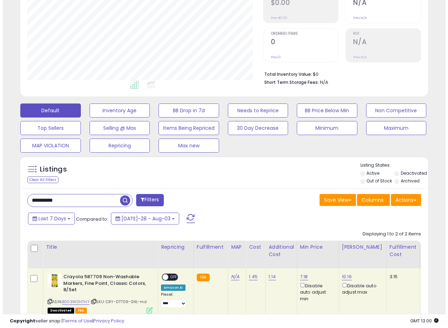
scroll to position [221, 0]
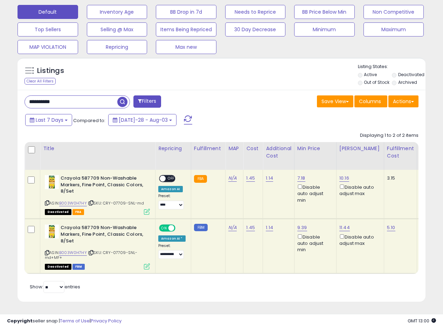
click at [148, 263] on icon at bounding box center [147, 266] width 6 height 6
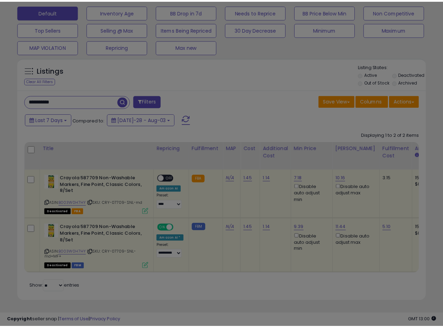
scroll to position [144, 239]
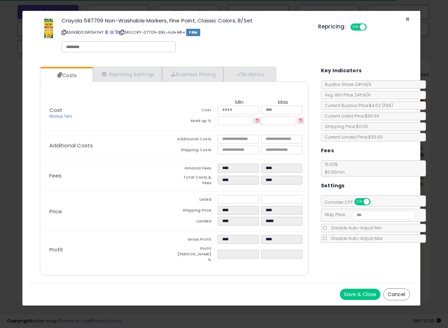
click at [407, 17] on span "×" at bounding box center [408, 19] width 5 height 10
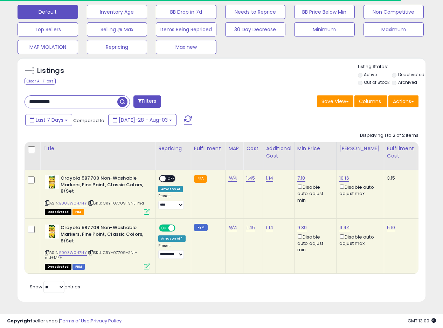
scroll to position [144, 236]
click at [148, 208] on icon at bounding box center [147, 211] width 6 height 6
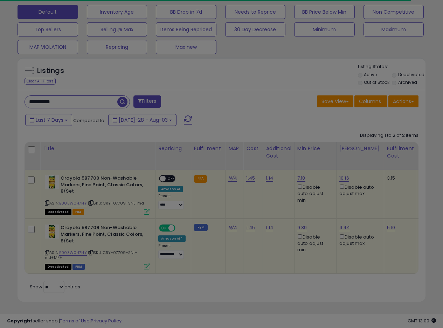
scroll to position [144, 239]
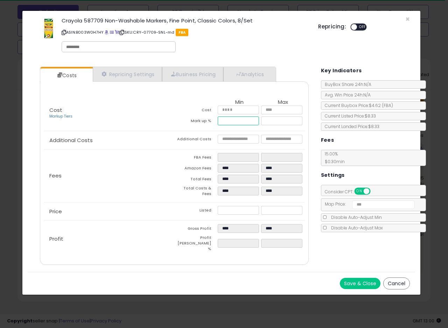
drag, startPoint x: 240, startPoint y: 121, endPoint x: 209, endPoint y: 121, distance: 30.5
click at [209, 121] on tr "Mark up % ***** ******" at bounding box center [239, 121] width 131 height 11
type input "*****"
type input "****"
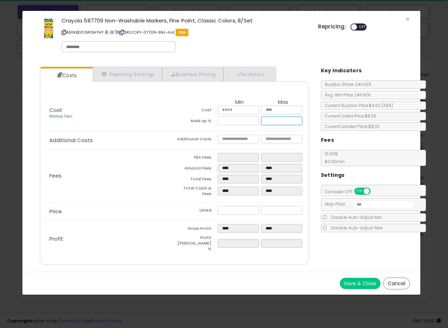
type input "****"
drag, startPoint x: 289, startPoint y: 120, endPoint x: 264, endPoint y: 121, distance: 24.9
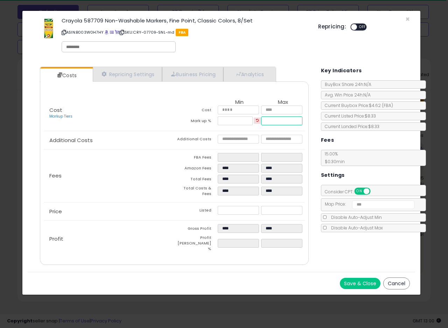
click at [253, 121] on tr "Mark up % ***** ******" at bounding box center [239, 121] width 131 height 11
type input "******"
type input "****"
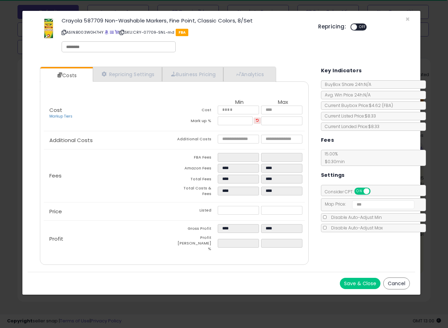
type input "****"
type input "*****"
click at [213, 142] on td "Additional Costs" at bounding box center [195, 140] width 43 height 11
click at [362, 26] on span "OFF" at bounding box center [362, 27] width 11 height 6
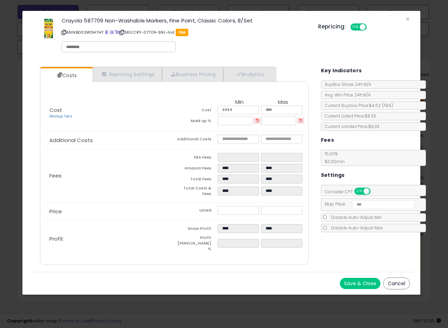
click at [325, 213] on div "Disable Auto-Adjust Min" at bounding box center [373, 217] width 105 height 8
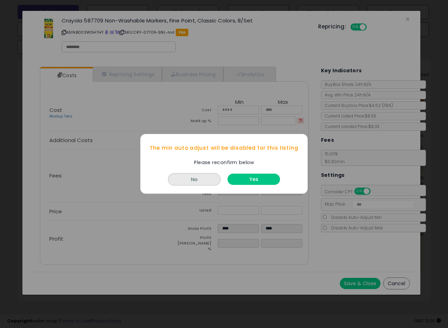
drag, startPoint x: 239, startPoint y: 182, endPoint x: 246, endPoint y: 183, distance: 6.4
click at [240, 181] on button "Yes" at bounding box center [254, 179] width 53 height 11
click at [243, 171] on div "Yes" at bounding box center [254, 178] width 56 height 18
click at [249, 179] on button "Yes" at bounding box center [254, 179] width 53 height 11
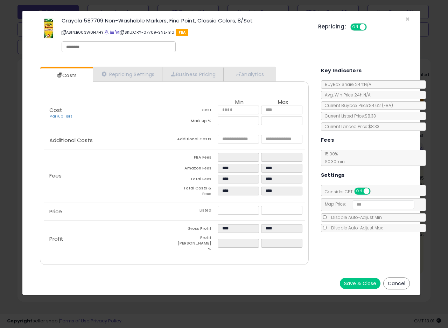
click at [356, 277] on button "Save & Close" at bounding box center [360, 282] width 41 height 11
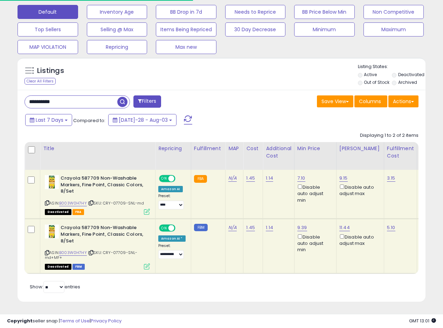
scroll to position [350220, 350127]
drag, startPoint x: 310, startPoint y: 221, endPoint x: 340, endPoint y: 14, distance: 209.6
click at [297, 224] on div "9.39 Disable auto adjust min" at bounding box center [314, 238] width 34 height 28
copy link "9.39"
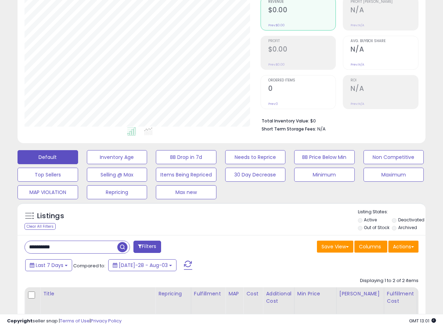
scroll to position [125, 0]
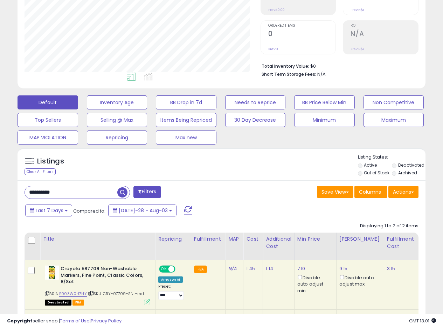
drag, startPoint x: 66, startPoint y: 196, endPoint x: 0, endPoint y: 191, distance: 66.1
click at [0, 192] on div "**********" at bounding box center [221, 157] width 443 height 521
click at [120, 194] on span "button" at bounding box center [122, 192] width 10 height 10
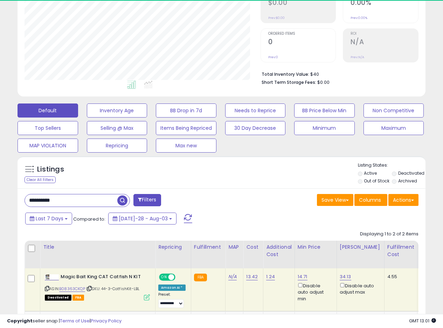
scroll to position [144, 236]
drag, startPoint x: 73, startPoint y: 201, endPoint x: 0, endPoint y: 194, distance: 72.9
click at [0, 197] on div "**********" at bounding box center [221, 156] width 443 height 503
click at [118, 198] on span "button" at bounding box center [122, 200] width 10 height 10
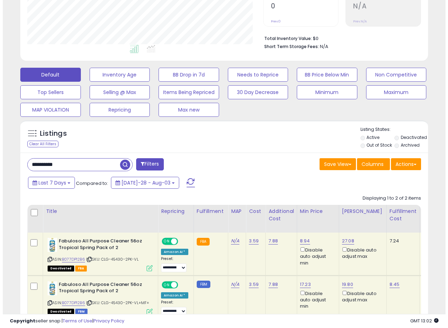
scroll to position [187, 0]
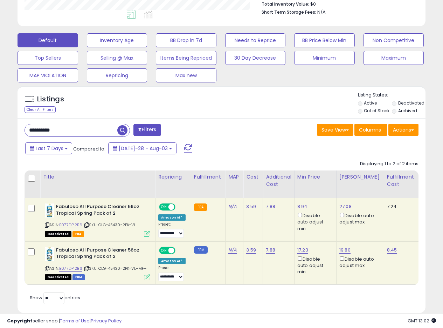
click at [146, 235] on icon at bounding box center [147, 234] width 6 height 6
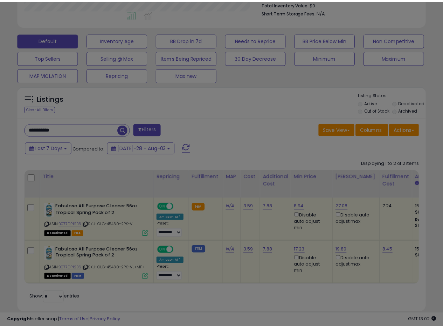
scroll to position [144, 239]
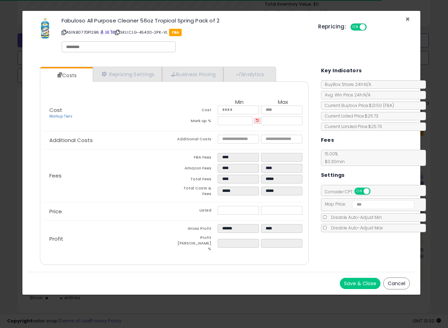
click at [408, 20] on span "×" at bounding box center [408, 19] width 5 height 10
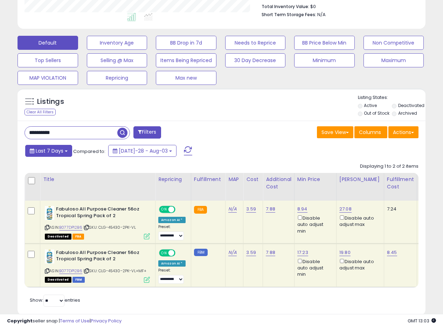
scroll to position [204, 0]
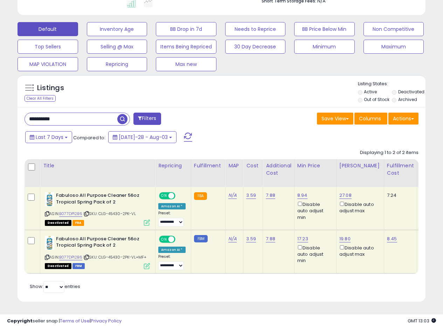
drag, startPoint x: 47, startPoint y: 116, endPoint x: 0, endPoint y: 112, distance: 47.5
click at [0, 113] on div "**********" at bounding box center [221, 75] width 443 height 503
click at [124, 116] on span "button" at bounding box center [122, 119] width 10 height 10
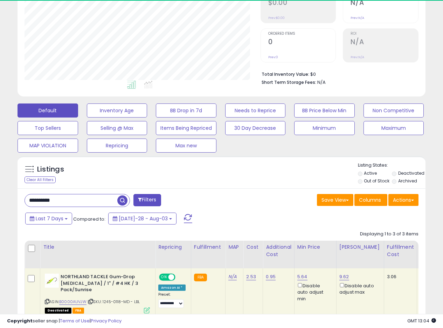
scroll to position [144, 236]
drag, startPoint x: 71, startPoint y: 206, endPoint x: 0, endPoint y: 190, distance: 72.6
click at [5, 196] on div "**********" at bounding box center [222, 185] width 436 height 546
click at [94, 179] on div "Listings Clear All Filters Listing States:" at bounding box center [222, 174] width 408 height 24
drag, startPoint x: 79, startPoint y: 195, endPoint x: 0, endPoint y: 192, distance: 79.2
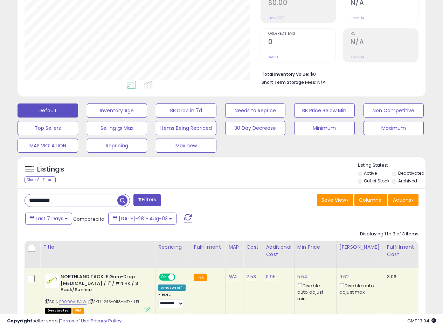
click at [0, 193] on div "**********" at bounding box center [221, 190] width 443 height 570
click at [118, 201] on div "**********" at bounding box center [77, 200] width 105 height 13
type input "**********"
click at [121, 200] on span "button" at bounding box center [122, 200] width 10 height 10
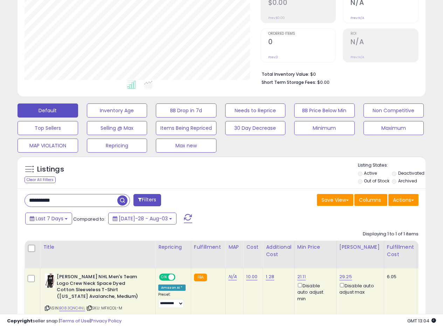
scroll to position [177, 0]
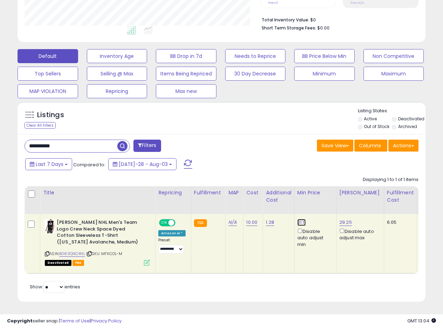
click at [299, 219] on link "21.11" at bounding box center [301, 222] width 8 height 7
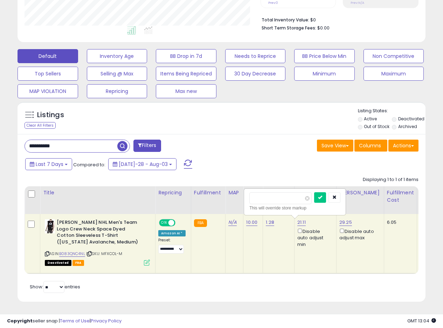
click at [259, 192] on input "*****" at bounding box center [280, 198] width 62 height 12
type input "*****"
drag, startPoint x: 330, startPoint y: 190, endPoint x: 355, endPoint y: 121, distance: 72.7
click at [322, 195] on icon "submit" at bounding box center [320, 197] width 4 height 4
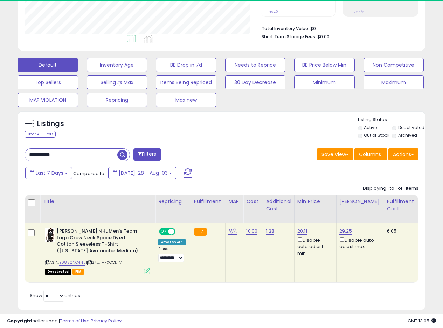
scroll to position [107, 0]
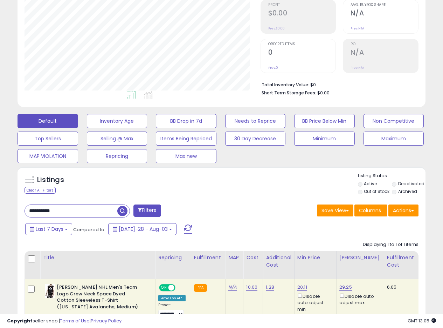
drag, startPoint x: 66, startPoint y: 213, endPoint x: 0, endPoint y: 211, distance: 66.2
click at [0, 212] on div "**********" at bounding box center [221, 154] width 443 height 476
type input "**********"
click at [129, 211] on button "button" at bounding box center [123, 210] width 13 height 11
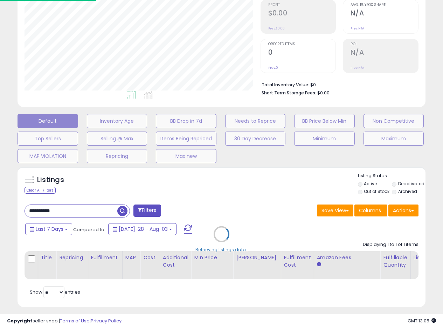
scroll to position [144, 239]
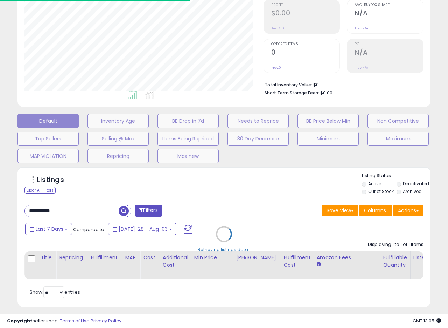
click at [124, 211] on div "Retrieving listings data.." at bounding box center [224, 239] width 424 height 152
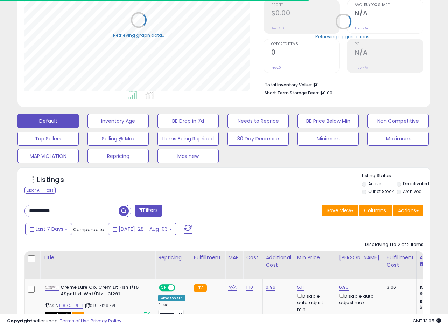
scroll to position [350220, 350127]
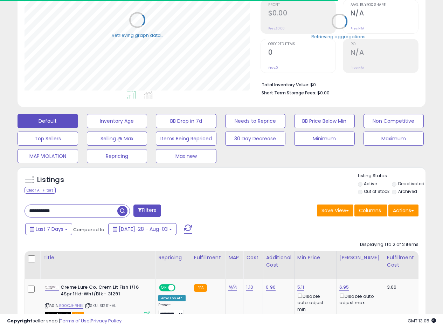
click at [119, 209] on span "button" at bounding box center [122, 211] width 10 height 10
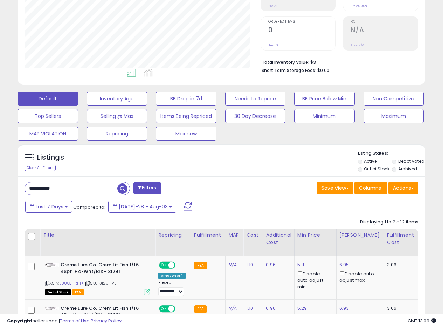
scroll to position [125, 0]
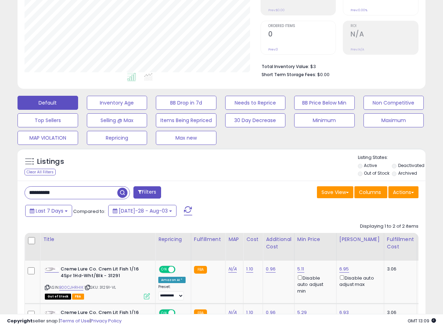
click at [274, 143] on div "Default Inventory Age BB Drop in 7d Needs to Reprice BB Price Below Min Non Com…" at bounding box center [222, 118] width 426 height 53
drag, startPoint x: 77, startPoint y: 191, endPoint x: 6, endPoint y: 191, distance: 71.1
click at [6, 191] on div "**********" at bounding box center [222, 144] width 436 height 479
click at [121, 193] on span "button" at bounding box center [122, 192] width 10 height 10
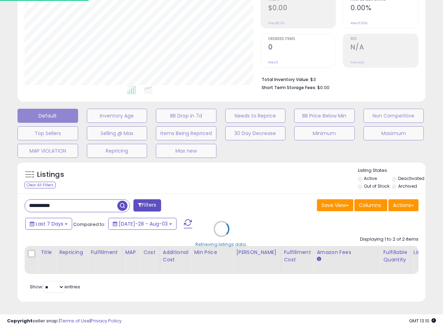
scroll to position [144, 239]
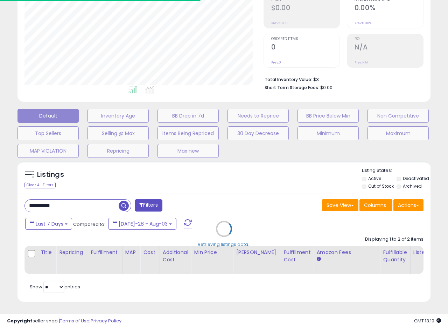
drag, startPoint x: 210, startPoint y: 178, endPoint x: 331, endPoint y: 13, distance: 204.7
click at [211, 178] on div "Retrieving listings data.." at bounding box center [224, 234] width 424 height 152
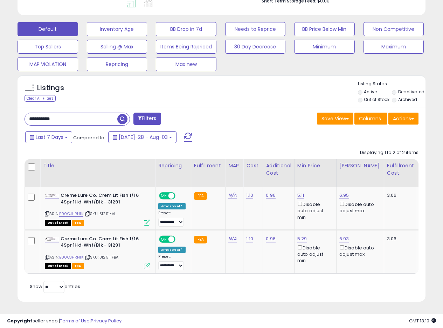
scroll to position [144, 236]
